Goal: Task Accomplishment & Management: Manage account settings

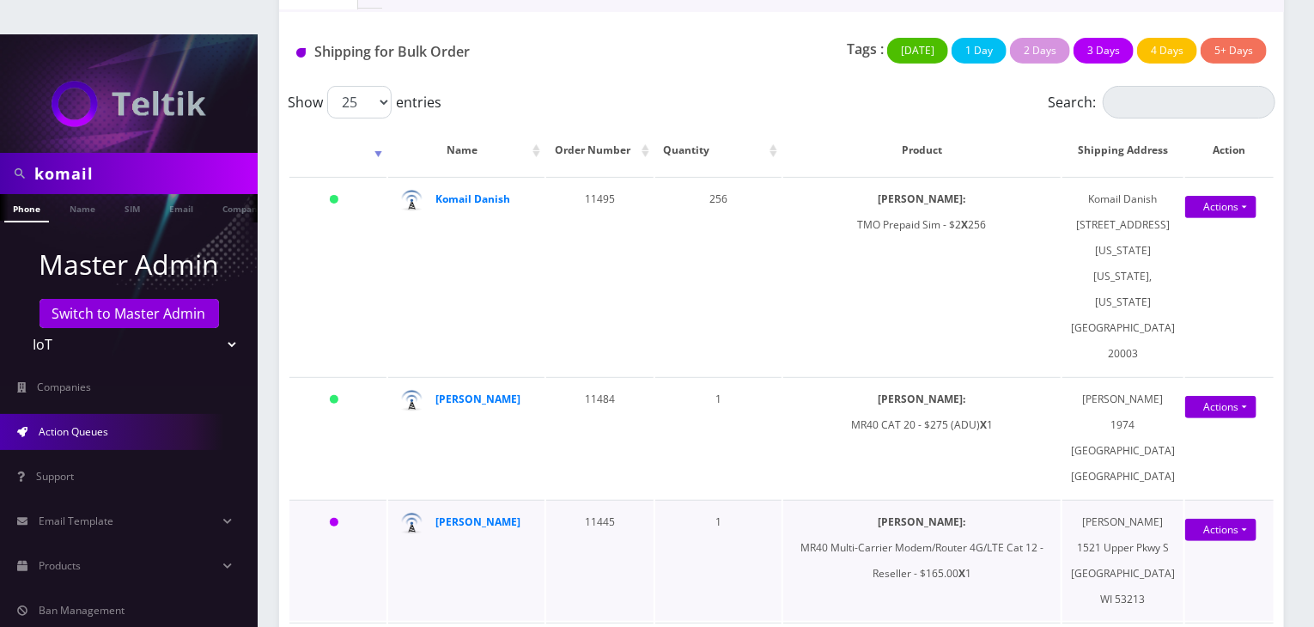
scroll to position [286, 0]
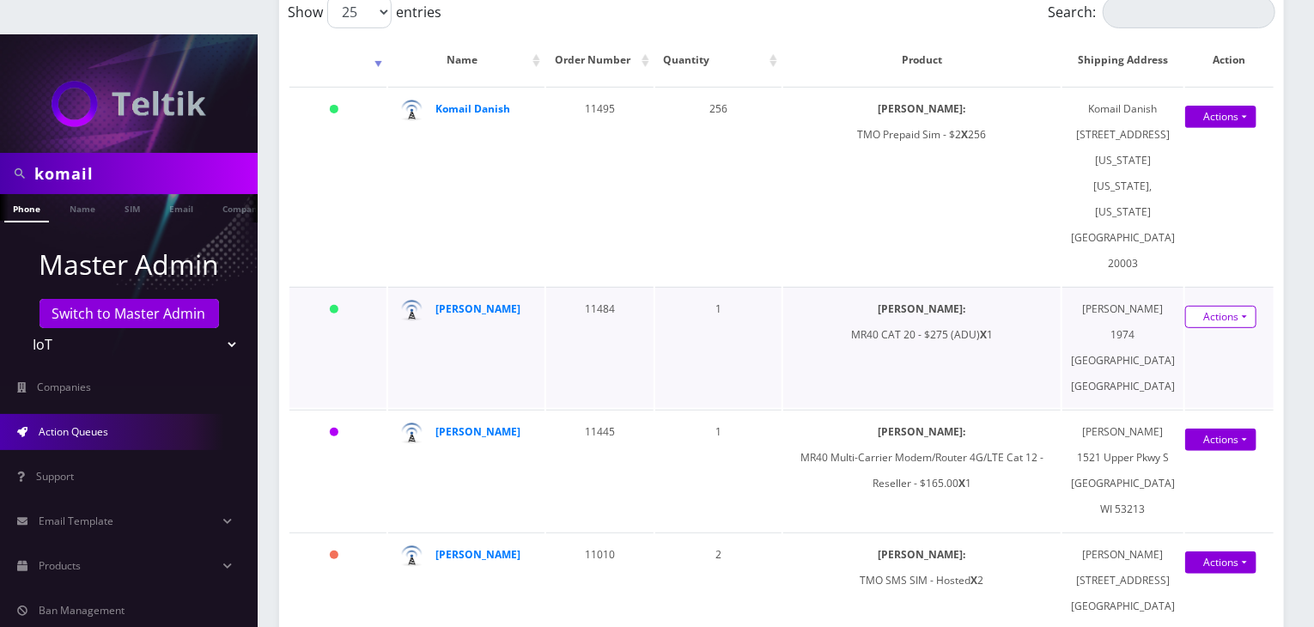
click at [1241, 306] on link "Actions" at bounding box center [1221, 317] width 71 height 22
click at [1159, 336] on link "Shipped" at bounding box center [1211, 349] width 137 height 26
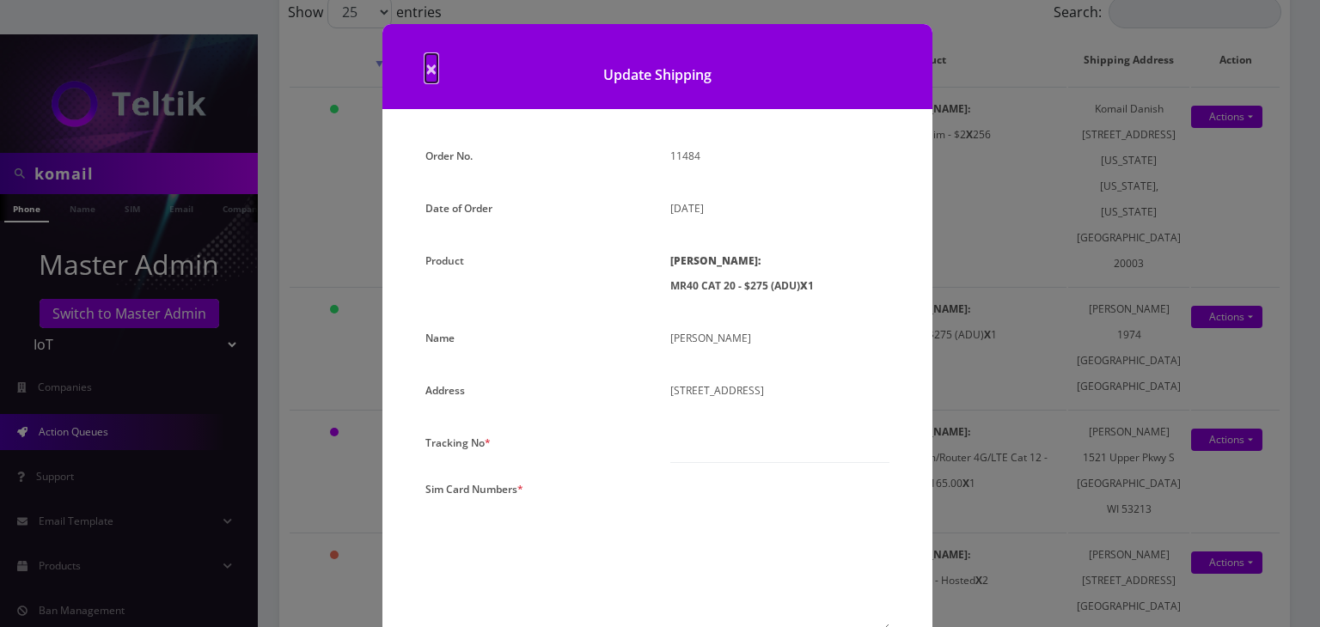
click at [426, 66] on span "×" at bounding box center [431, 68] width 12 height 28
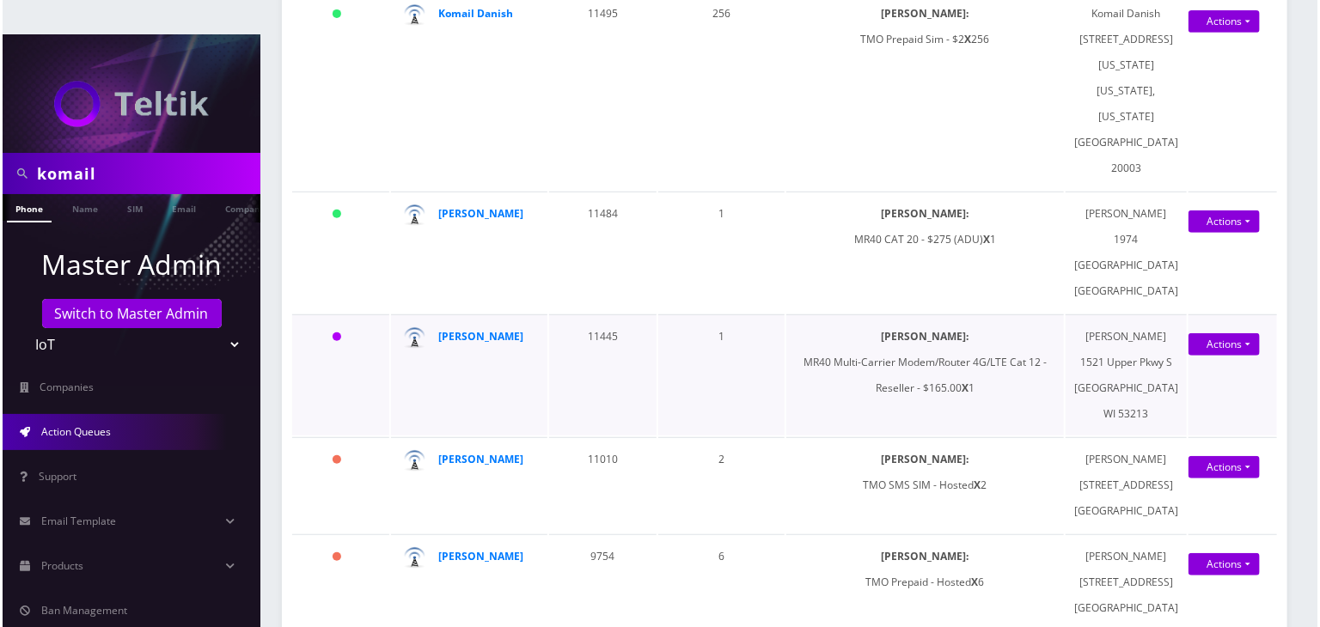
scroll to position [430, 0]
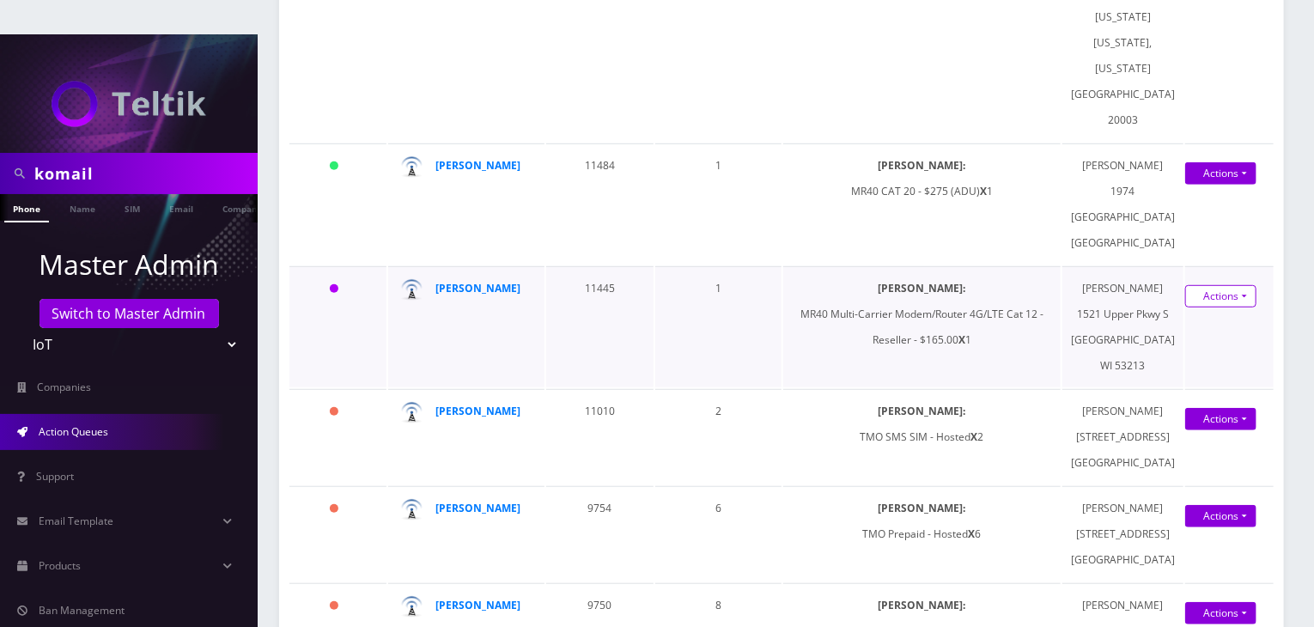
click at [1201, 285] on link "Actions" at bounding box center [1221, 296] width 71 height 22
click at [1187, 315] on link "Shipped" at bounding box center [1211, 328] width 137 height 26
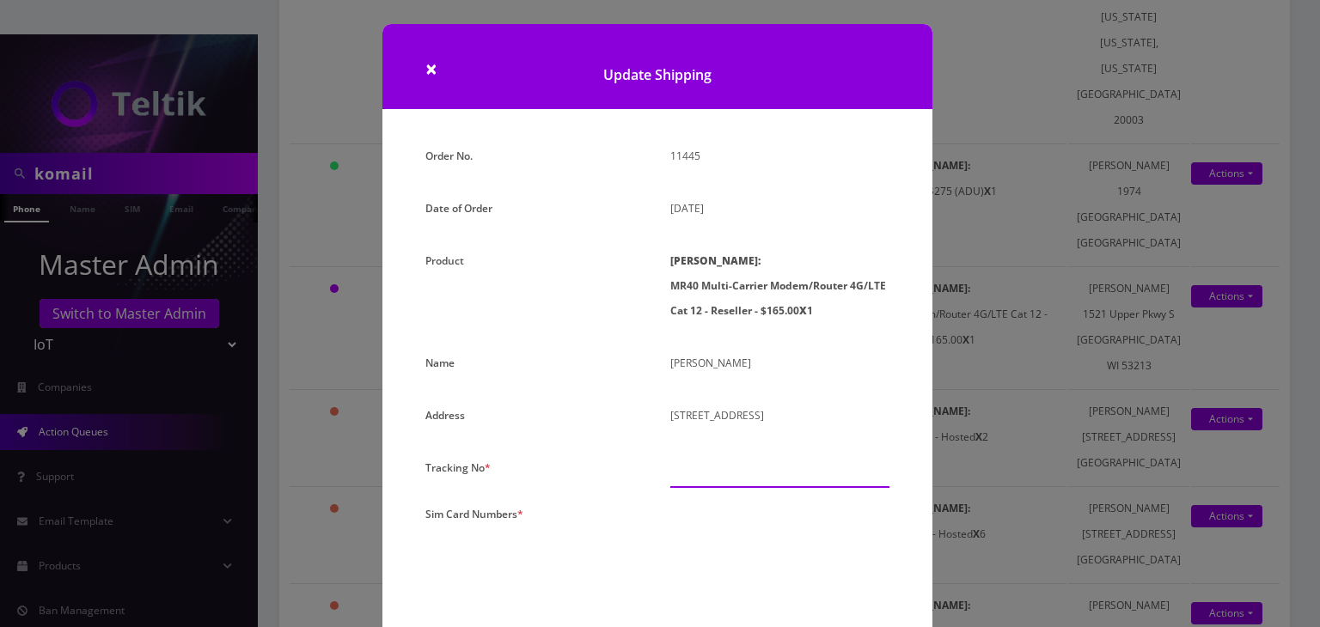
click at [728, 477] on input "text" at bounding box center [779, 471] width 219 height 33
paste input "392970522465"
type input "392970522465"
click at [722, 512] on textarea at bounding box center [779, 580] width 219 height 156
click at [771, 540] on textarea at bounding box center [779, 580] width 219 height 156
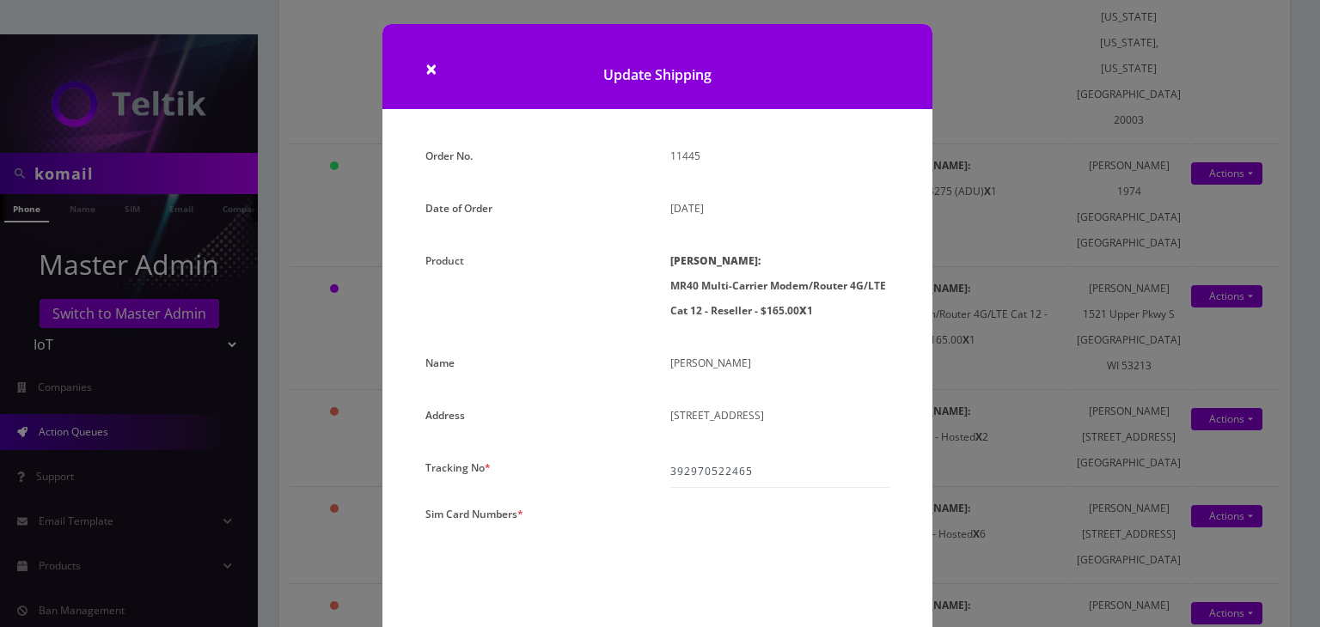
paste textarea "0000000000000000"
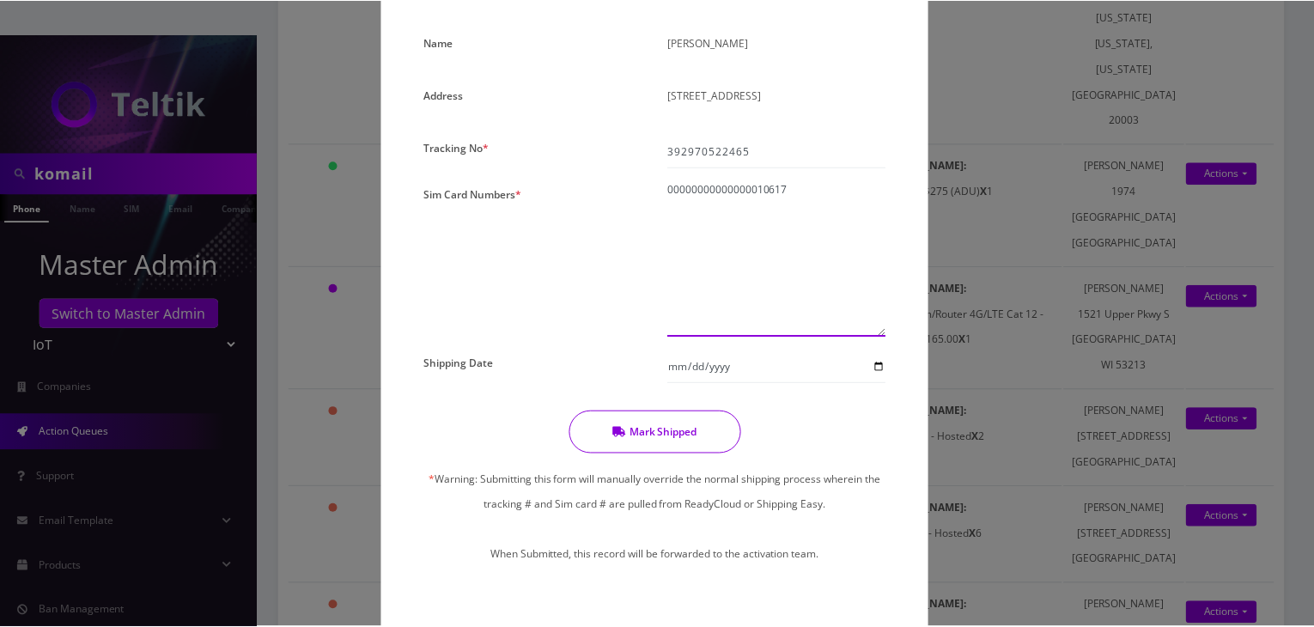
scroll to position [354, 0]
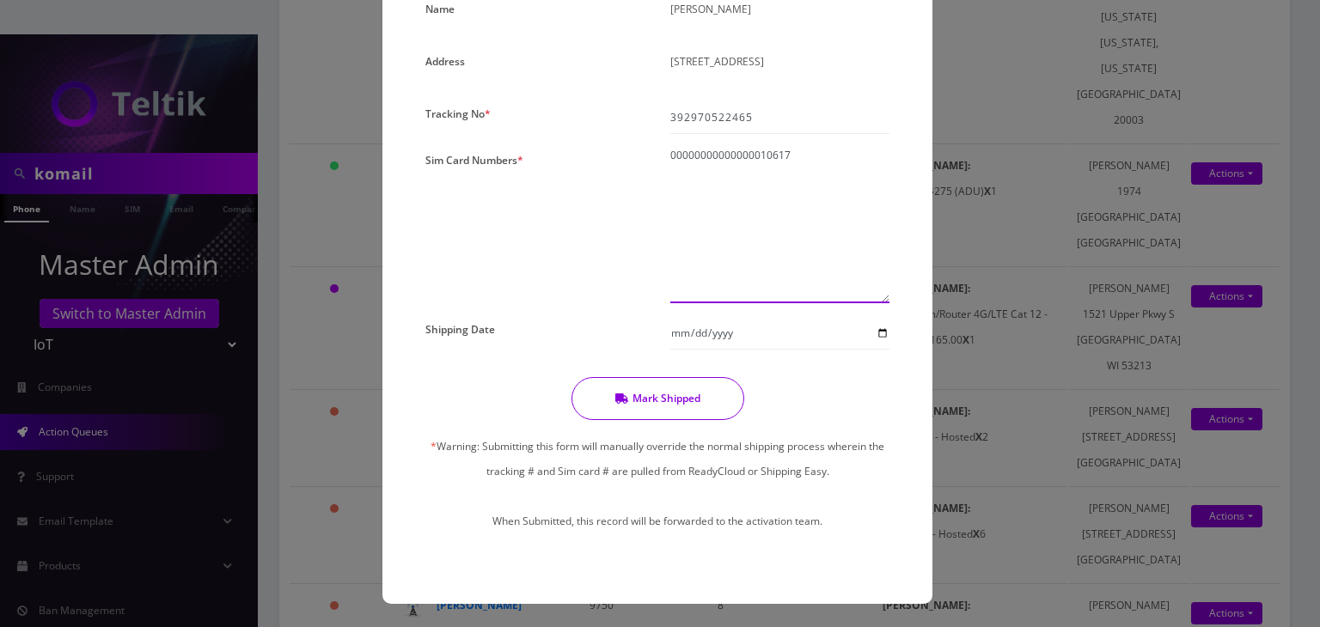
type textarea "00000000000000010617"
click at [889, 331] on div at bounding box center [779, 333] width 245 height 33
click at [885, 332] on input "Shipping Date" at bounding box center [779, 333] width 219 height 33
type input "2025-09-08"
click at [880, 333] on input "2025-09-08" at bounding box center [779, 333] width 219 height 33
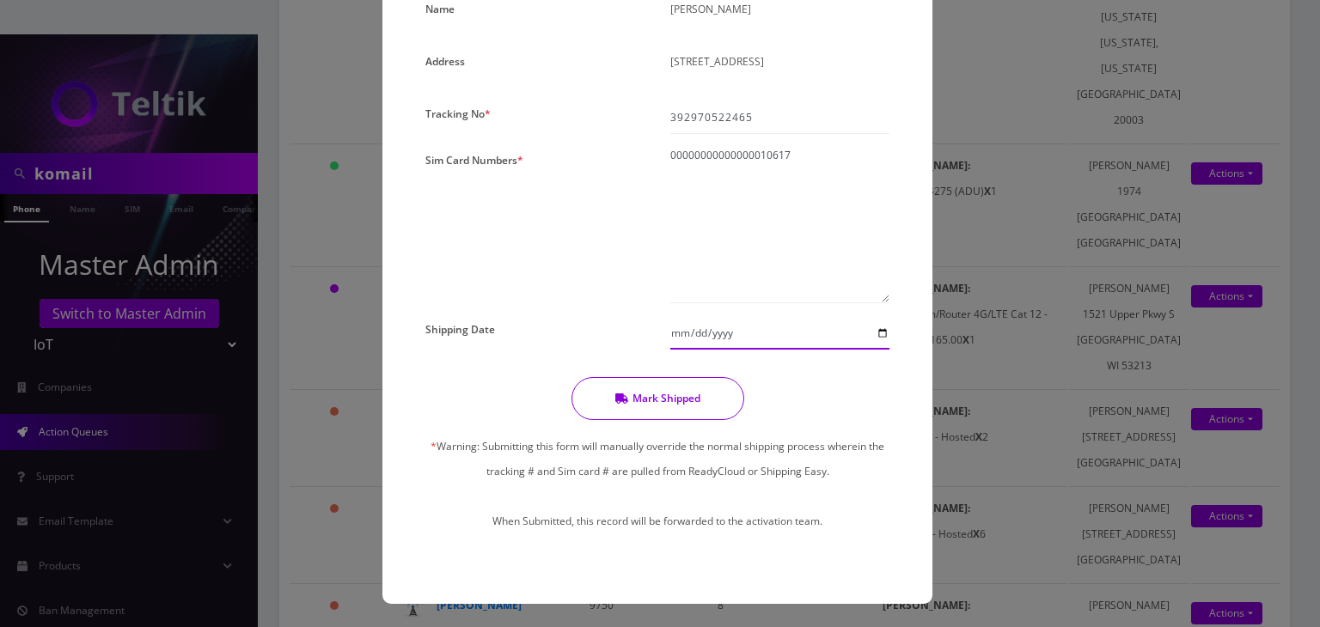
click at [881, 331] on input "2025-09-08" at bounding box center [779, 333] width 219 height 33
click at [677, 383] on button "Mark Shipped" at bounding box center [657, 398] width 173 height 43
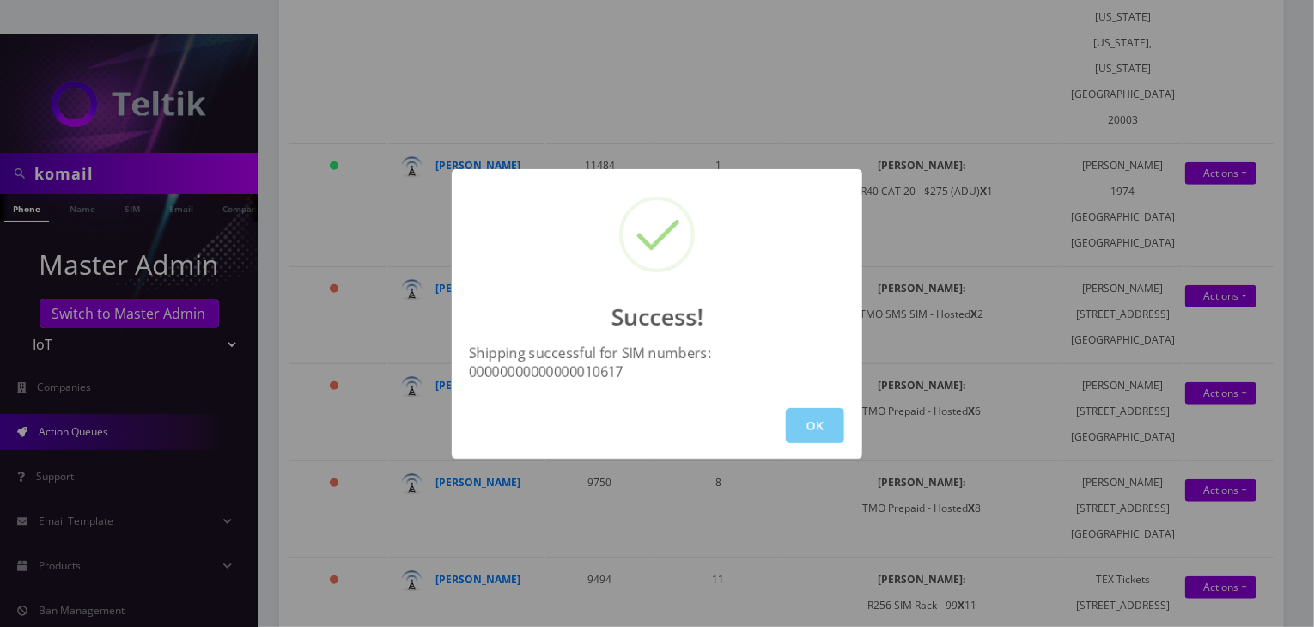
click at [816, 417] on button "OK" at bounding box center [815, 425] width 58 height 35
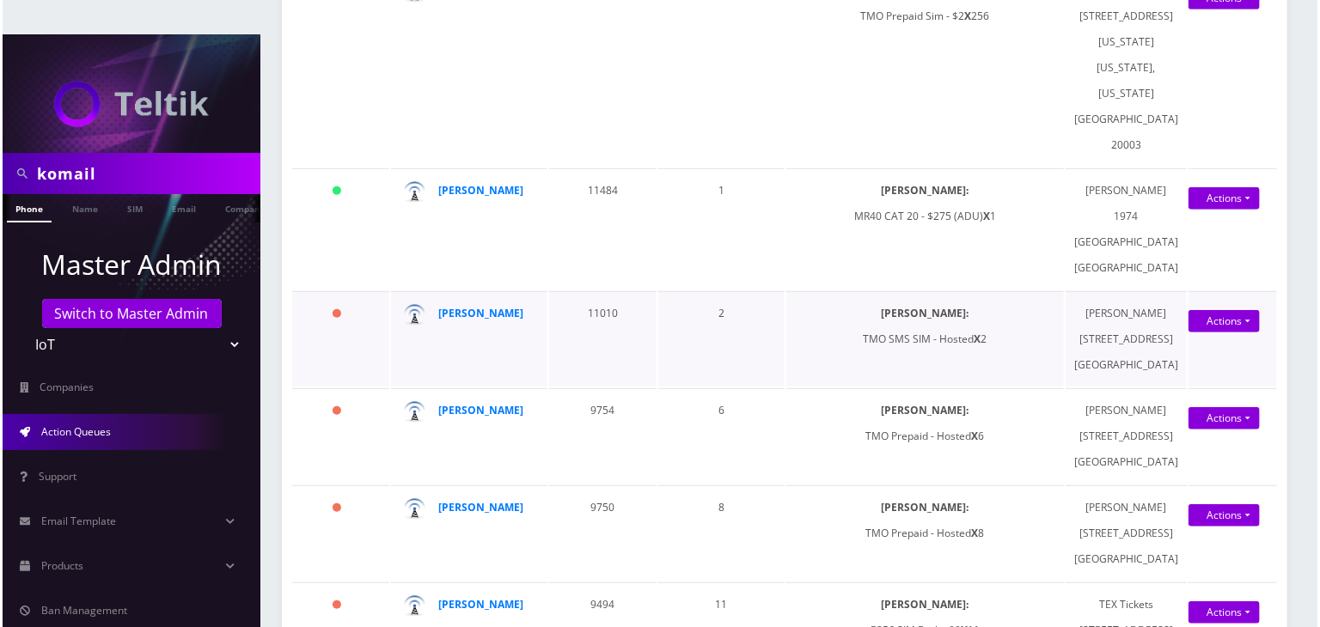
scroll to position [143, 0]
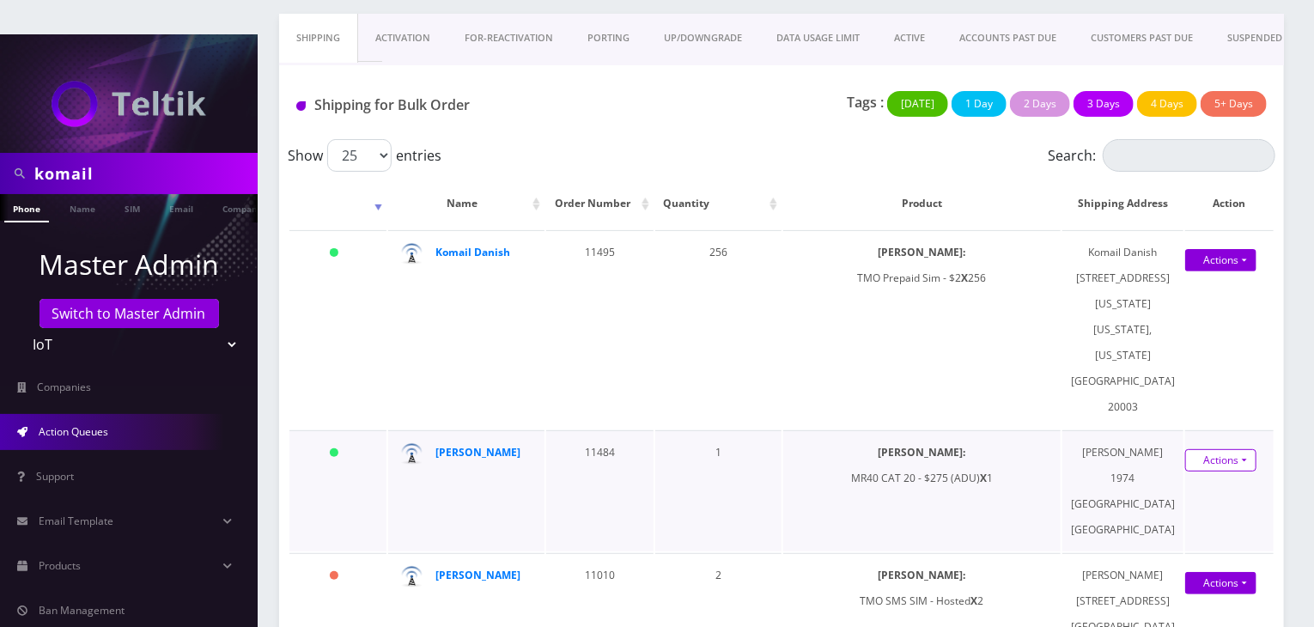
click at [1213, 449] on link "Actions" at bounding box center [1221, 460] width 71 height 22
click at [1172, 479] on link "Shipped" at bounding box center [1211, 492] width 137 height 26
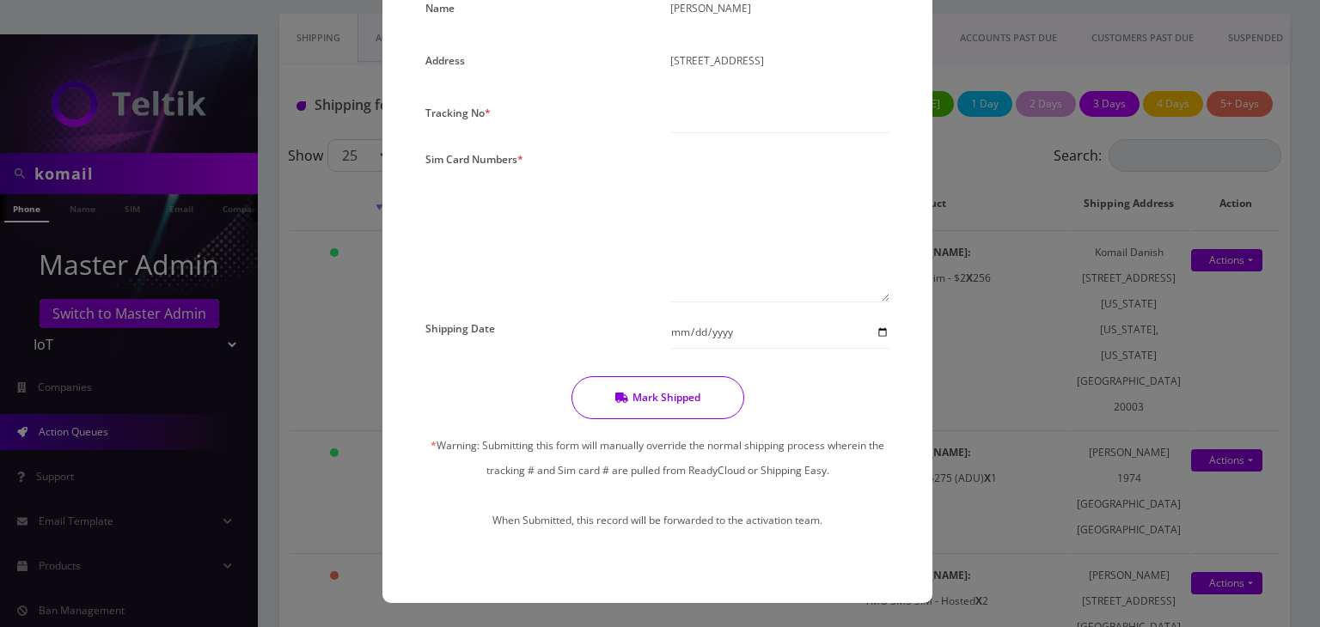
scroll to position [0, 0]
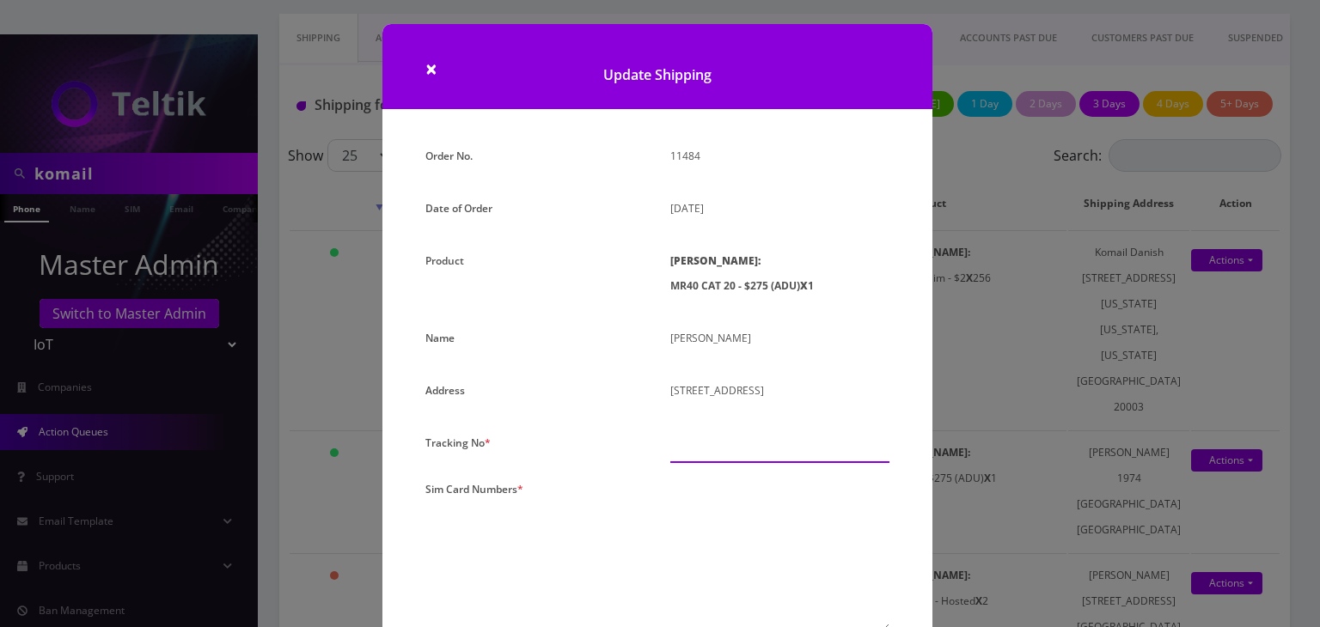
click at [741, 434] on input "text" at bounding box center [779, 446] width 219 height 33
paste input "392978446894"
type input "392978446894"
click at [752, 503] on textarea at bounding box center [779, 555] width 219 height 156
click at [705, 496] on textarea at bounding box center [779, 558] width 219 height 156
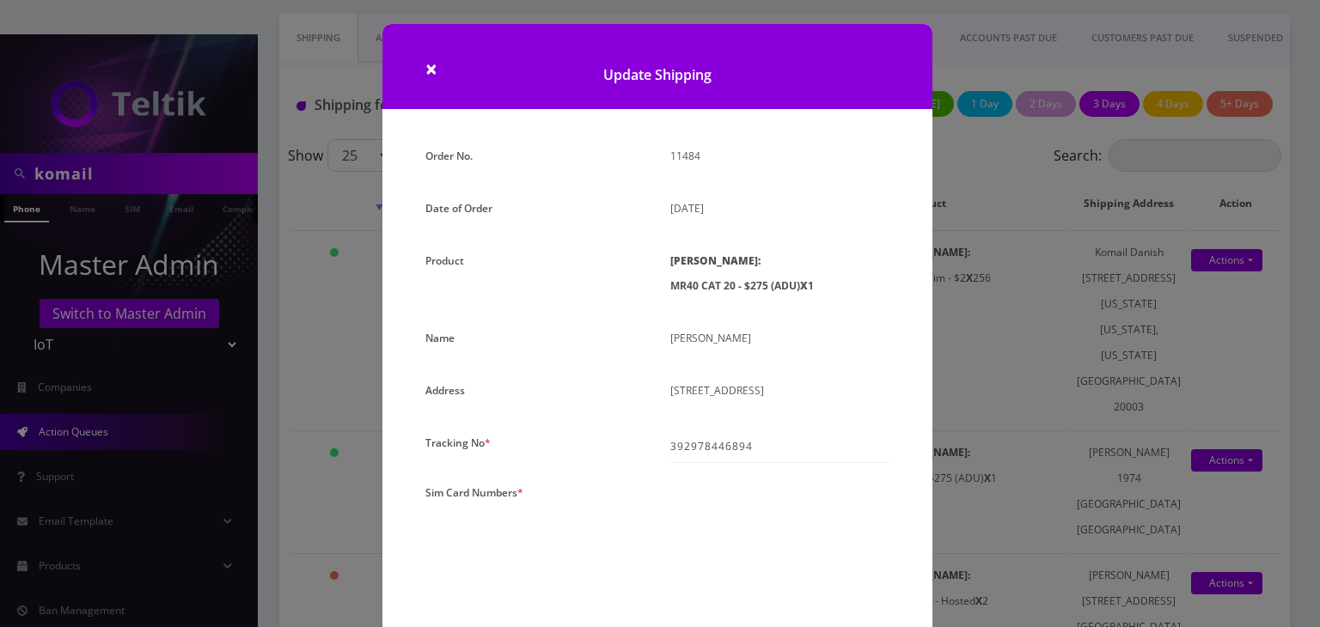
paste textarea "0000000000000000"
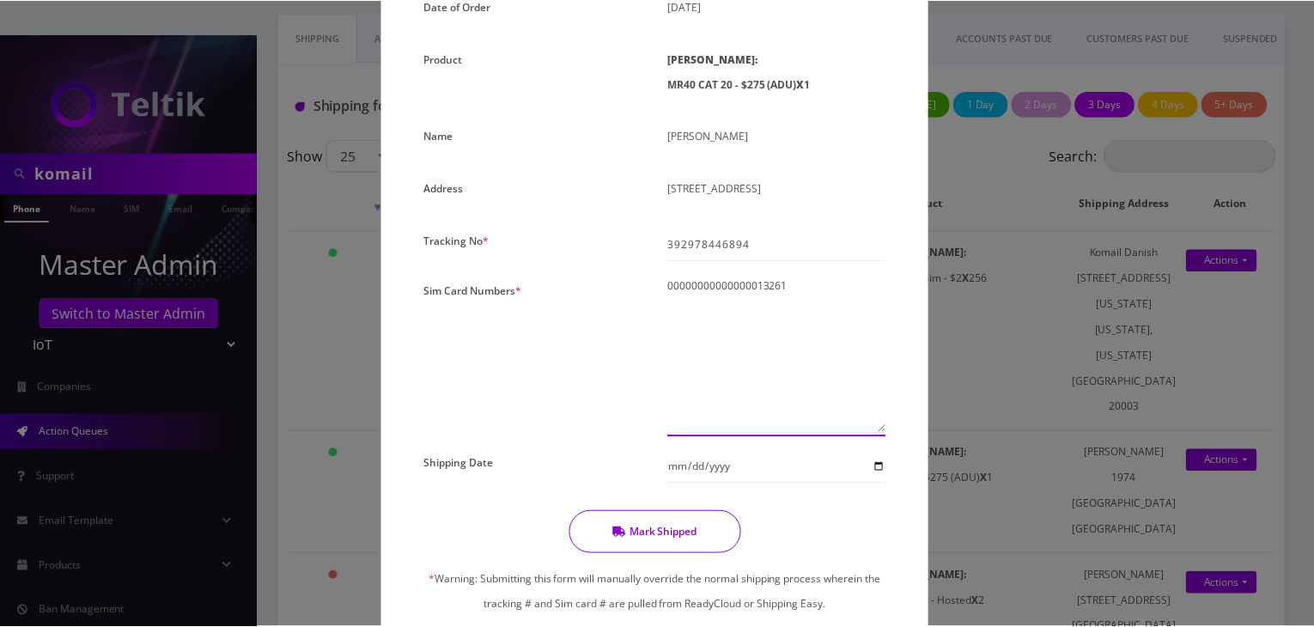
scroll to position [286, 0]
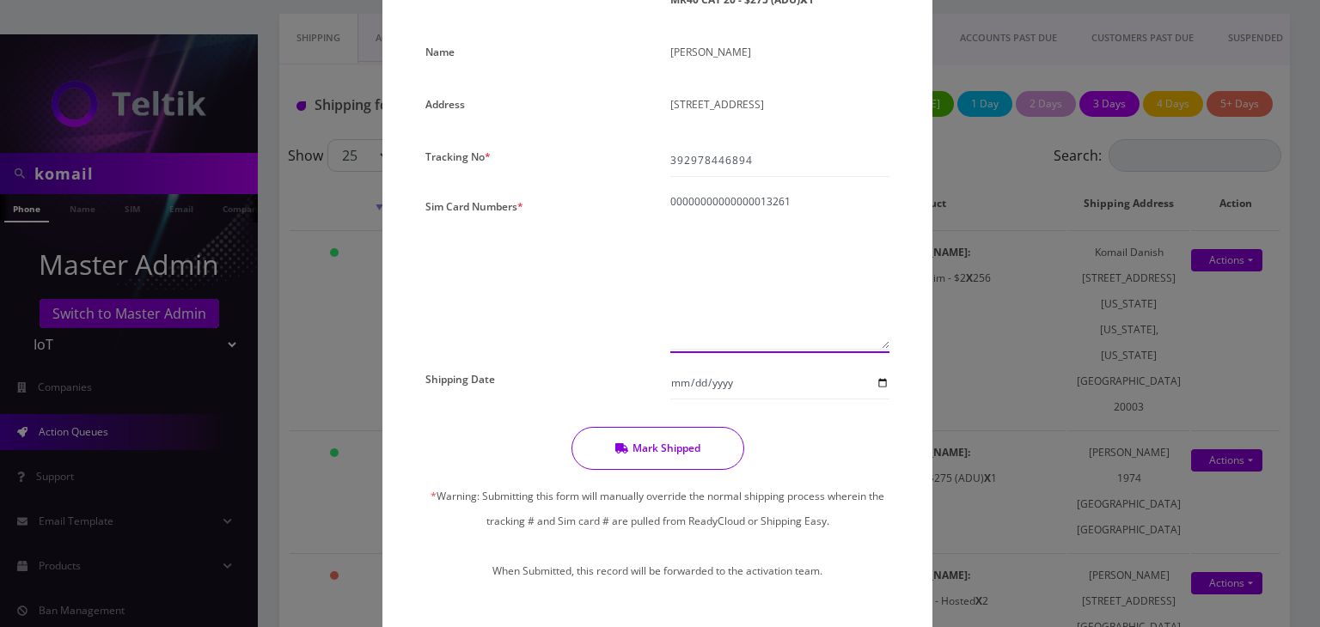
type textarea "00000000000000013261"
click at [660, 445] on button "Mark Shipped" at bounding box center [657, 448] width 173 height 43
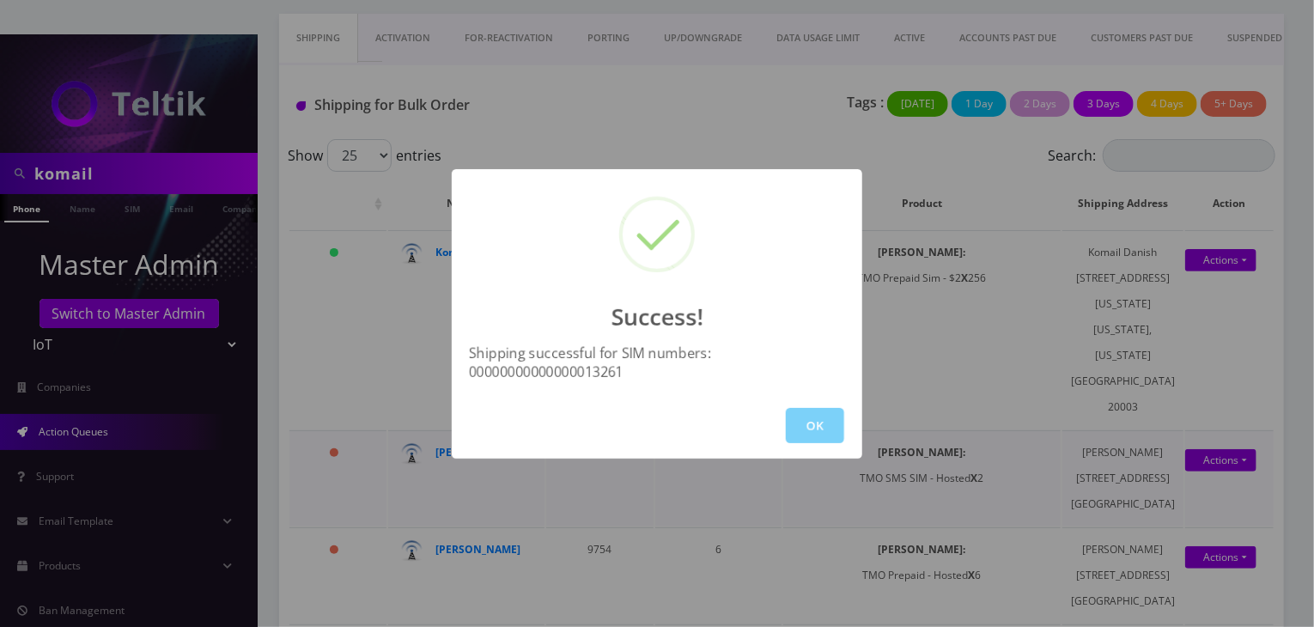
click at [791, 414] on button "OK" at bounding box center [815, 425] width 58 height 35
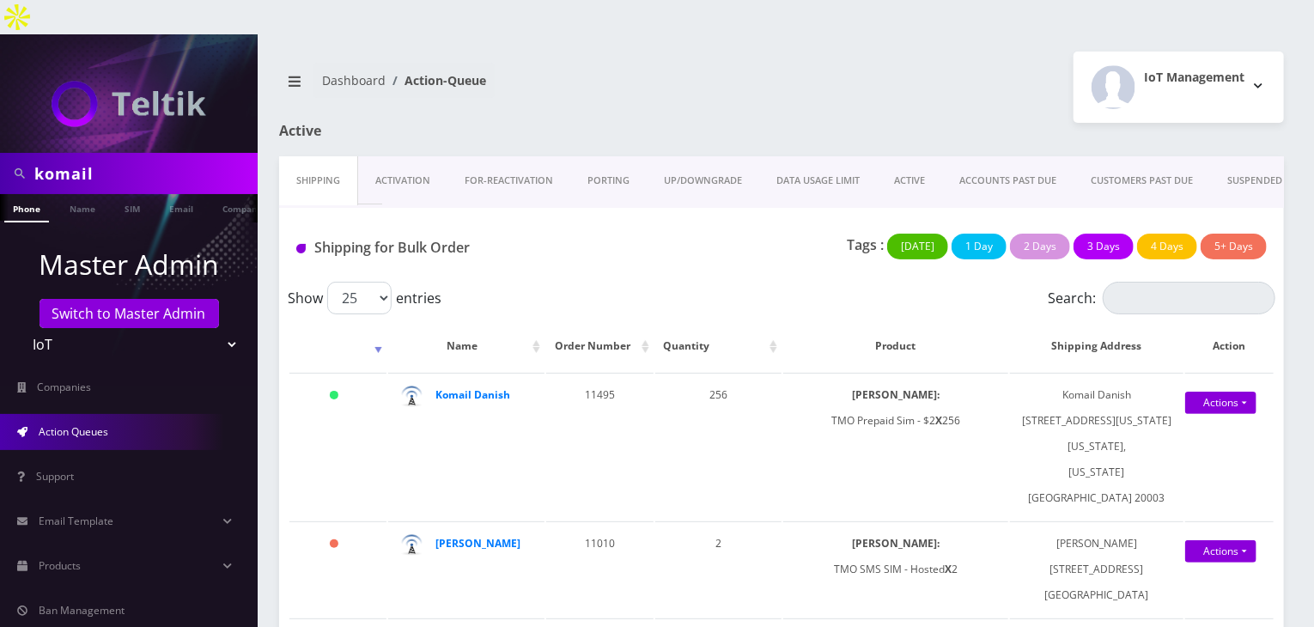
drag, startPoint x: 120, startPoint y: 129, endPoint x: 0, endPoint y: 138, distance: 120.6
click at [0, 153] on div "komail" at bounding box center [129, 173] width 258 height 41
type input "gregory"
click at [70, 194] on link "Name" at bounding box center [82, 208] width 43 height 28
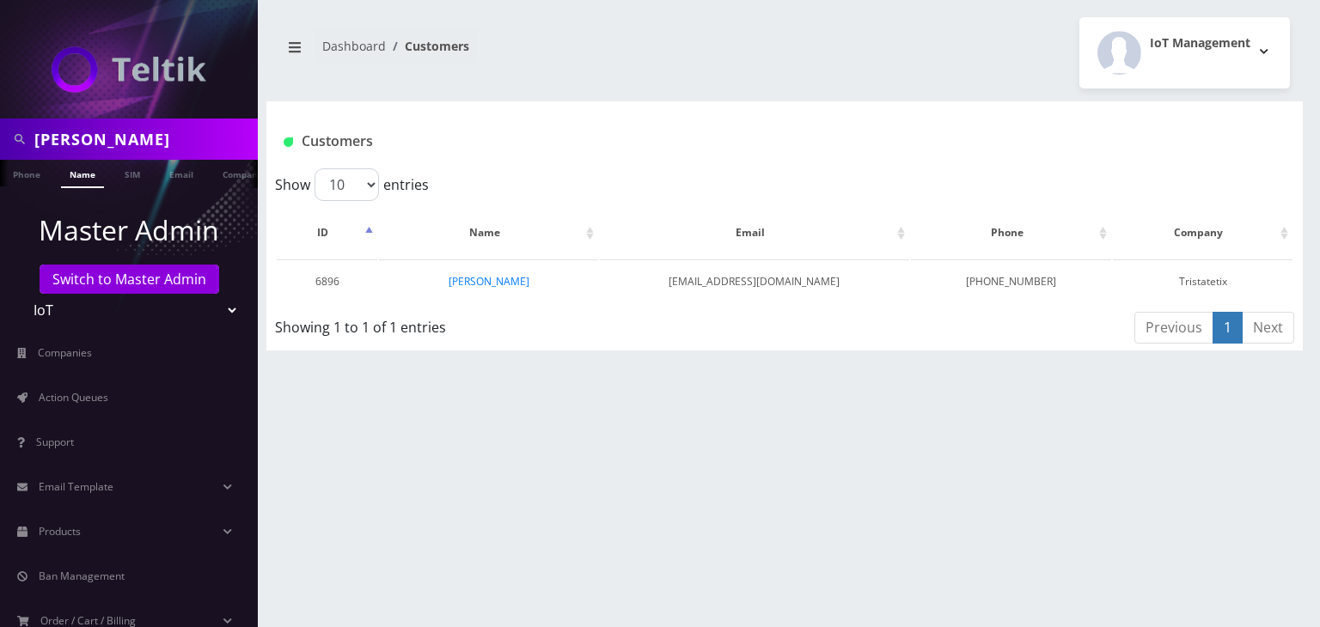
click at [502, 285] on link "[PERSON_NAME]" at bounding box center [488, 281] width 81 height 15
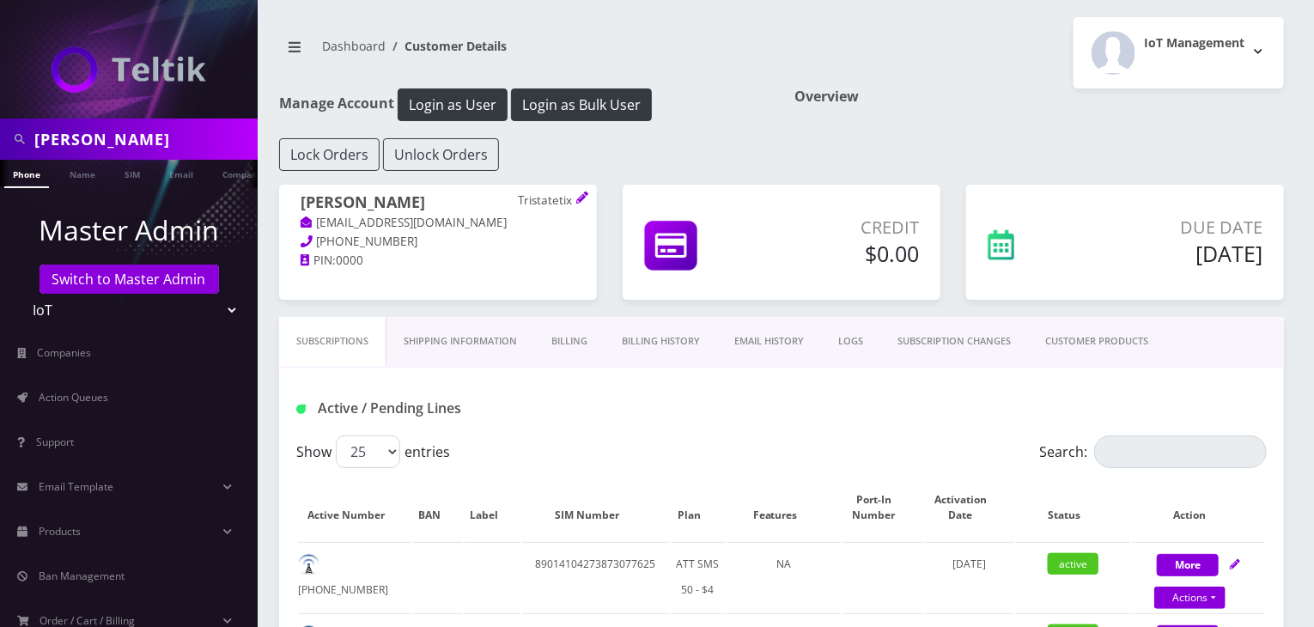
click at [643, 344] on link "Billing History" at bounding box center [661, 341] width 113 height 49
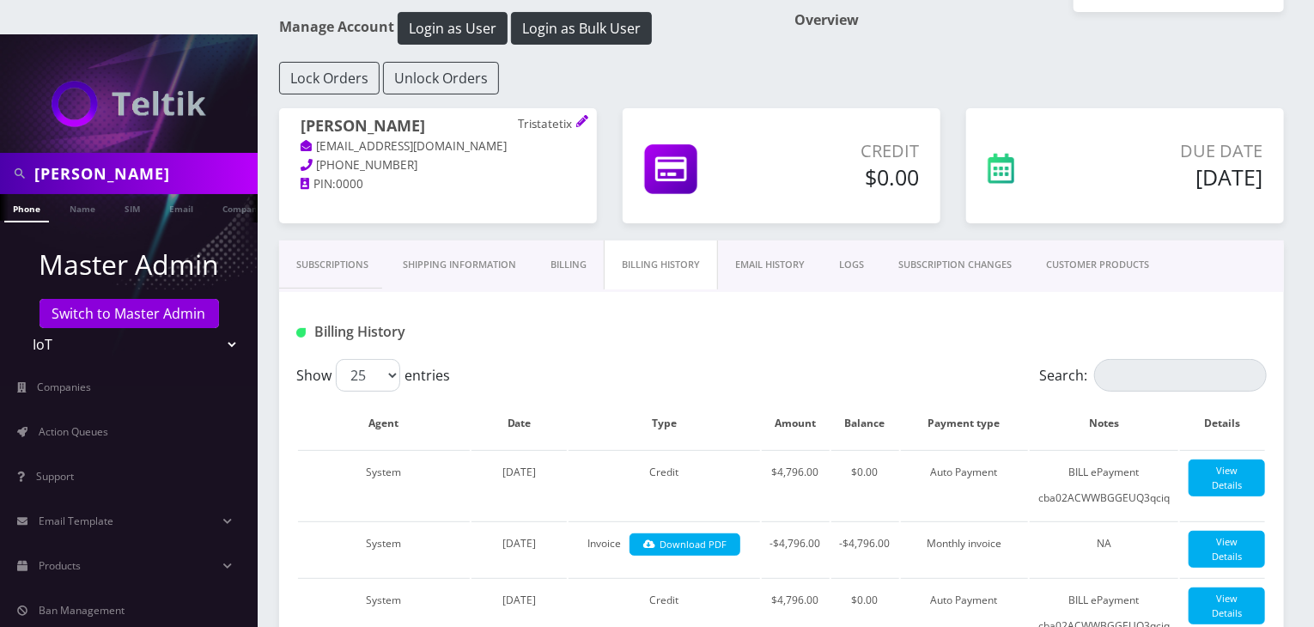
scroll to position [143, 0]
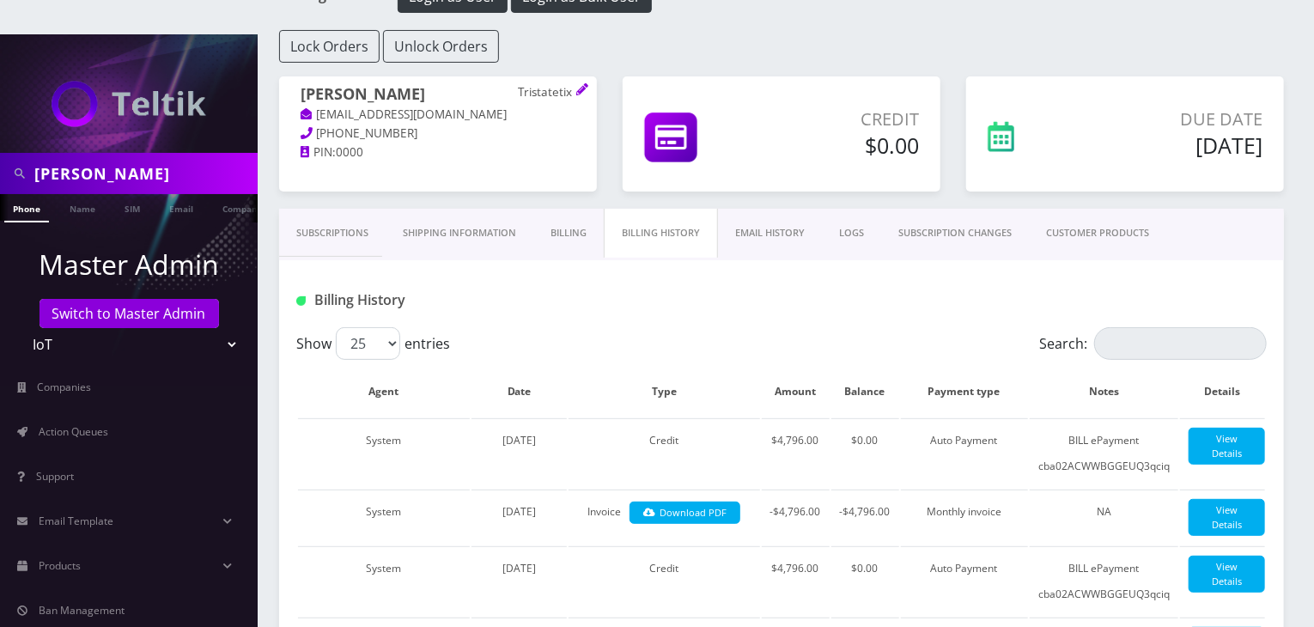
drag, startPoint x: 130, startPoint y: 140, endPoint x: 0, endPoint y: 145, distance: 129.8
click at [0, 153] on div "gregory" at bounding box center [129, 173] width 258 height 41
type input "JT tickets"
click at [82, 194] on link "Name" at bounding box center [82, 208] width 43 height 28
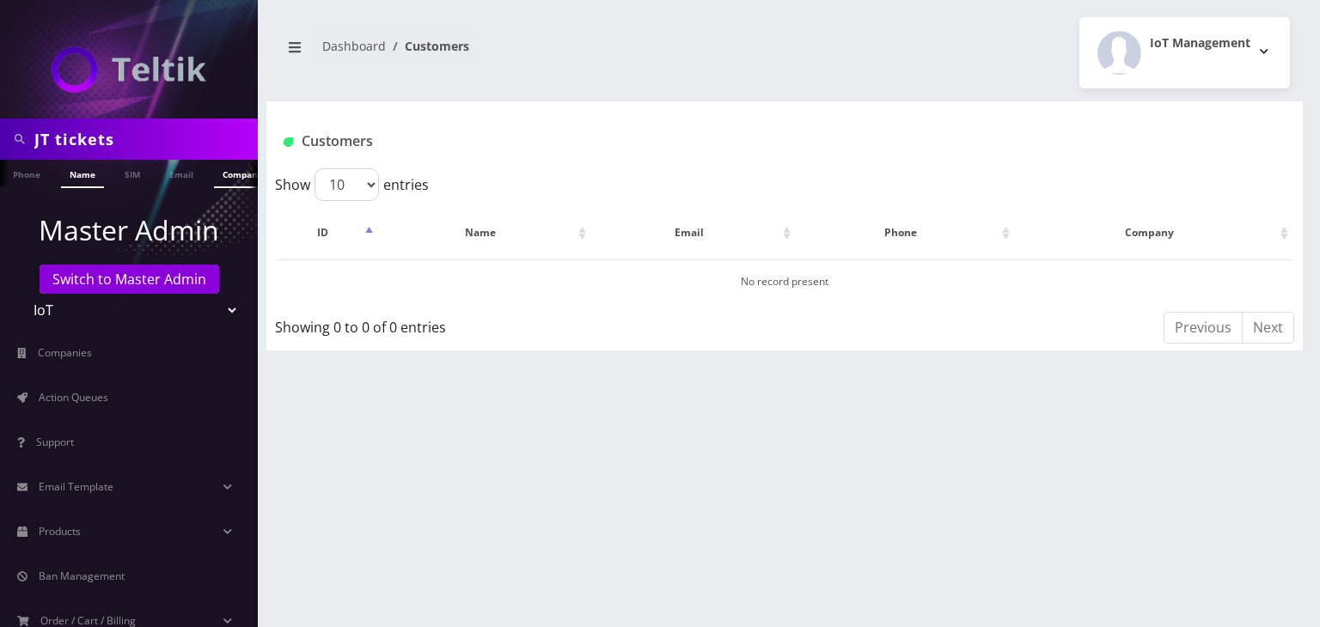
click at [221, 178] on link "Company" at bounding box center [243, 174] width 58 height 28
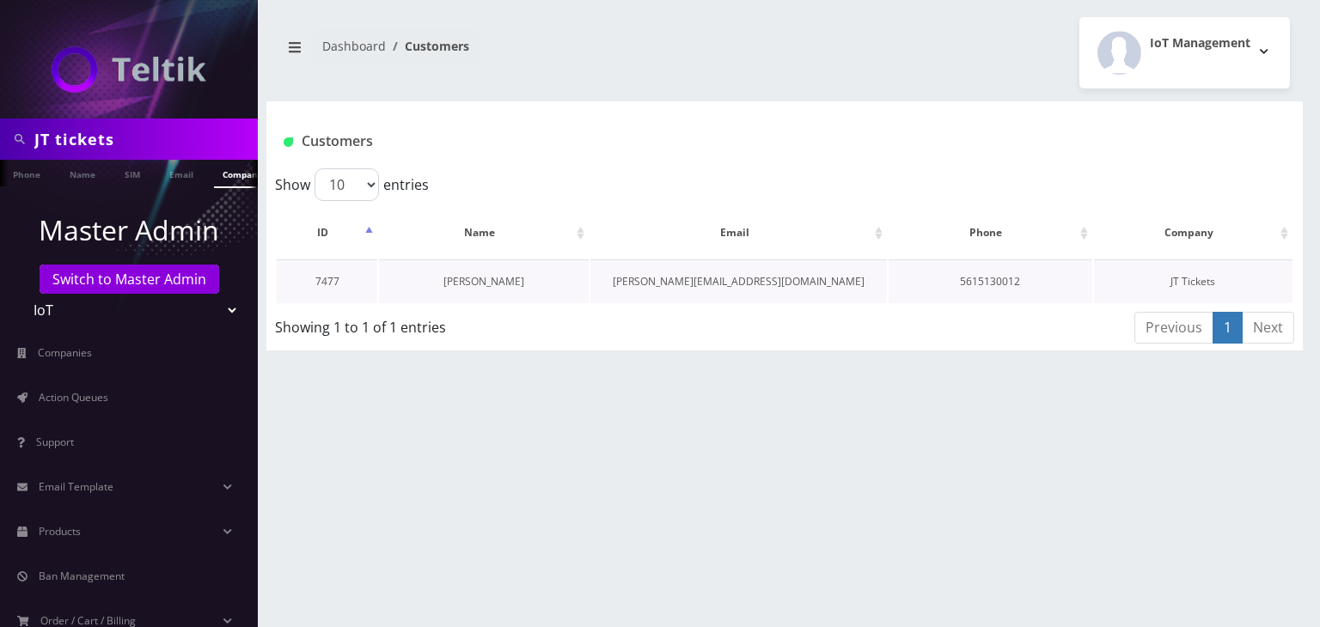
click at [479, 283] on link "[PERSON_NAME]" at bounding box center [483, 281] width 81 height 15
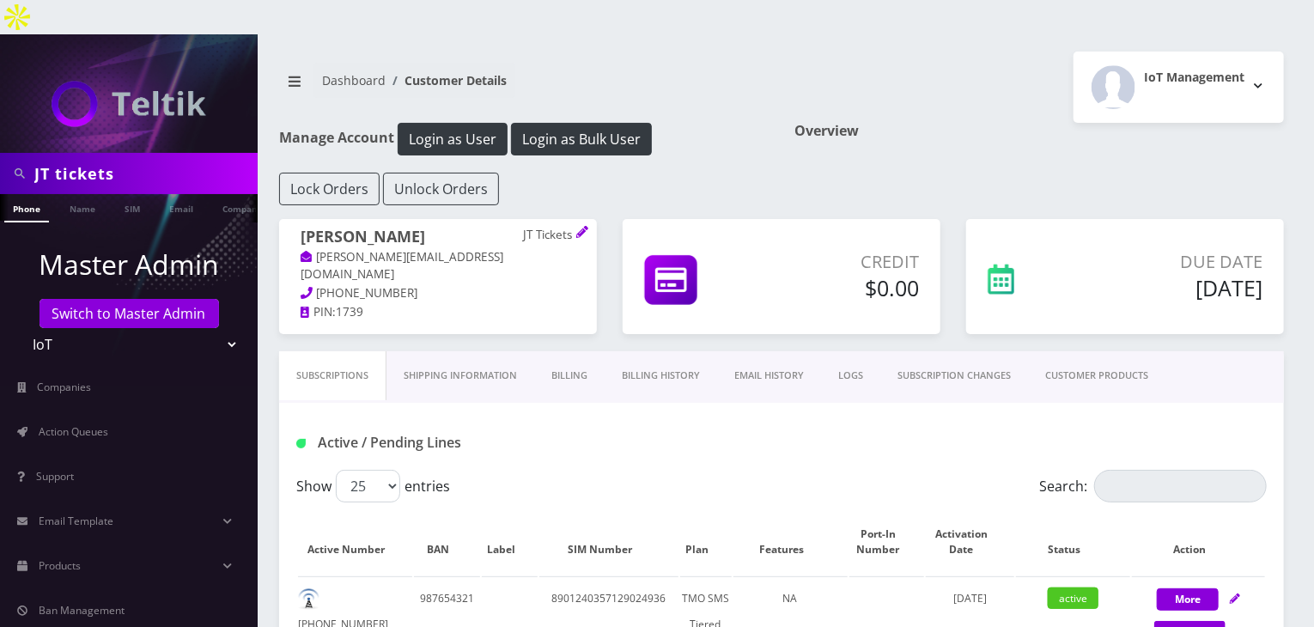
click at [688, 351] on link "Billing History" at bounding box center [661, 375] width 113 height 49
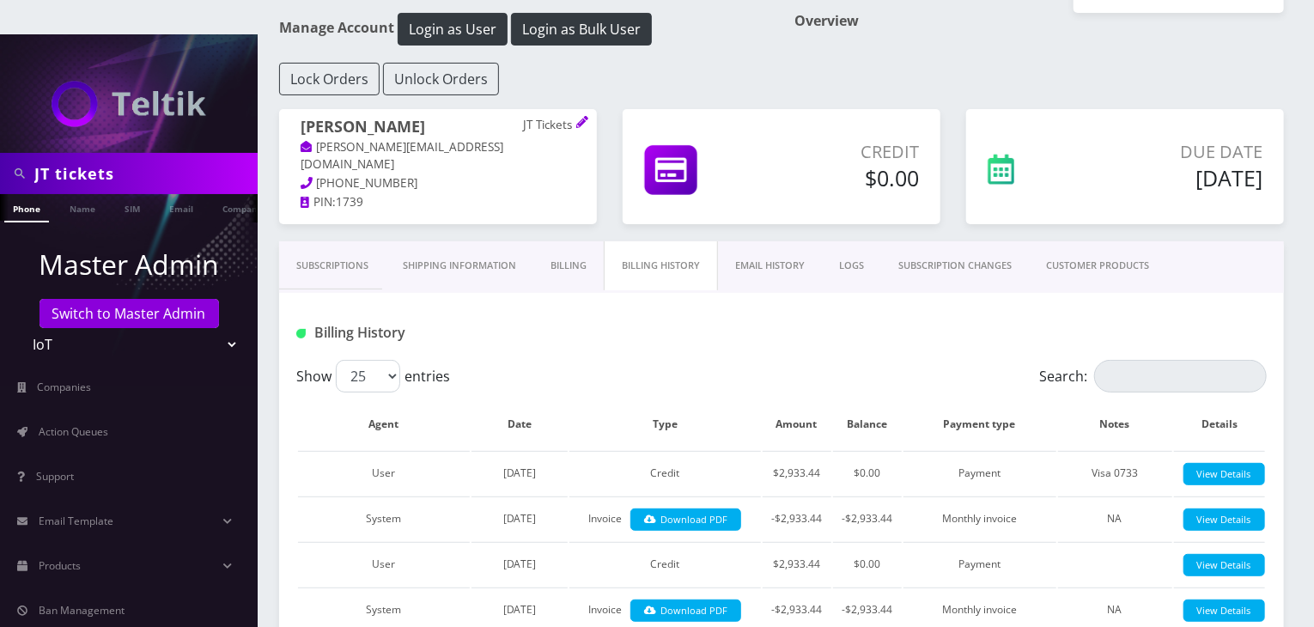
scroll to position [143, 0]
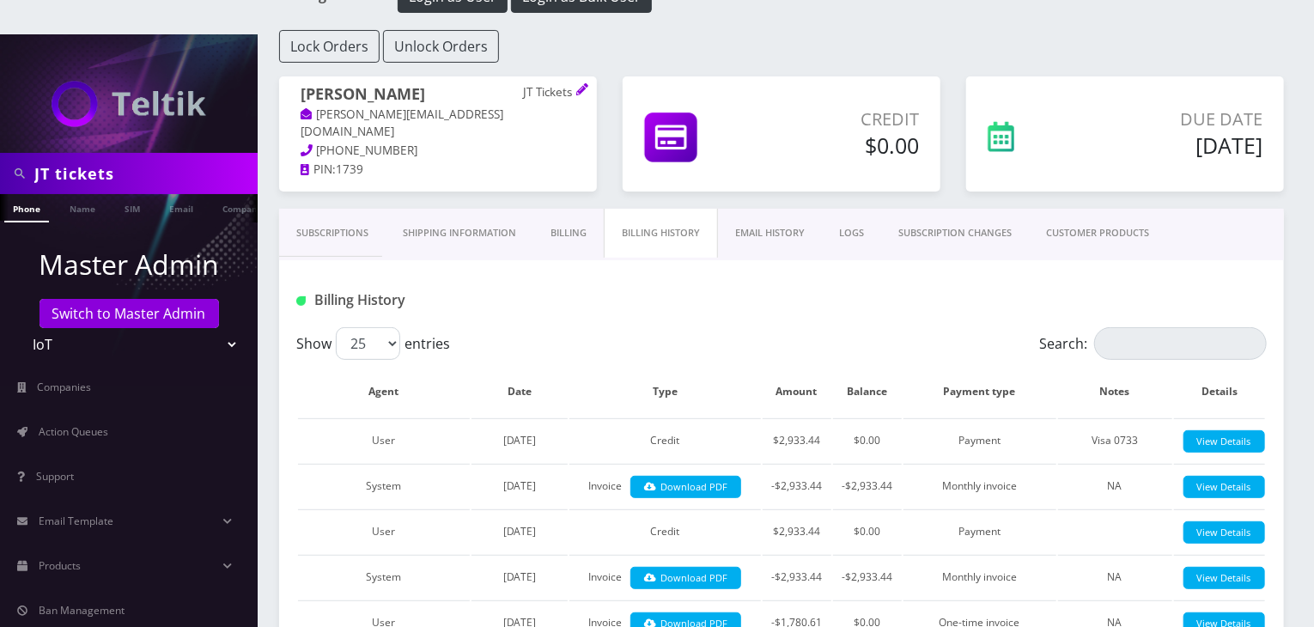
drag, startPoint x: 125, startPoint y: 142, endPoint x: 0, endPoint y: 139, distance: 125.5
click at [0, 153] on div "JT tickets" at bounding box center [129, 173] width 258 height 41
type input "[PERSON_NAME]"
click at [89, 194] on link "Name" at bounding box center [82, 208] width 43 height 28
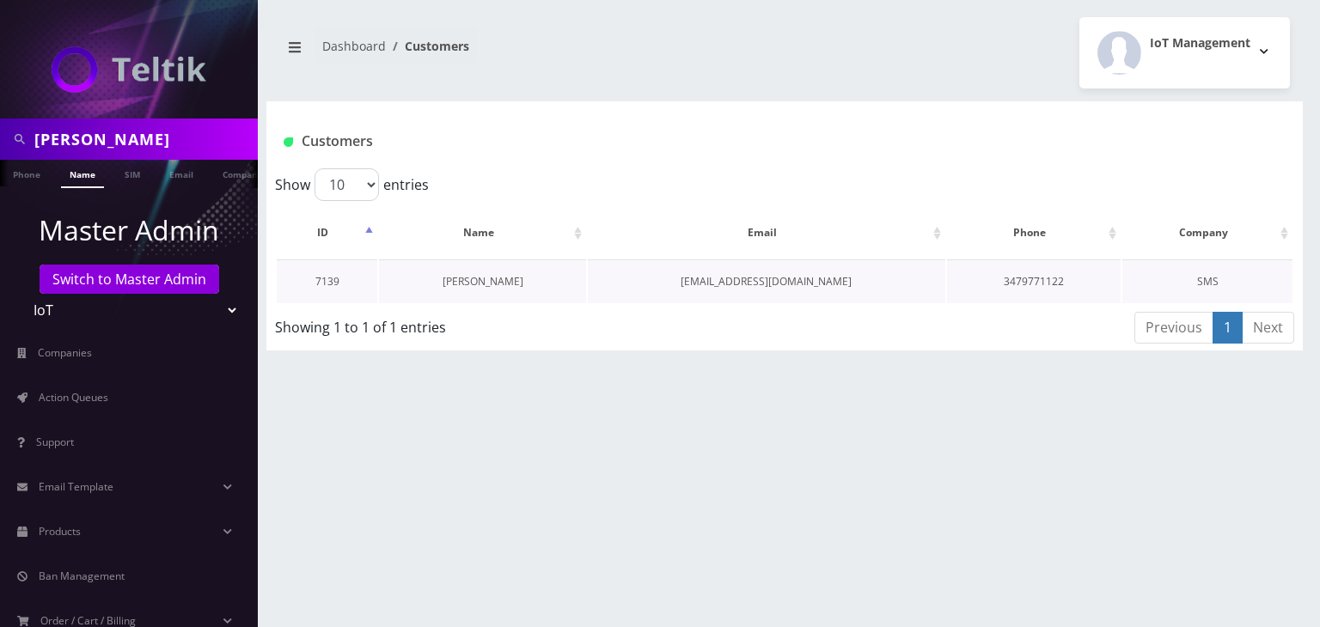
click at [471, 274] on link "[PERSON_NAME]" at bounding box center [482, 281] width 81 height 15
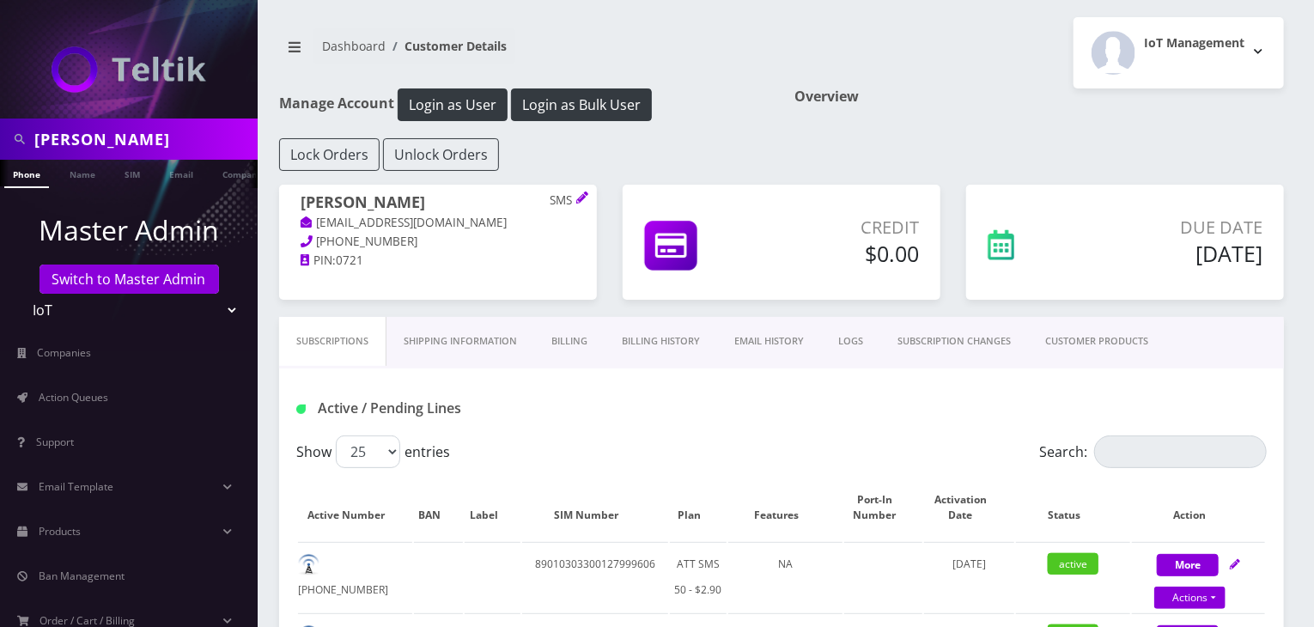
click at [570, 334] on link "Billing" at bounding box center [569, 341] width 70 height 49
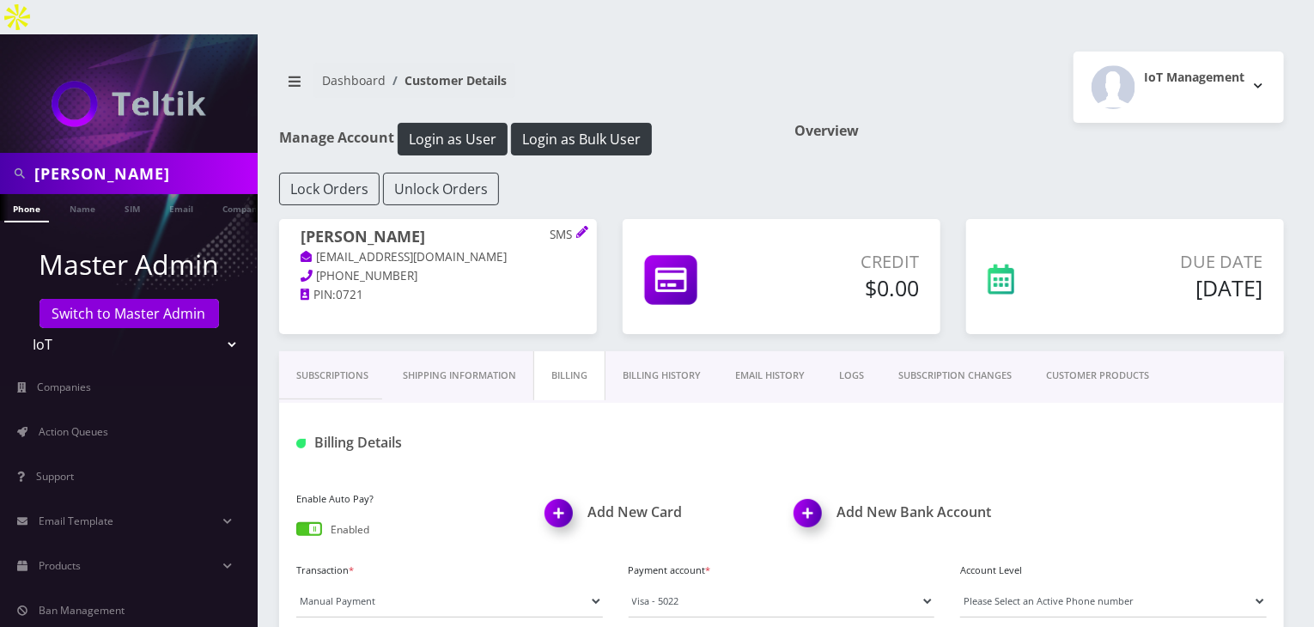
click at [646, 351] on link "Billing History" at bounding box center [662, 375] width 113 height 49
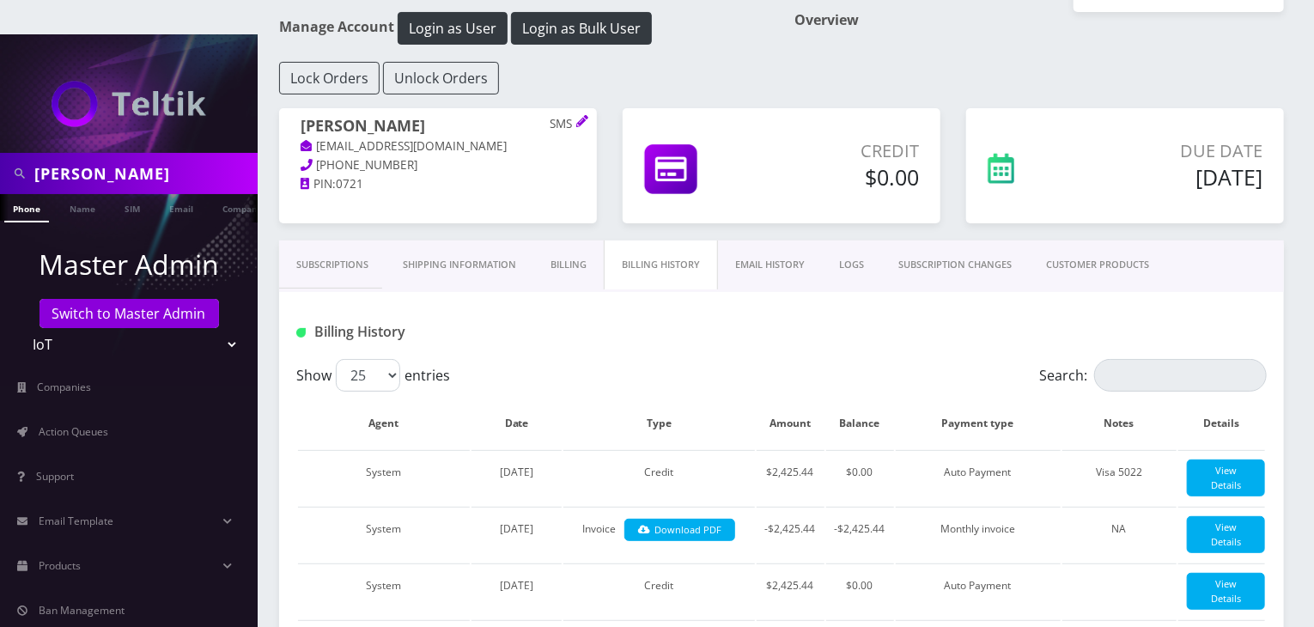
scroll to position [143, 0]
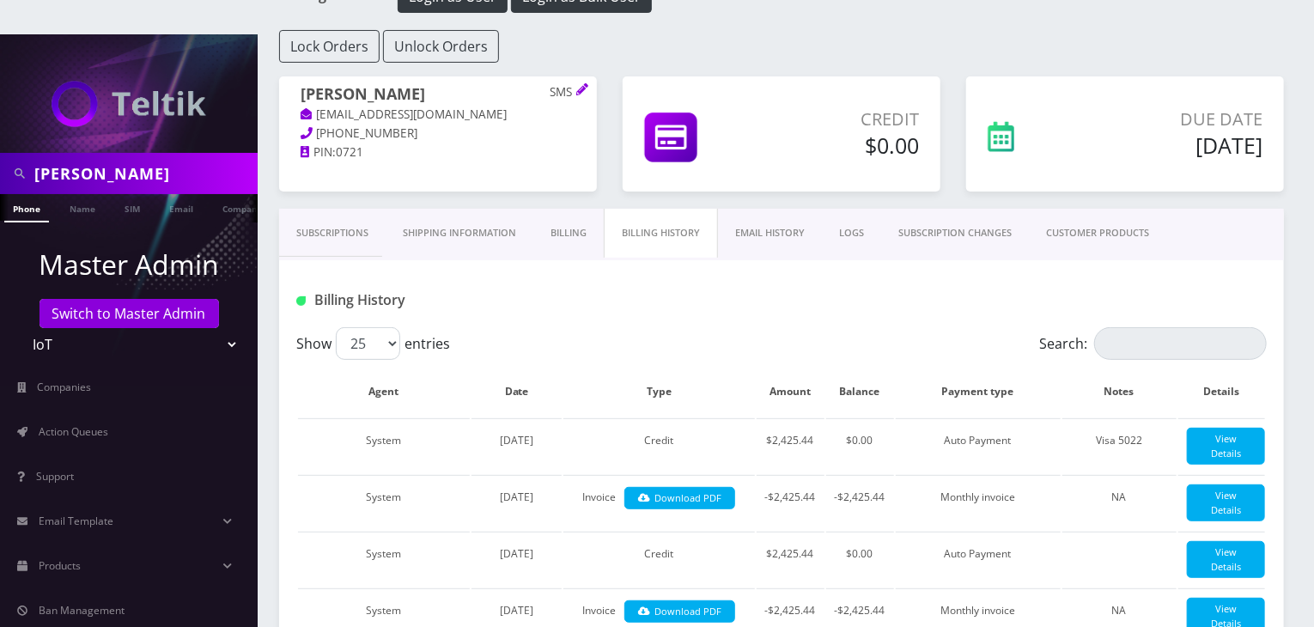
drag, startPoint x: 135, startPoint y: 142, endPoint x: 0, endPoint y: 131, distance: 135.3
click at [0, 153] on div "tommy" at bounding box center [129, 173] width 258 height 41
type input "sequoi"
click at [219, 194] on link "Company" at bounding box center [243, 208] width 58 height 28
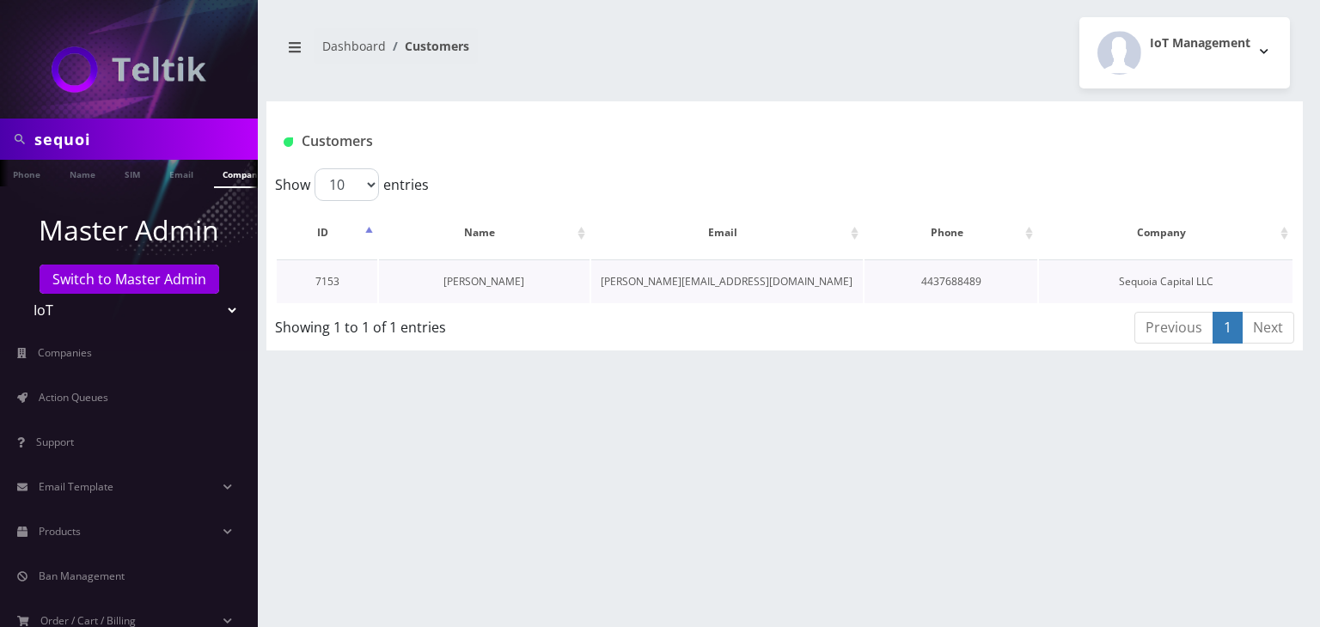
click at [467, 283] on link "[PERSON_NAME]" at bounding box center [483, 281] width 81 height 15
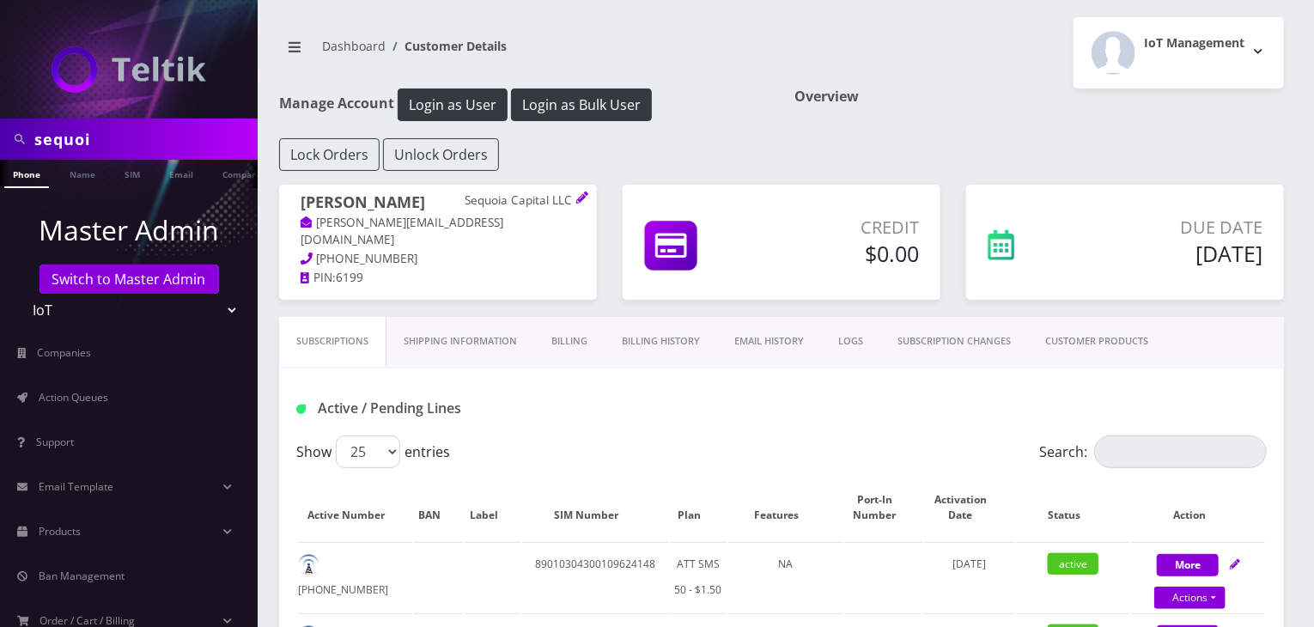
click at [657, 336] on link "Billing History" at bounding box center [661, 341] width 113 height 49
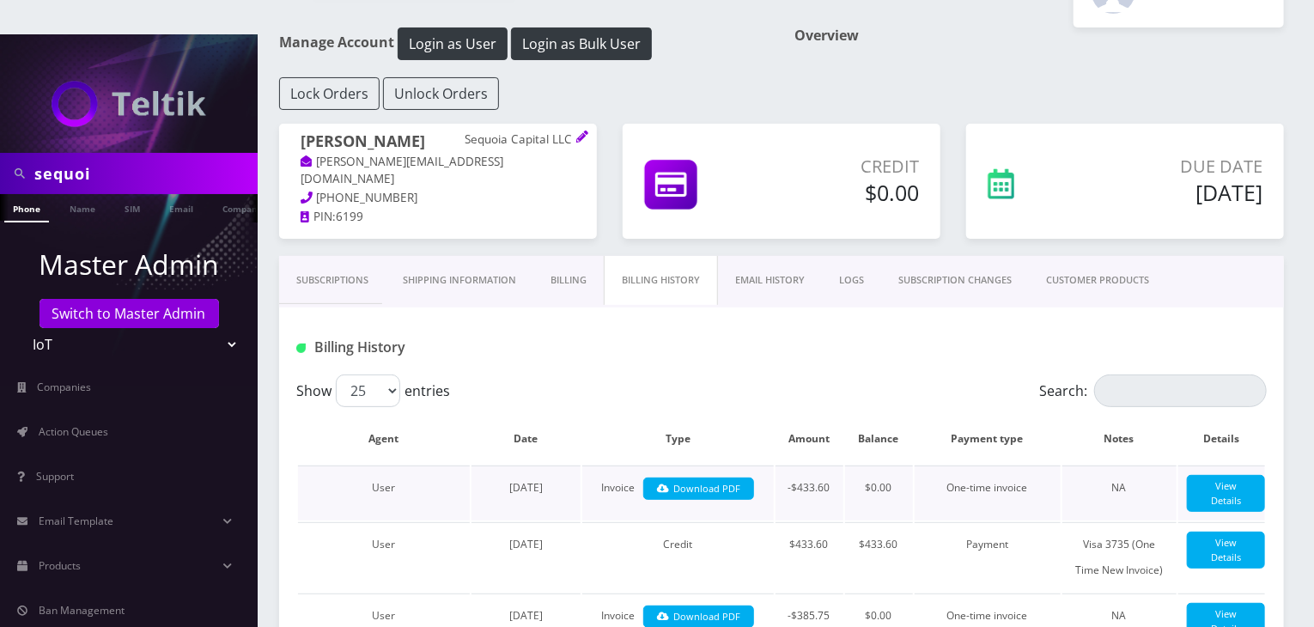
scroll to position [143, 0]
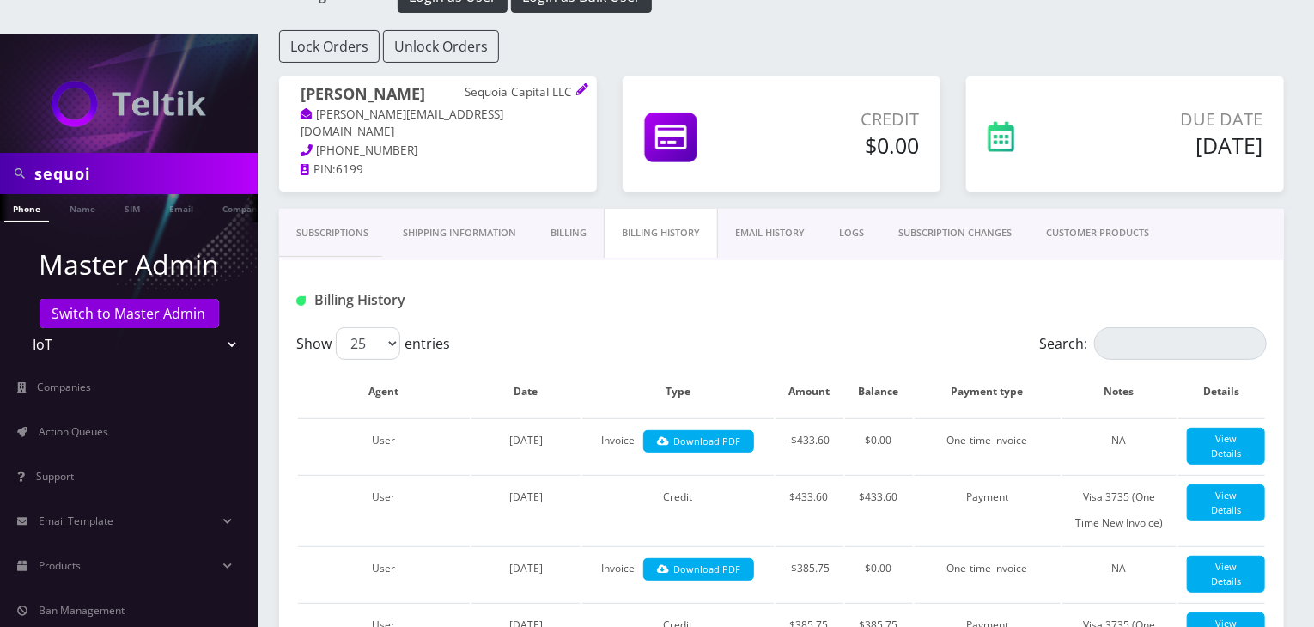
drag, startPoint x: 98, startPoint y: 142, endPoint x: 0, endPoint y: 142, distance: 97.9
click at [0, 153] on div "sequoi" at bounding box center [129, 173] width 258 height 41
type input "paramount"
click at [87, 194] on link "Name" at bounding box center [82, 208] width 43 height 28
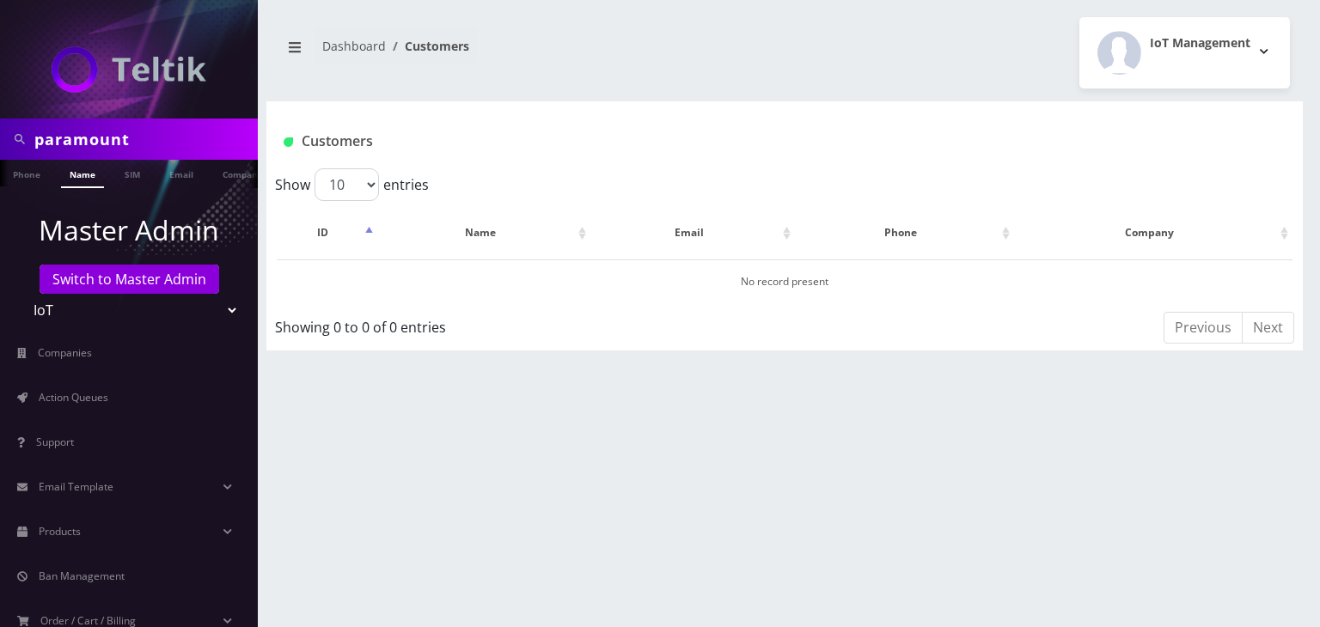
click at [234, 172] on link "Company" at bounding box center [243, 173] width 58 height 27
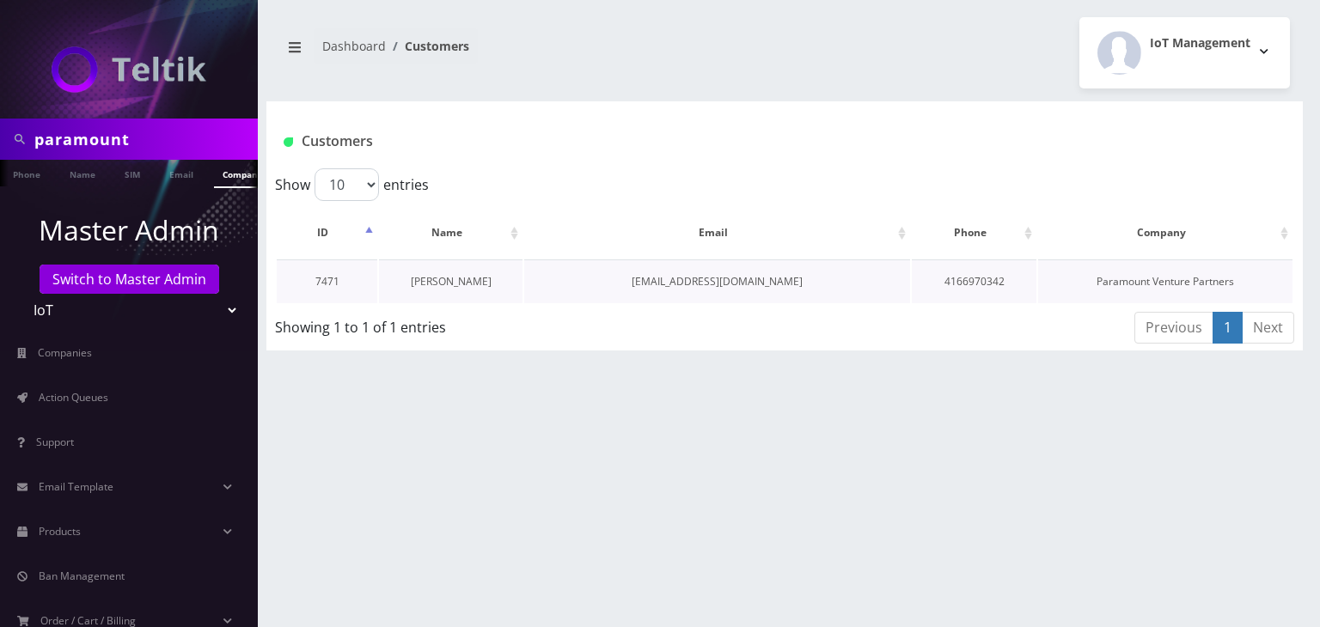
click at [430, 277] on link "[PERSON_NAME]" at bounding box center [451, 281] width 81 height 15
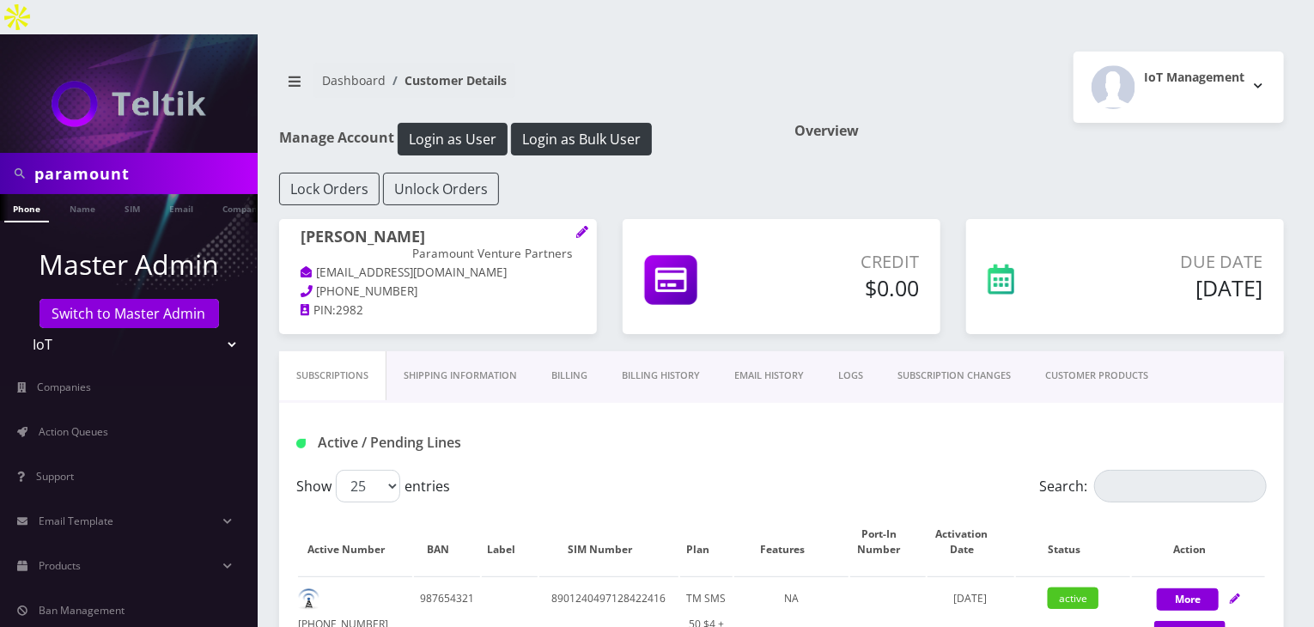
click at [647, 351] on link "Billing History" at bounding box center [661, 375] width 113 height 49
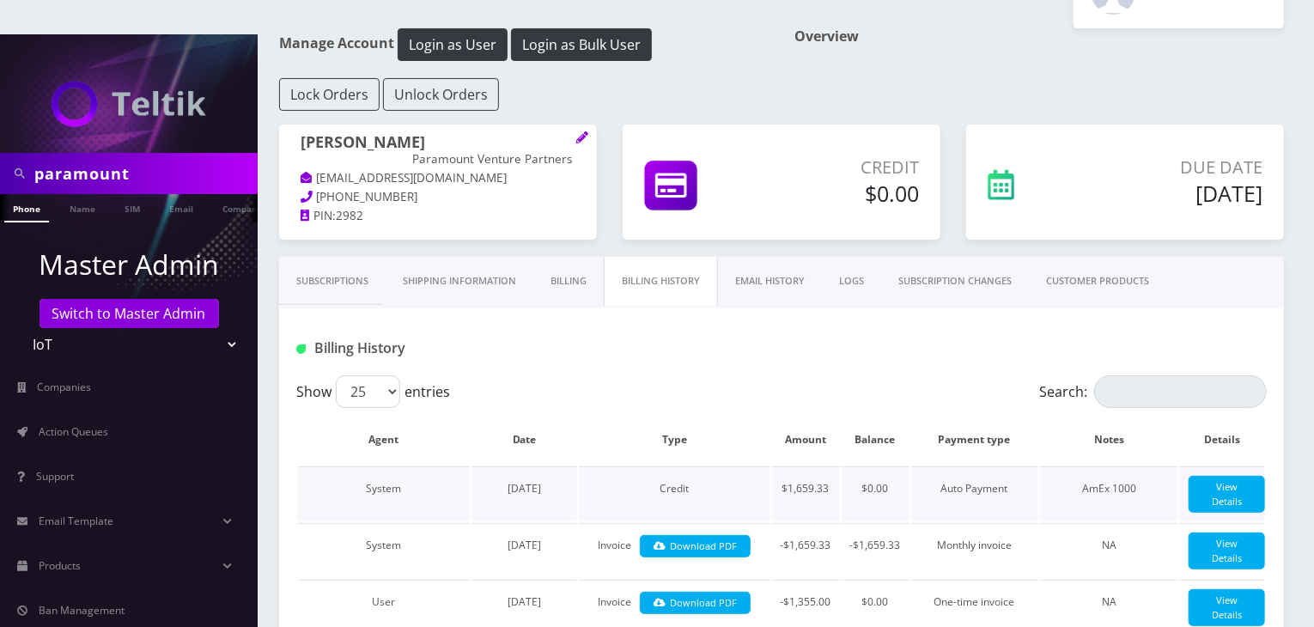
scroll to position [143, 0]
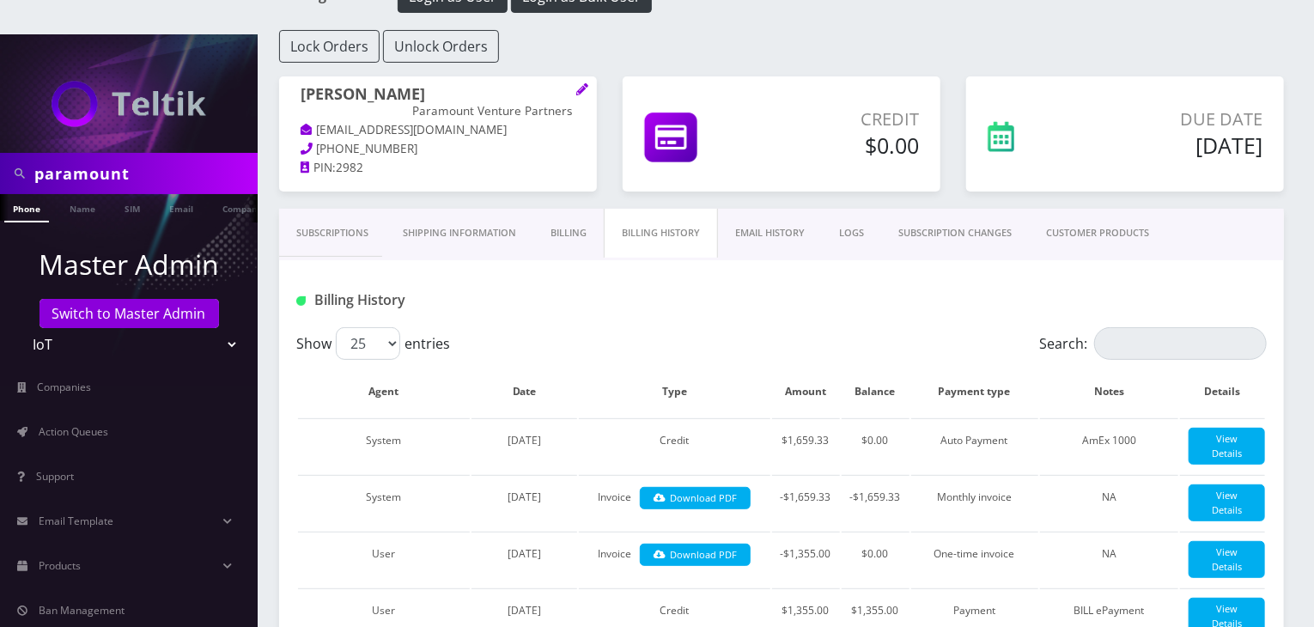
click at [723, 286] on div "Billing History" at bounding box center [781, 293] width 1005 height 67
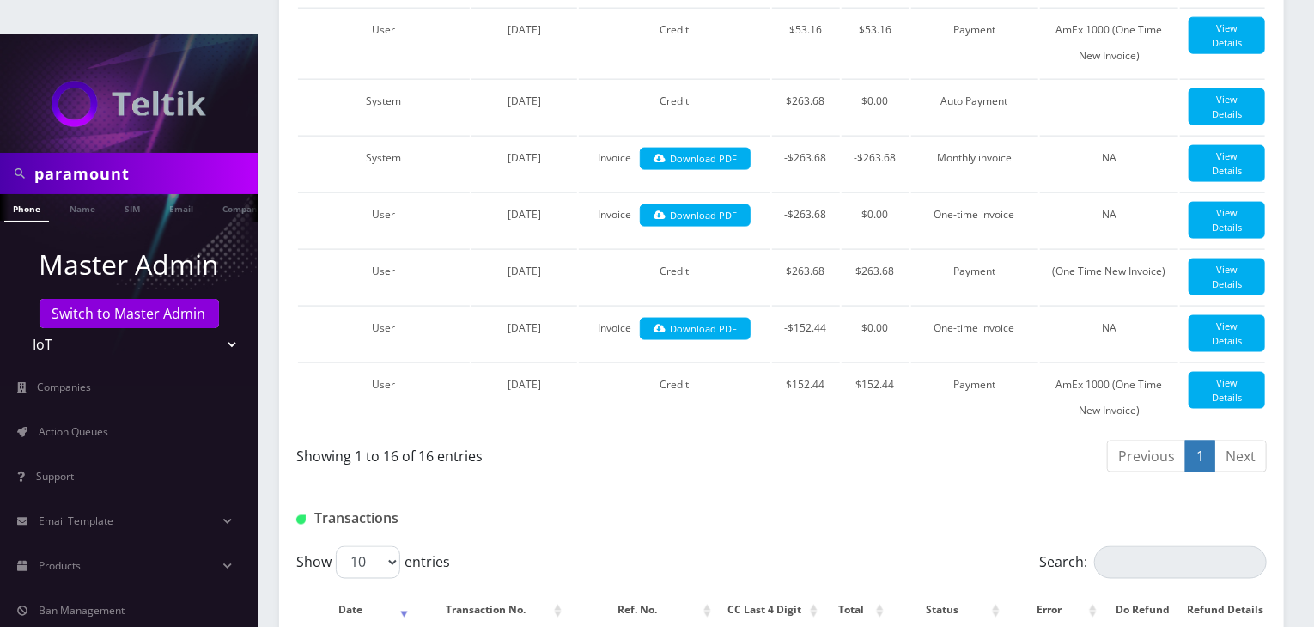
scroll to position [1145, 0]
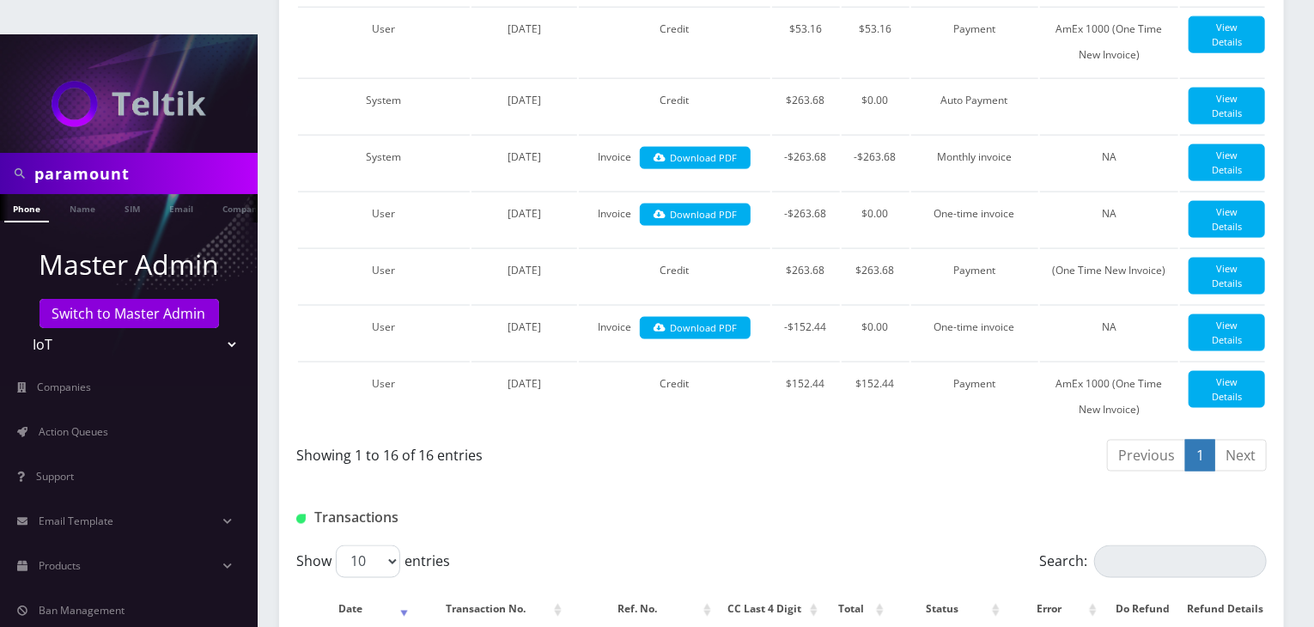
drag, startPoint x: 156, startPoint y: 145, endPoint x: 0, endPoint y: 118, distance: 157.9
click at [0, 118] on nav "paramount Phone Name SIM Email Company Customer Master Admin Switch to Master A…" at bounding box center [129, 347] width 258 height 627
type input "helios"
click at [73, 194] on link "Name" at bounding box center [82, 208] width 43 height 28
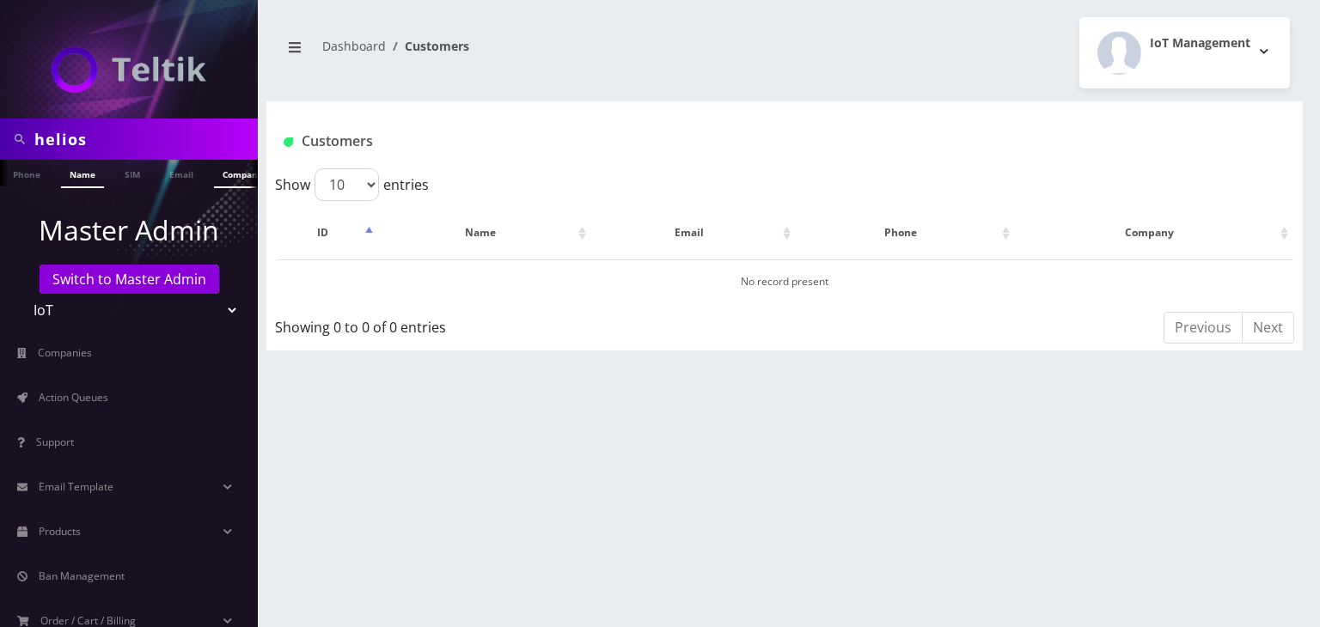
click at [233, 174] on link "Company" at bounding box center [243, 174] width 58 height 28
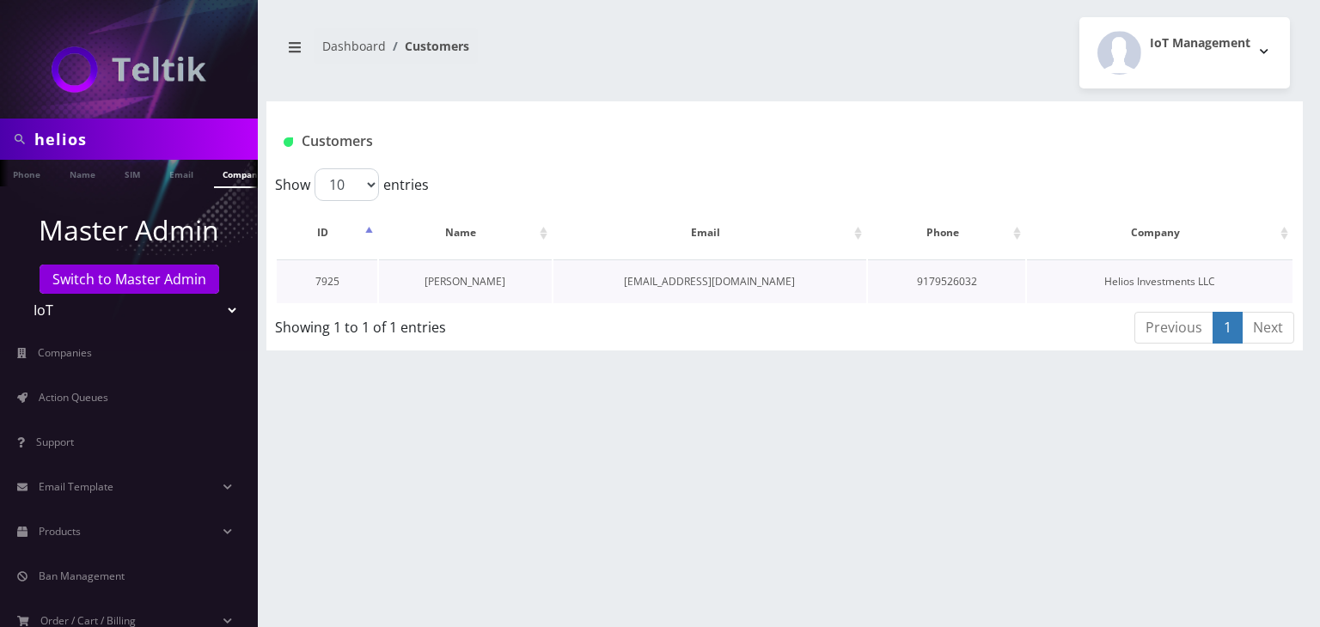
click at [466, 279] on link "[PERSON_NAME]" at bounding box center [464, 281] width 81 height 15
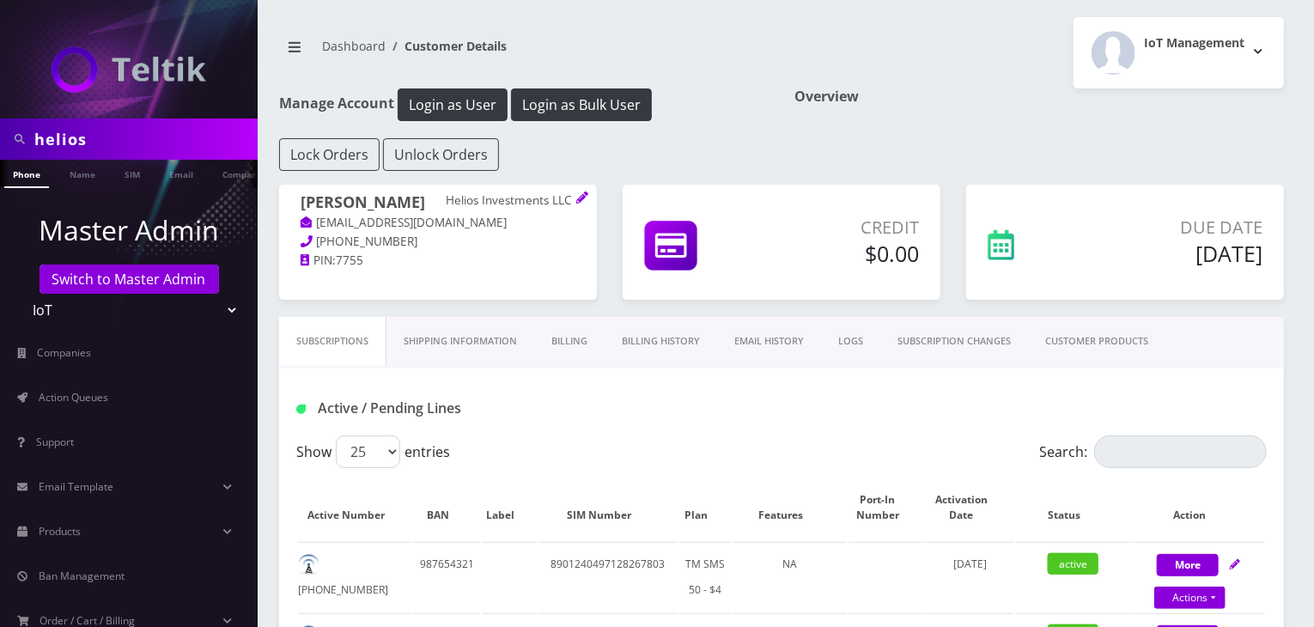
click at [680, 346] on link "Billing History" at bounding box center [661, 341] width 113 height 49
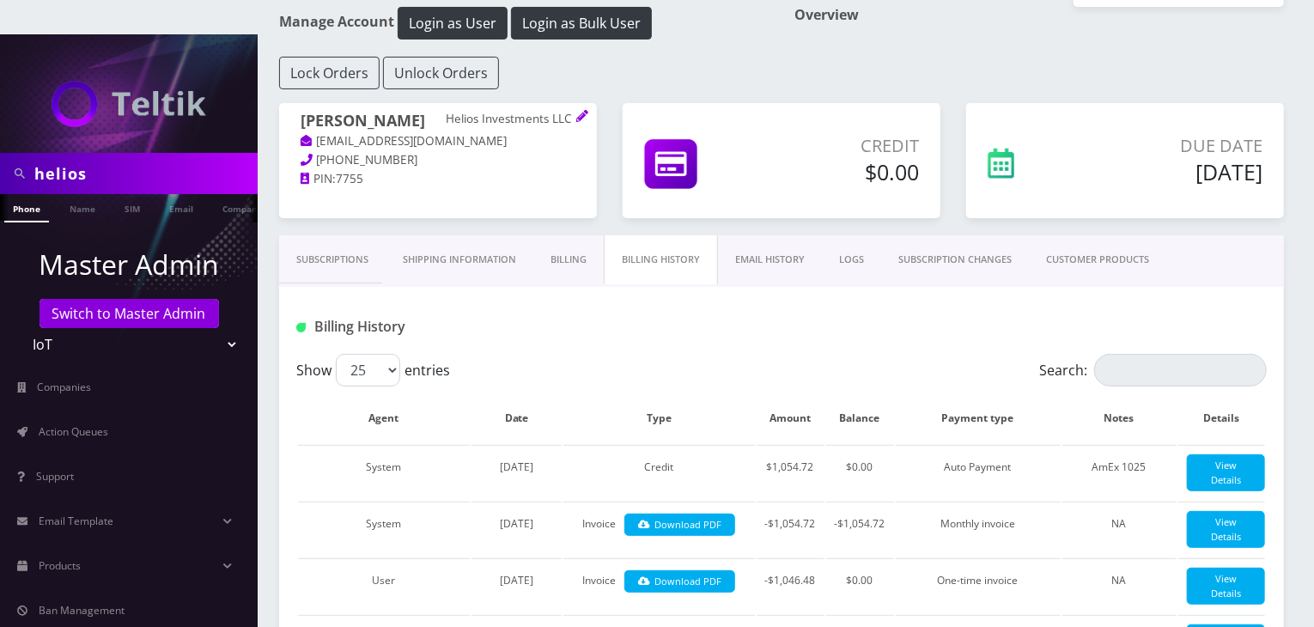
scroll to position [143, 0]
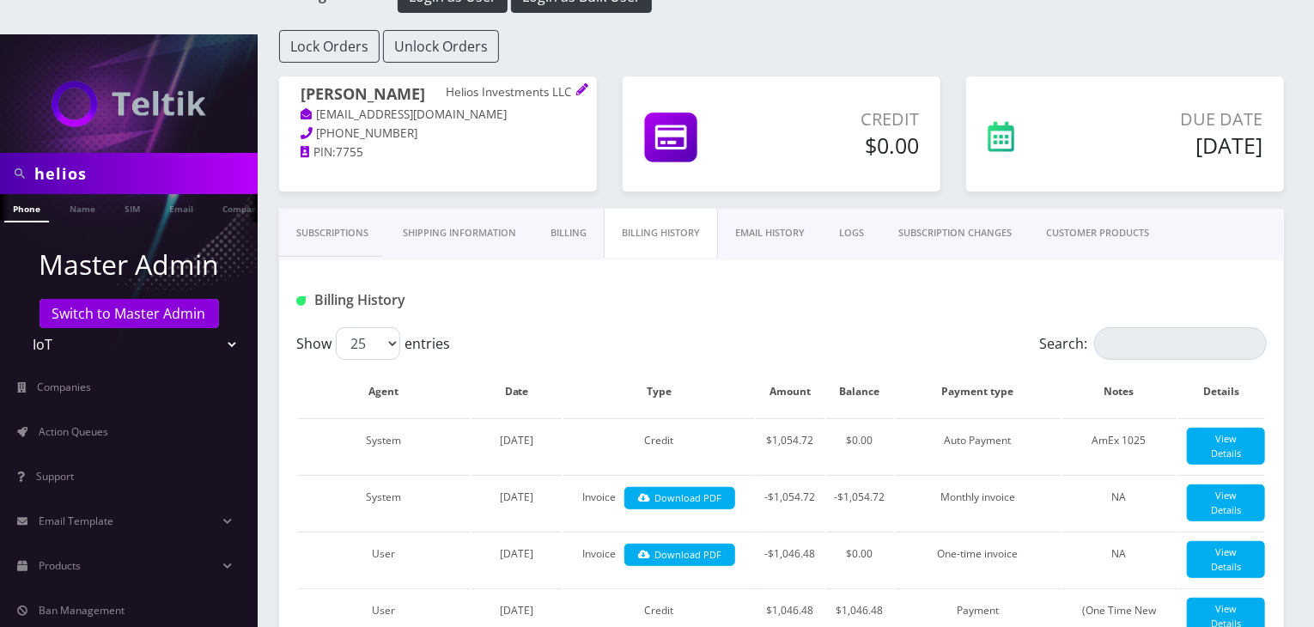
drag, startPoint x: 141, startPoint y: 128, endPoint x: 0, endPoint y: 128, distance: 140.9
click at [0, 153] on div "helios" at bounding box center [129, 173] width 258 height 41
type input "shuron"
click at [90, 194] on link "Name" at bounding box center [82, 208] width 43 height 28
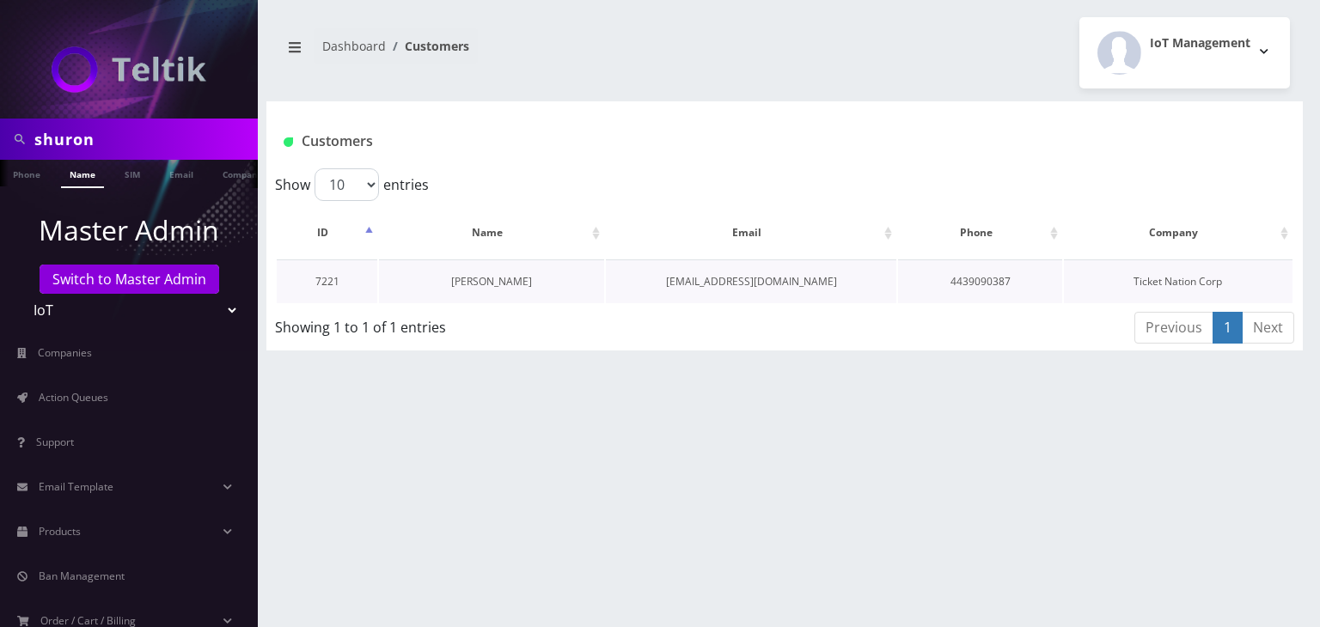
click at [477, 283] on link "Shuron Woodyard" at bounding box center [491, 281] width 81 height 15
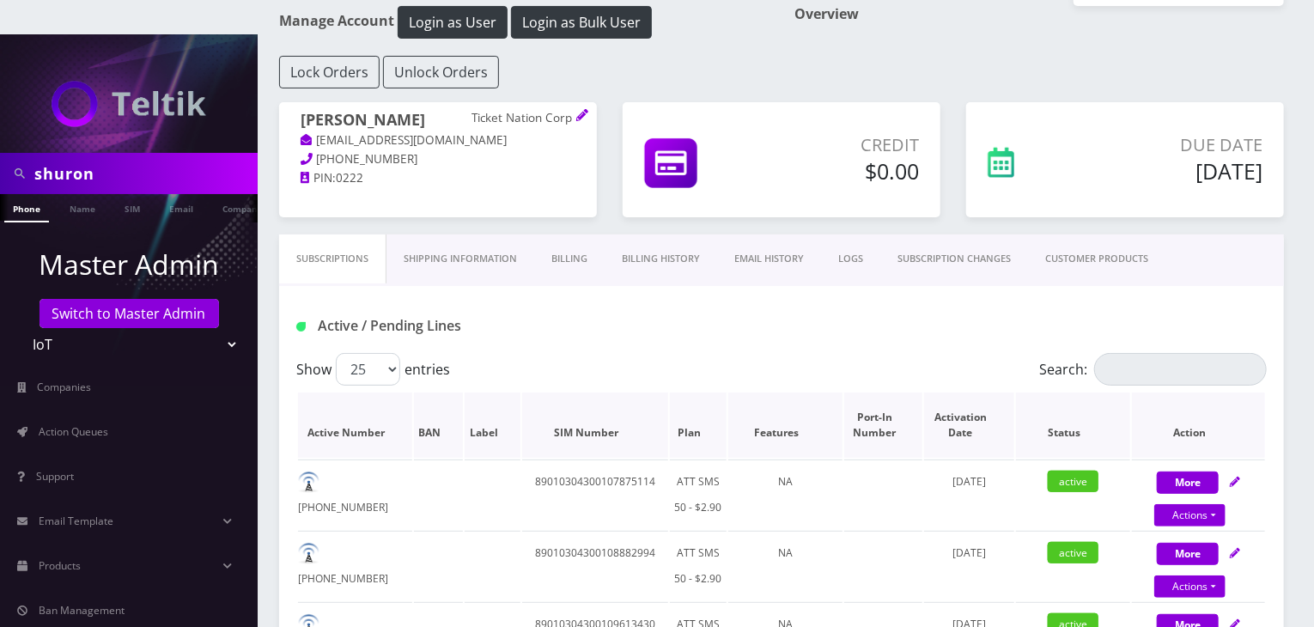
scroll to position [143, 0]
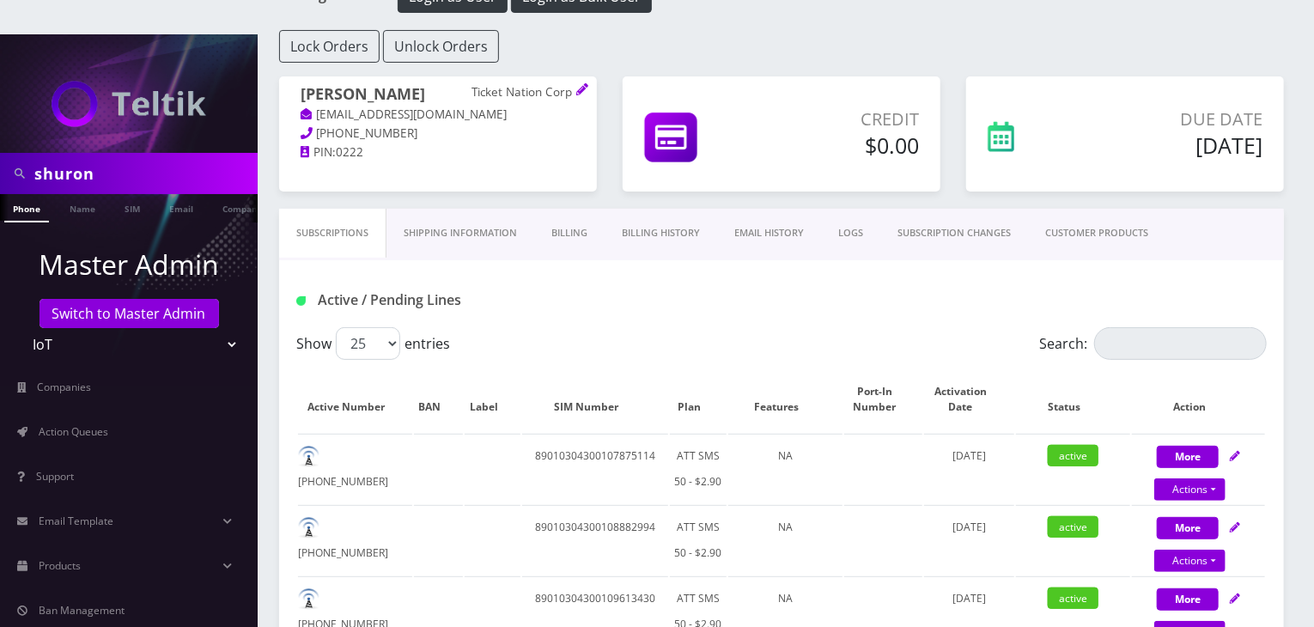
click at [546, 209] on link "Billing" at bounding box center [569, 233] width 70 height 49
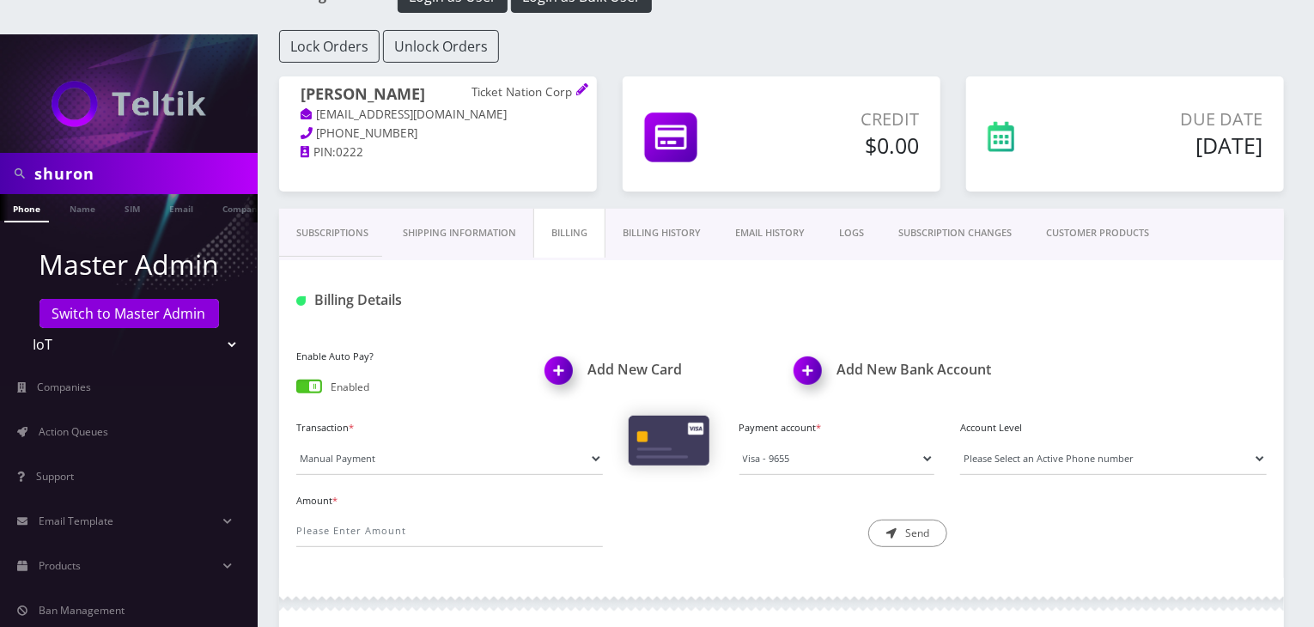
click at [651, 209] on link "Billing History" at bounding box center [662, 233] width 113 height 49
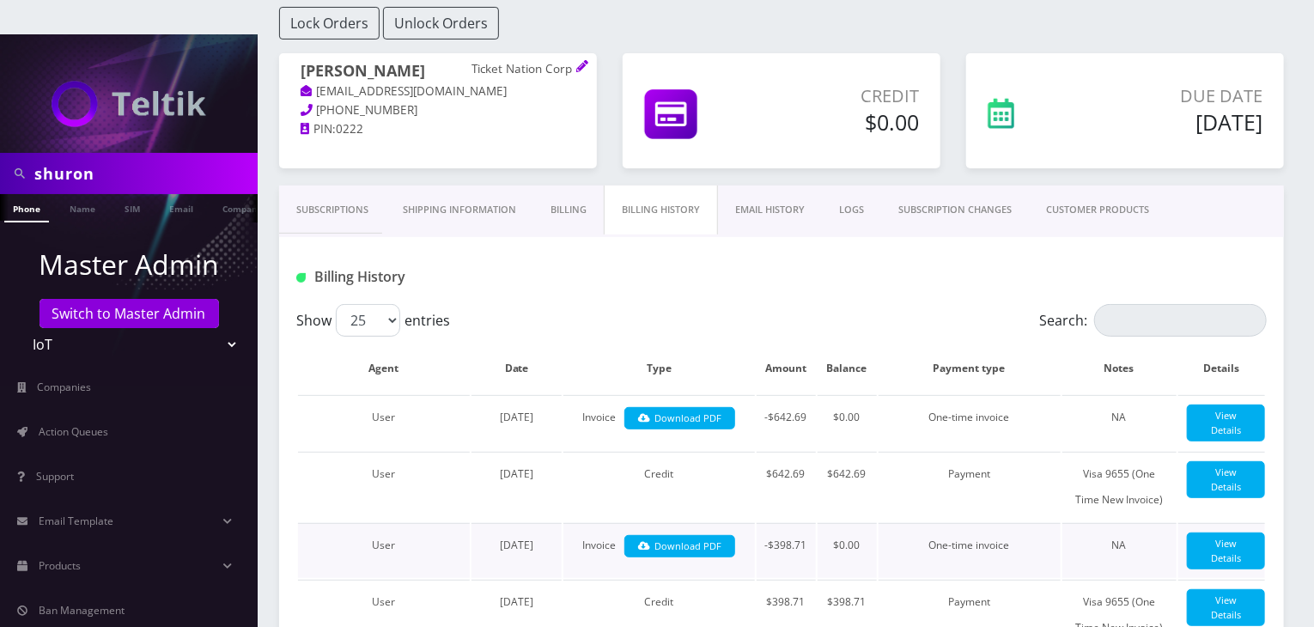
scroll to position [143, 0]
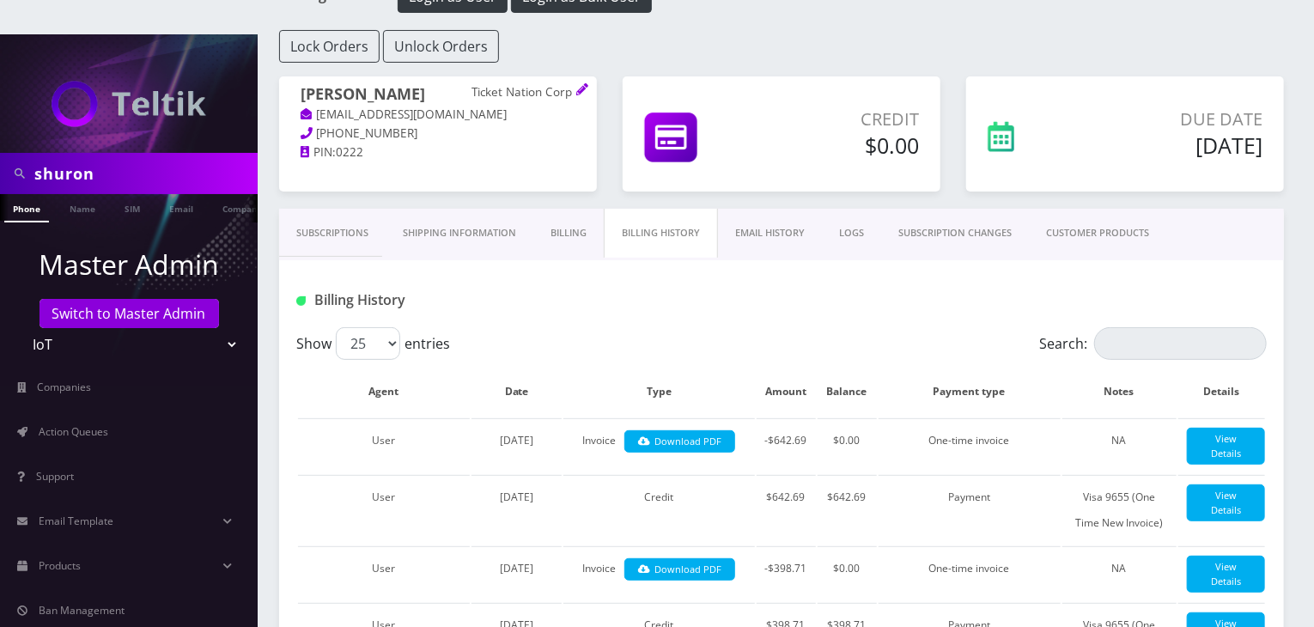
click at [344, 209] on link "Subscriptions" at bounding box center [332, 233] width 107 height 49
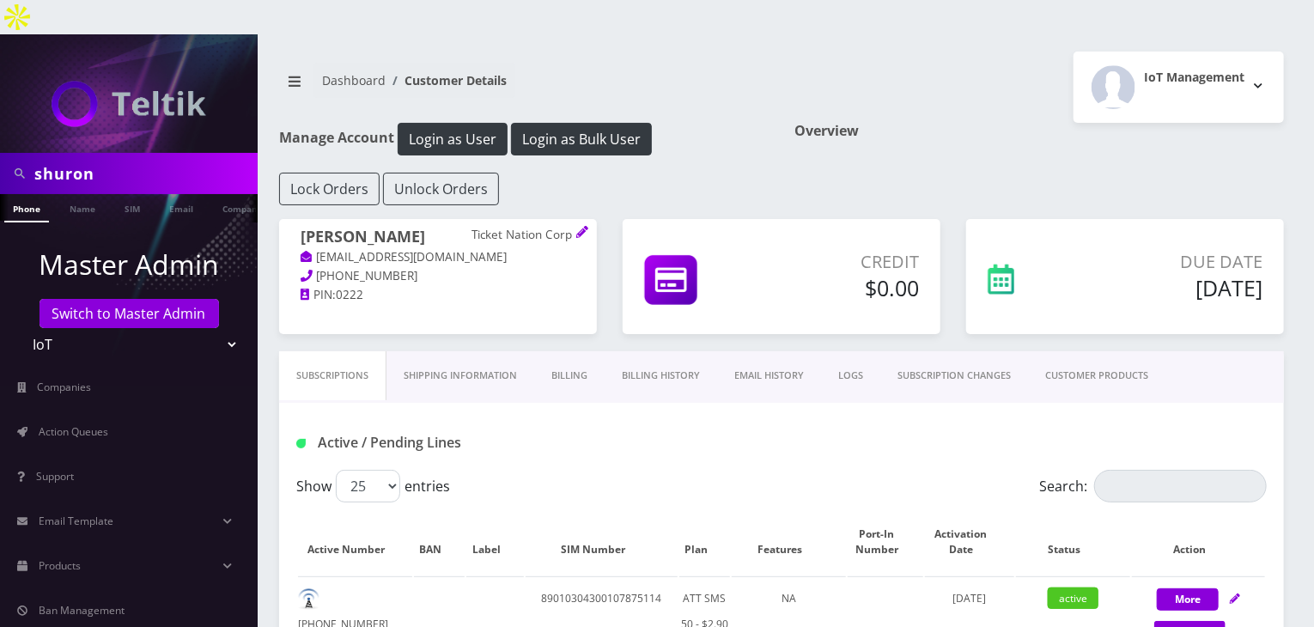
click at [1093, 351] on link "CUSTOMER PRODUCTS" at bounding box center [1096, 375] width 137 height 49
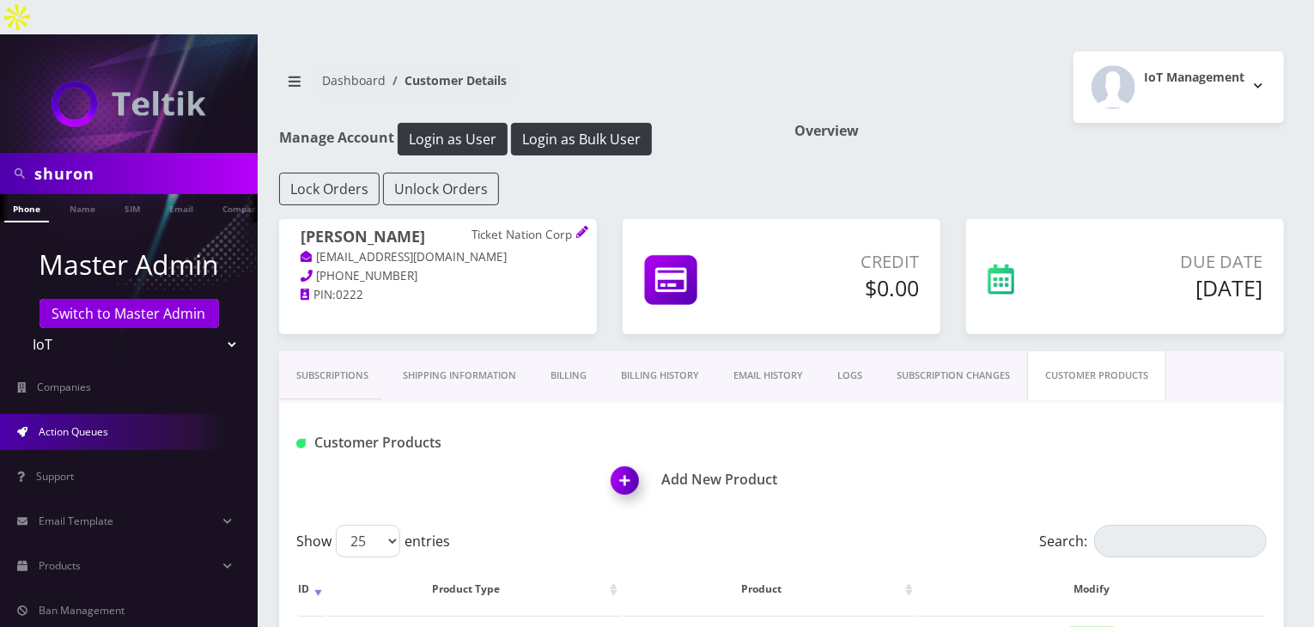
click at [90, 414] on link "Action Queues" at bounding box center [129, 432] width 258 height 36
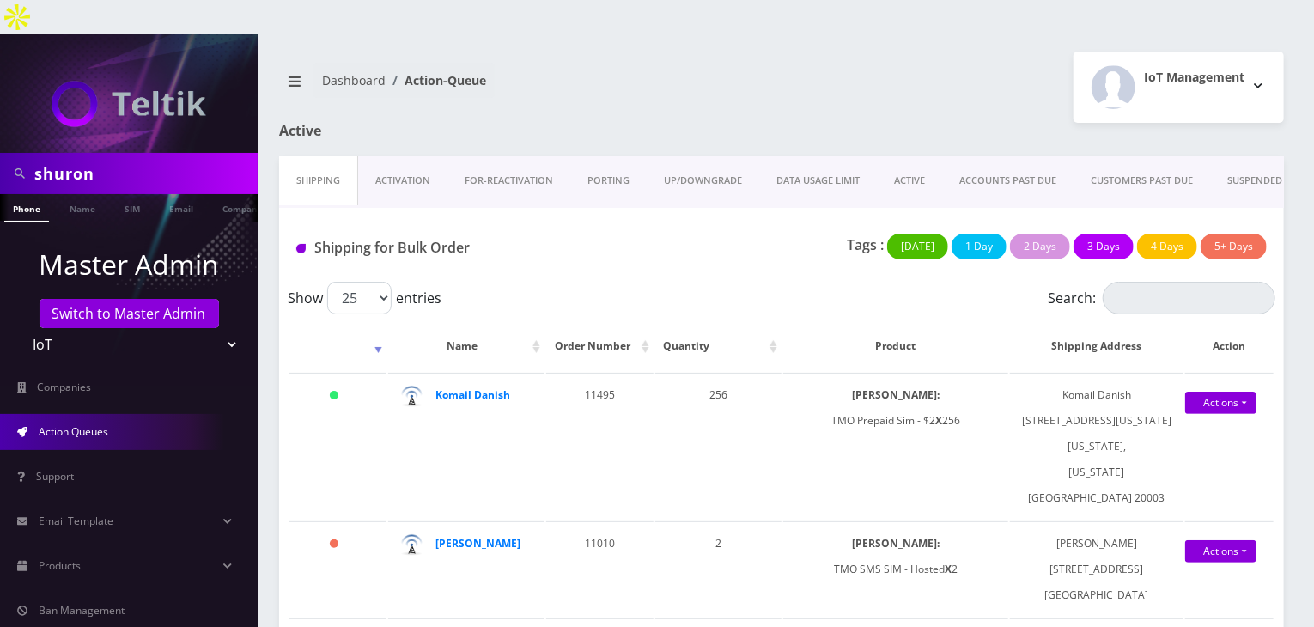
drag, startPoint x: 340, startPoint y: 100, endPoint x: 361, endPoint y: 84, distance: 25.8
click at [361, 84] on div "Dashboard Action-Queue IoT Management Logout" at bounding box center [781, 87] width 1031 height 71
drag, startPoint x: 340, startPoint y: 95, endPoint x: 343, endPoint y: 58, distance: 36.2
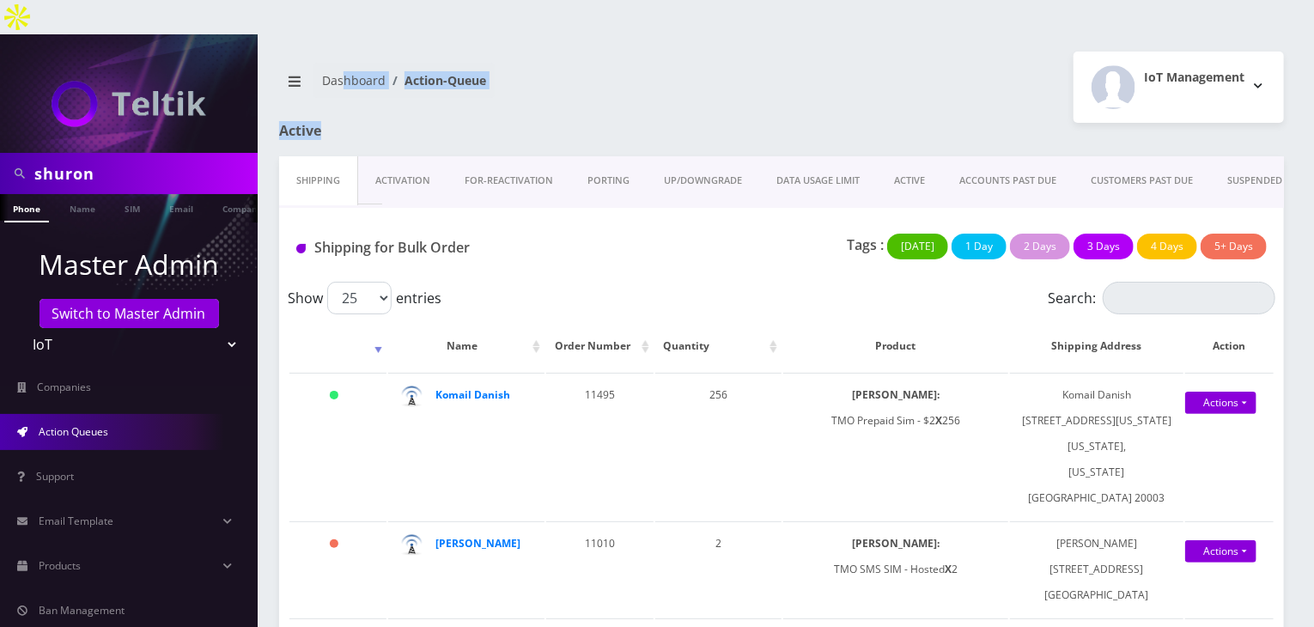
click at [368, 123] on h1 "Active" at bounding box center [438, 131] width 318 height 16
drag, startPoint x: 331, startPoint y: 94, endPoint x: 348, endPoint y: 61, distance: 36.9
click at [323, 123] on h1 "Active" at bounding box center [438, 131] width 318 height 16
drag, startPoint x: 325, startPoint y: 101, endPoint x: 351, endPoint y: 50, distance: 56.9
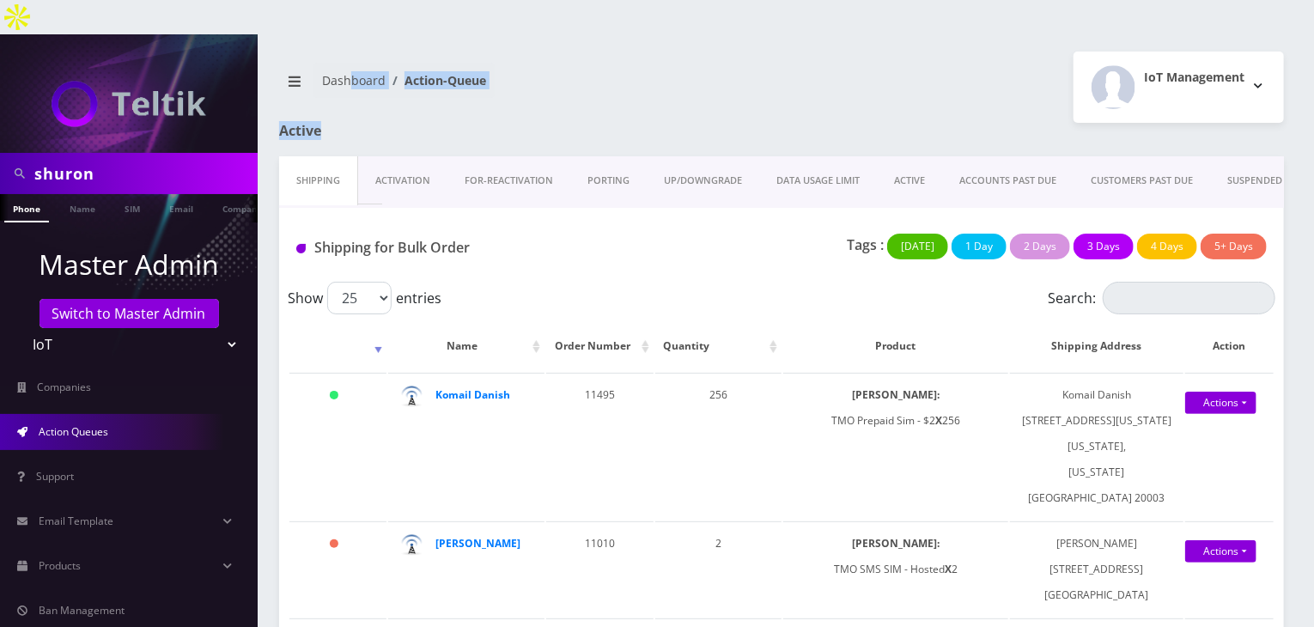
click at [335, 123] on h1 "Active" at bounding box center [438, 131] width 318 height 16
drag, startPoint x: 330, startPoint y: 95, endPoint x: 347, endPoint y: 52, distance: 46.3
click at [326, 123] on h1 "Active" at bounding box center [438, 131] width 318 height 16
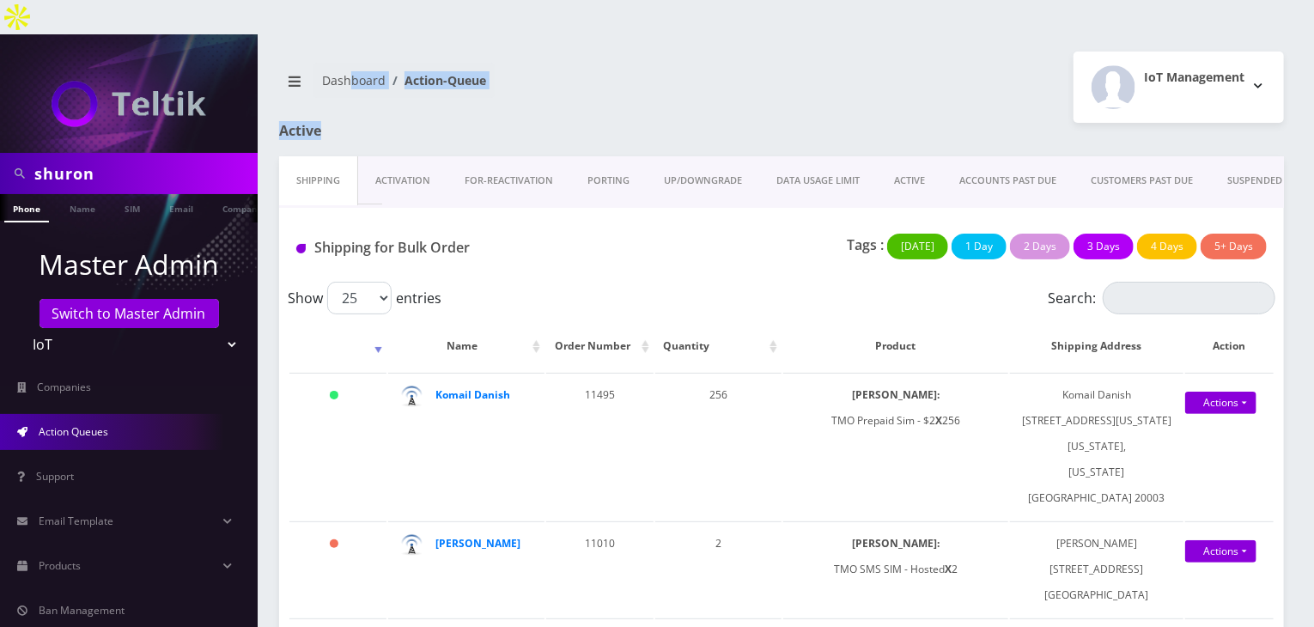
drag, startPoint x: 320, startPoint y: 90, endPoint x: 354, endPoint y: 52, distance: 50.5
click at [328, 123] on h1 "Active" at bounding box center [438, 131] width 318 height 16
drag, startPoint x: 326, startPoint y: 98, endPoint x: 350, endPoint y: 50, distance: 53.4
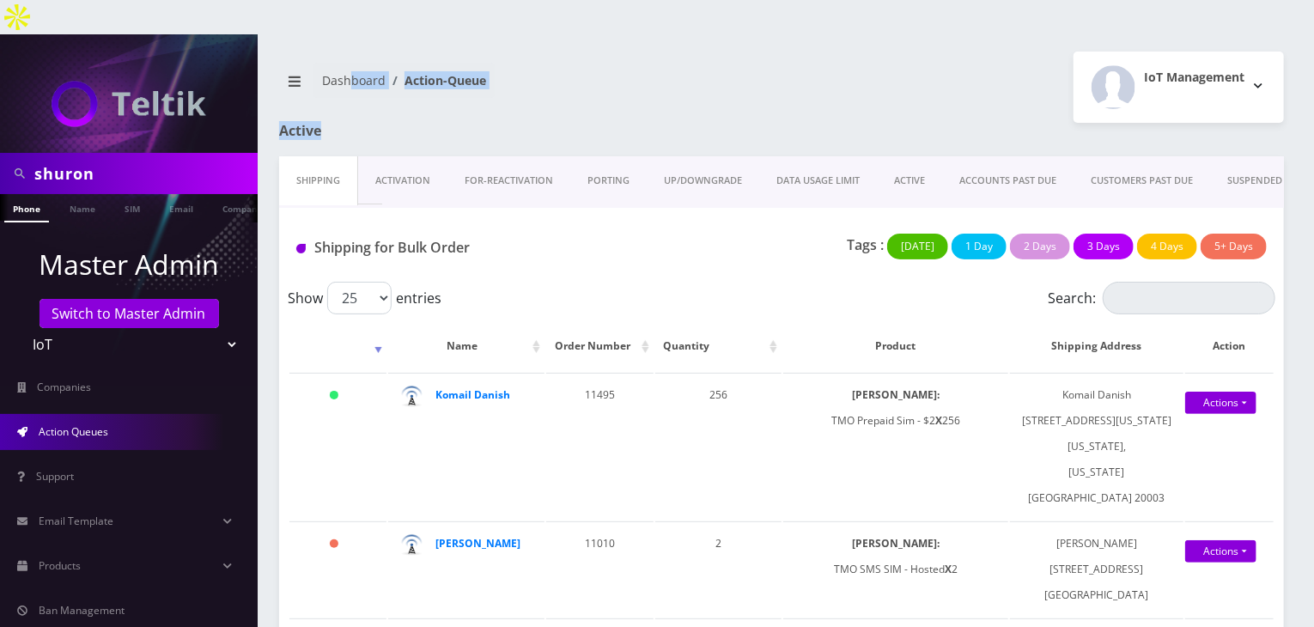
click at [335, 123] on h1 "Active" at bounding box center [438, 131] width 318 height 16
drag, startPoint x: 332, startPoint y: 96, endPoint x: 351, endPoint y: 46, distance: 54.4
click at [338, 86] on div "Dashboard Action-Queue IoT Management Logout" at bounding box center [781, 87] width 1031 height 71
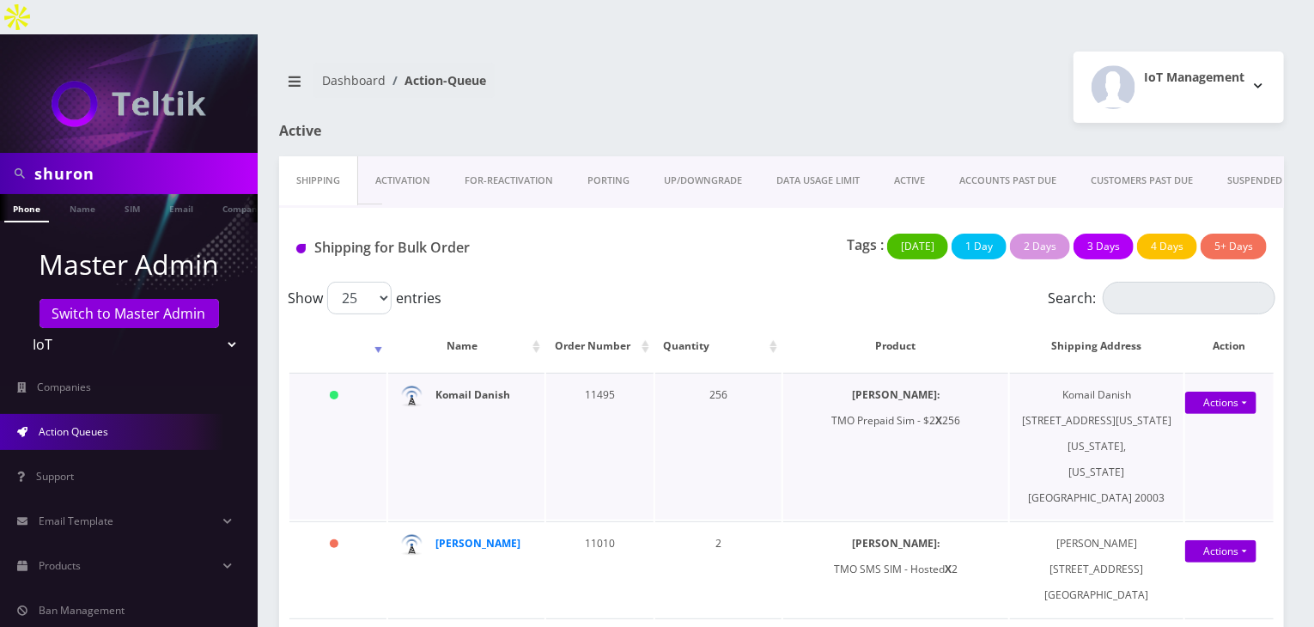
click at [491, 387] on strong "Komail Danish" at bounding box center [473, 394] width 75 height 15
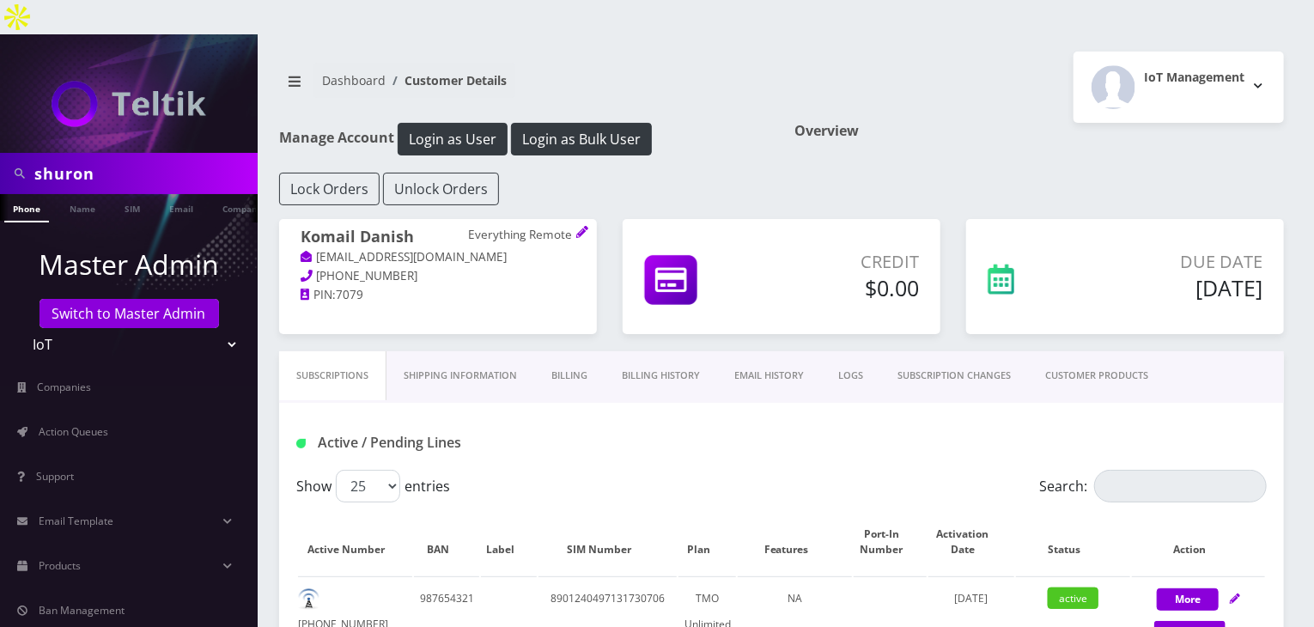
click at [1113, 351] on link "CUSTOMER PRODUCTS" at bounding box center [1096, 375] width 137 height 49
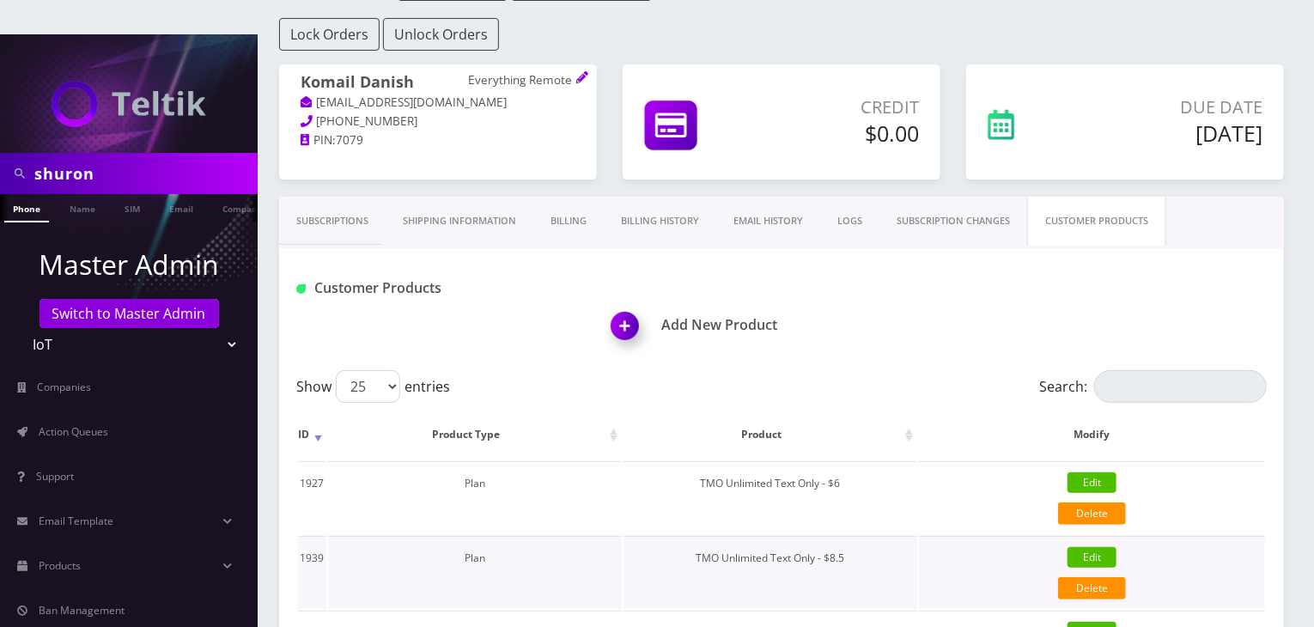
scroll to position [286, 0]
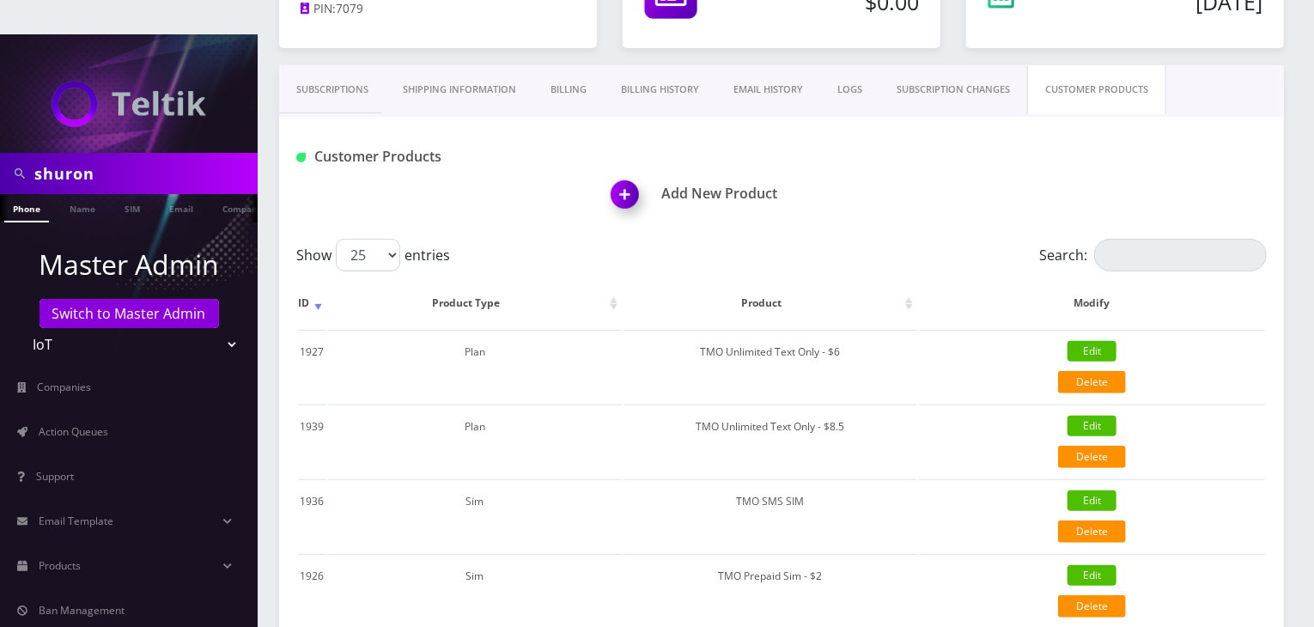
click at [569, 65] on link "Billing" at bounding box center [569, 89] width 70 height 49
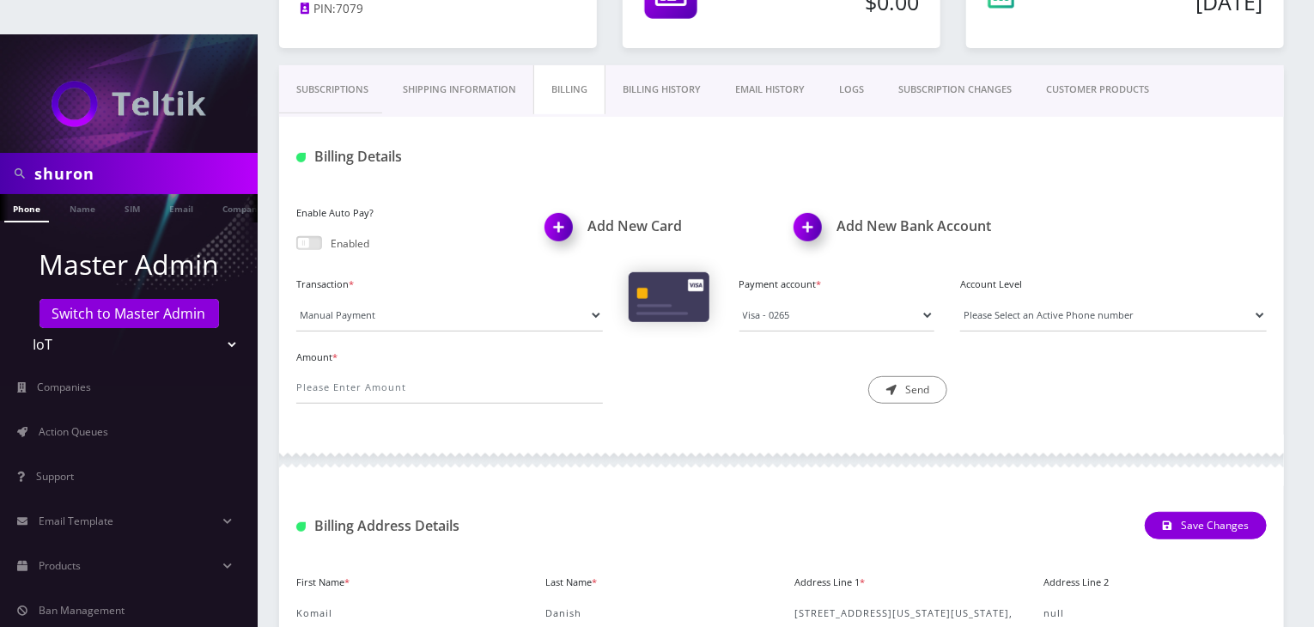
click at [359, 65] on link "Subscriptions" at bounding box center [332, 89] width 107 height 49
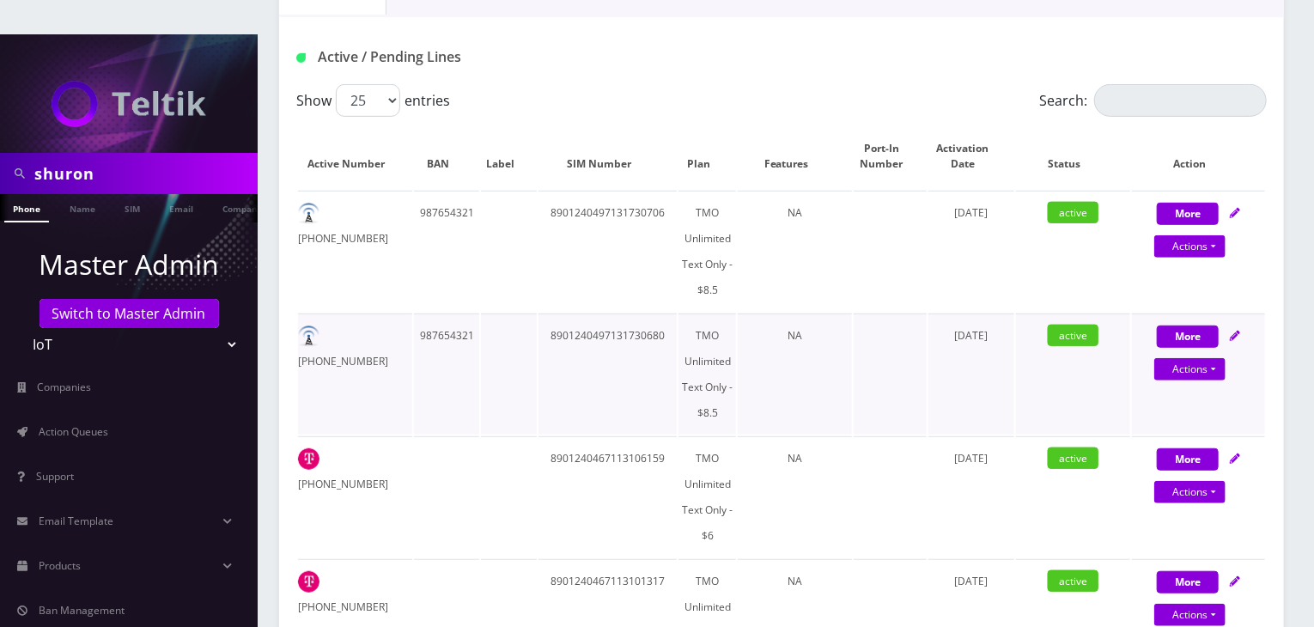
scroll to position [286, 0]
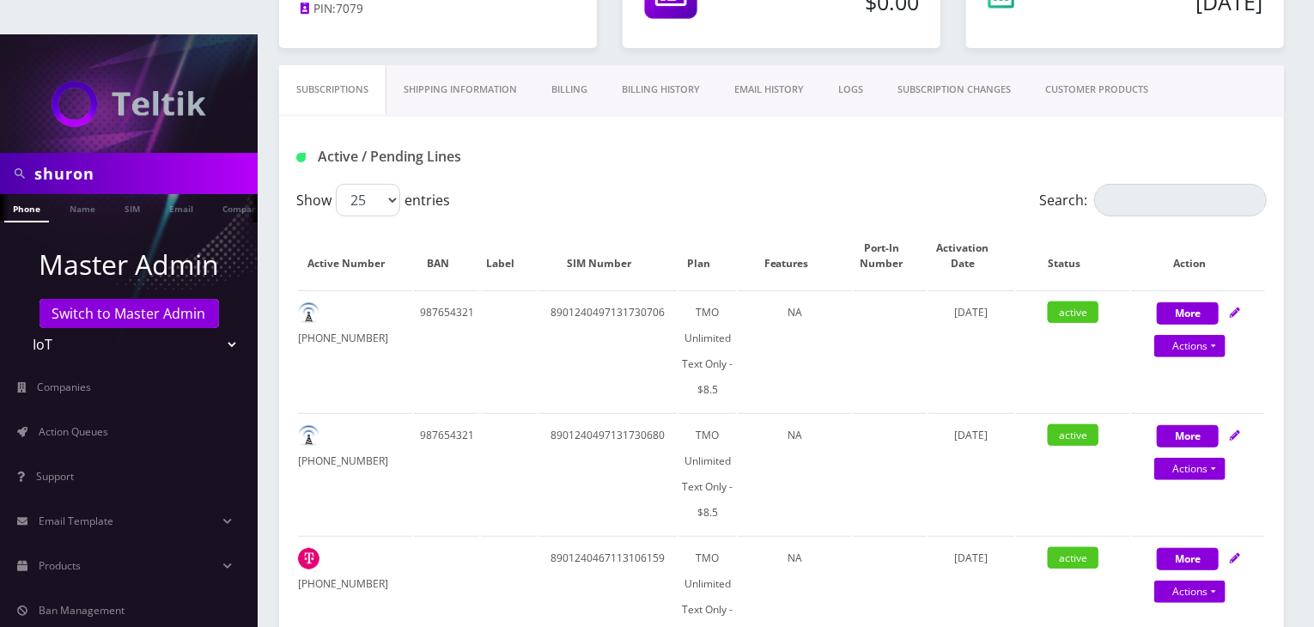
click at [645, 65] on link "Billing History" at bounding box center [661, 89] width 113 height 49
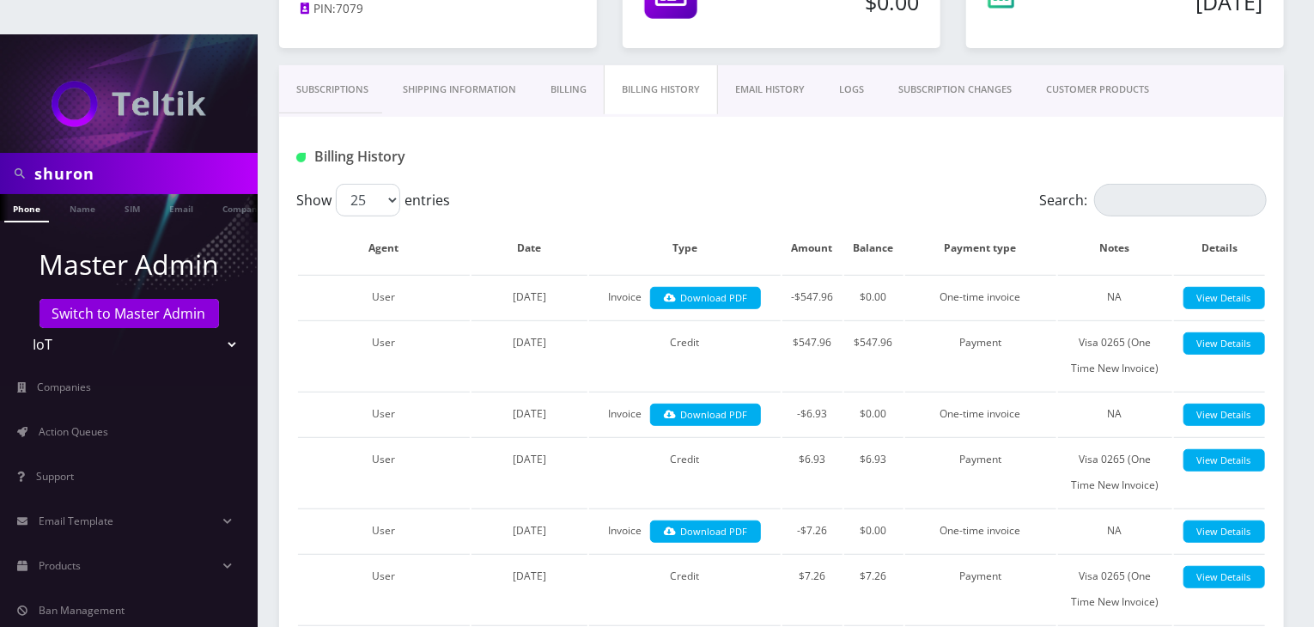
click at [545, 65] on link "Billing" at bounding box center [569, 89] width 70 height 49
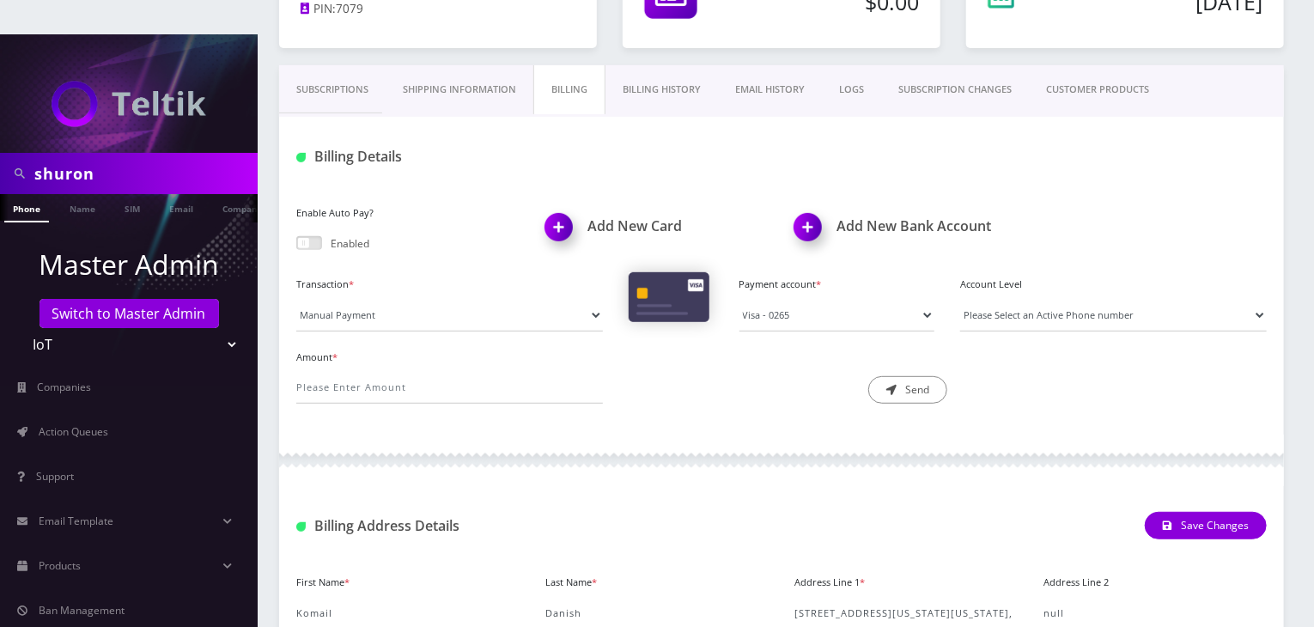
click at [474, 65] on link "Shipping Information" at bounding box center [460, 89] width 148 height 49
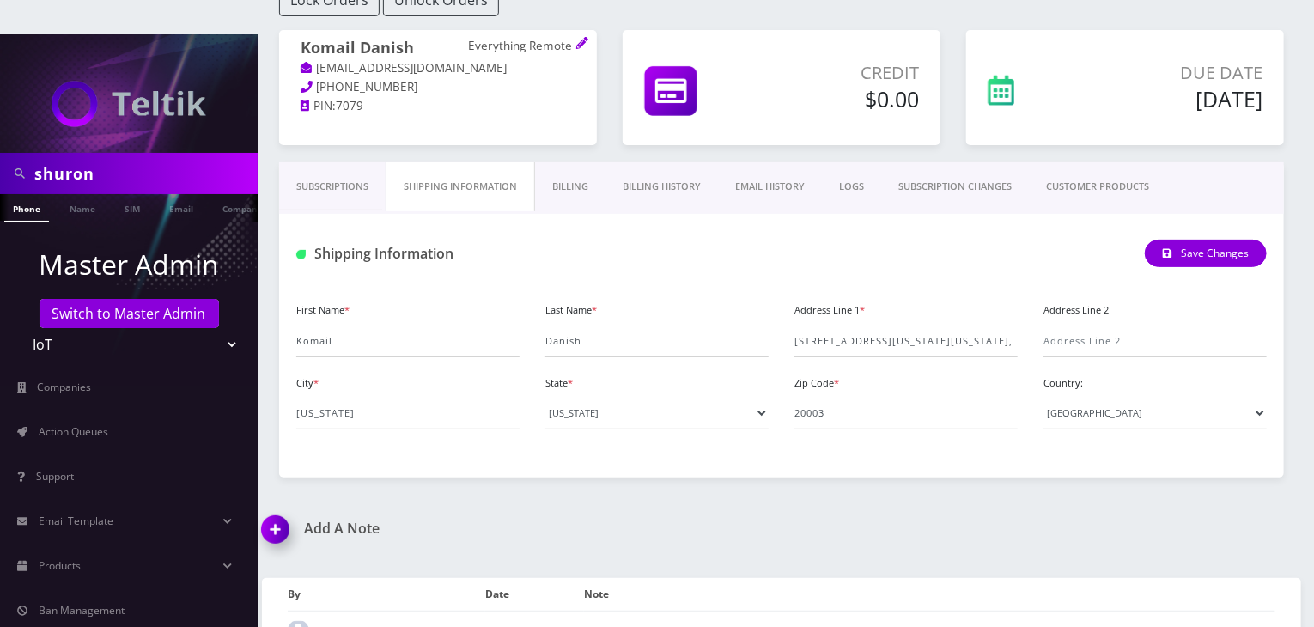
click at [338, 162] on link "Subscriptions" at bounding box center [332, 186] width 107 height 49
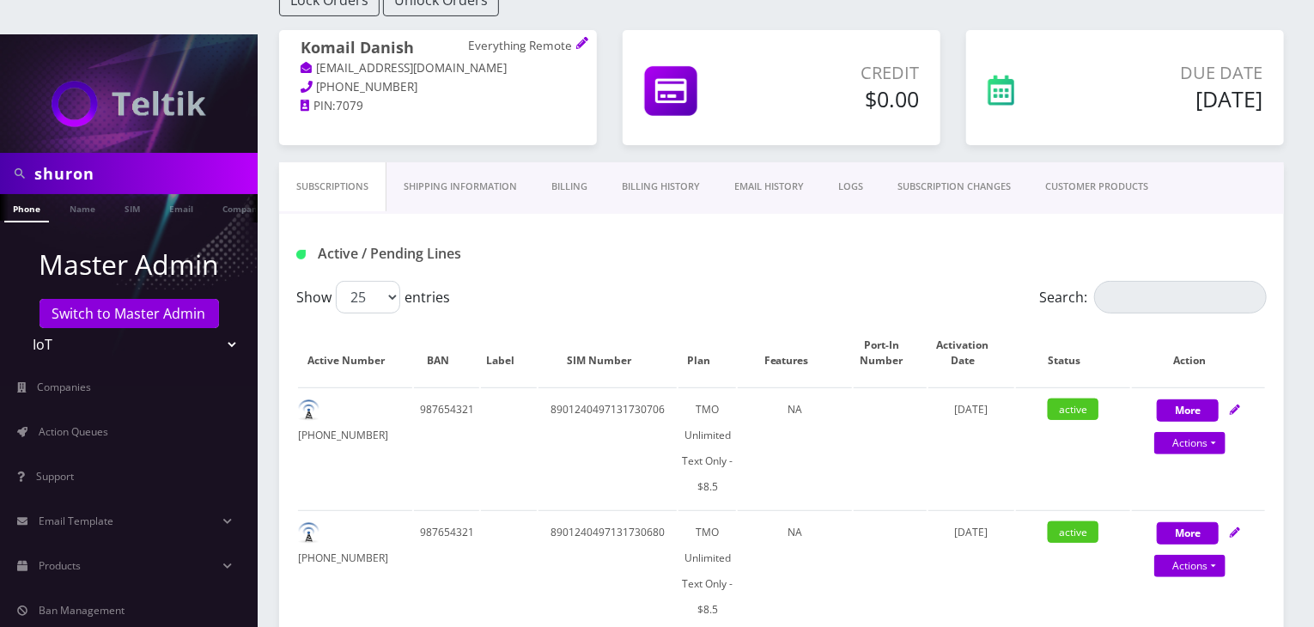
click at [1115, 165] on link "CUSTOMER PRODUCTS" at bounding box center [1096, 186] width 137 height 49
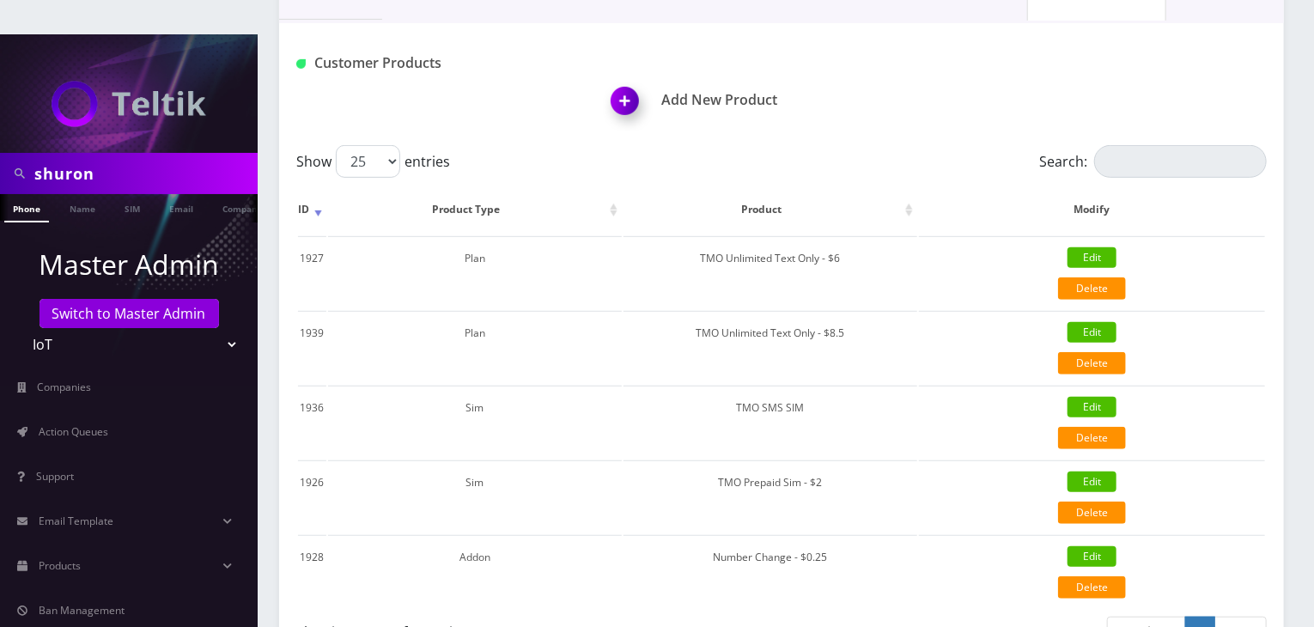
scroll to position [475, 0]
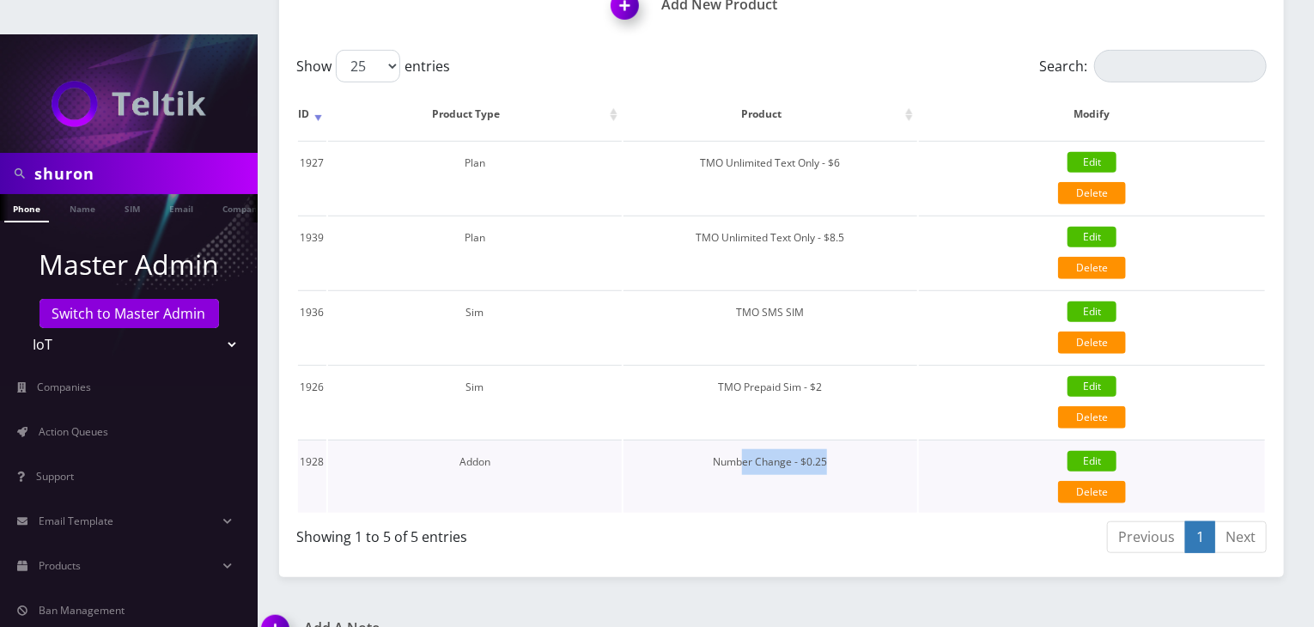
drag, startPoint x: 837, startPoint y: 426, endPoint x: 743, endPoint y: 430, distance: 93.7
click at [743, 440] on td "Number Change - $0.25" at bounding box center [771, 476] width 294 height 73
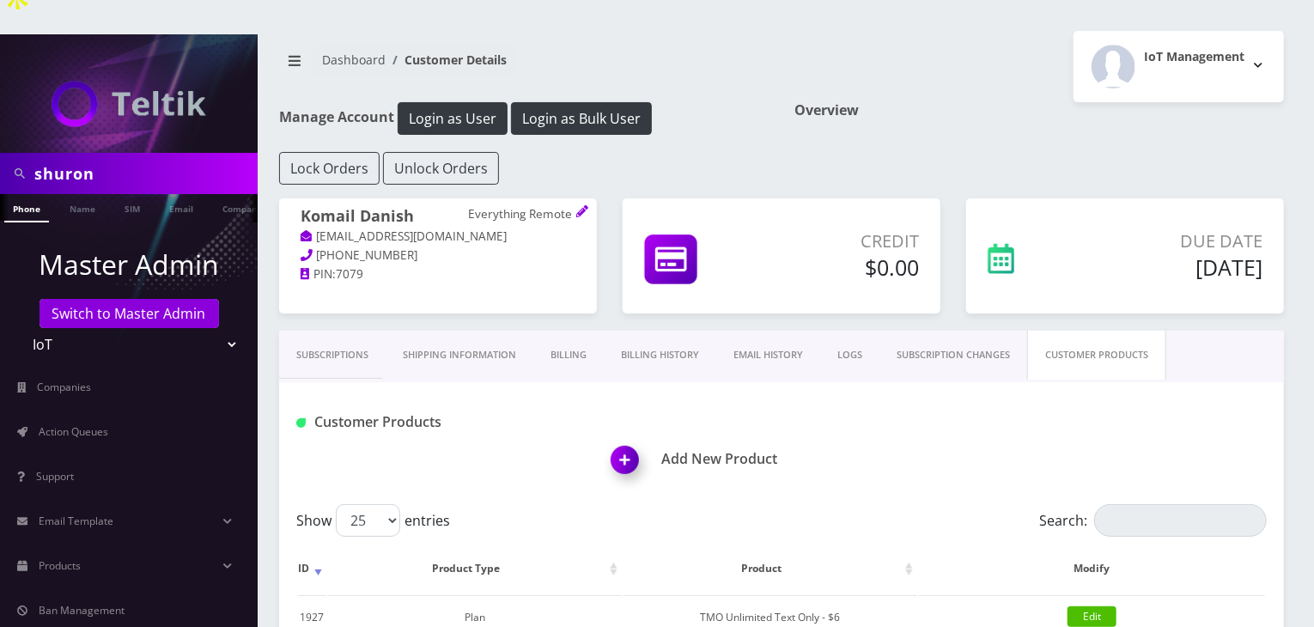
scroll to position [0, 0]
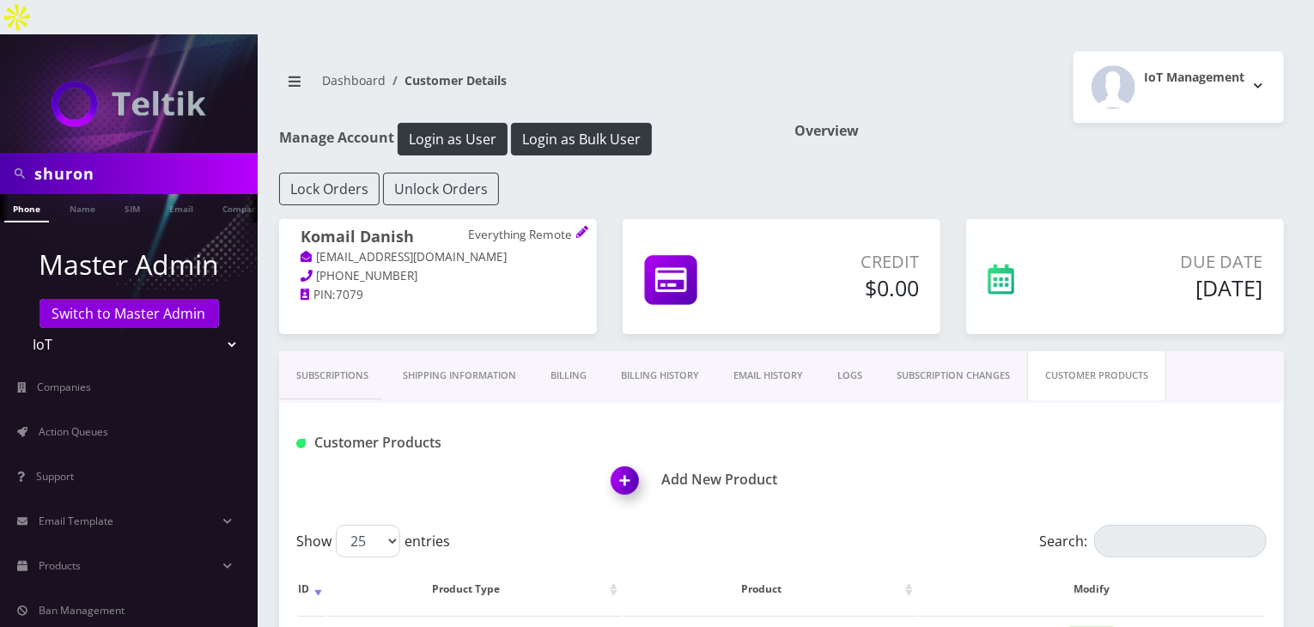
click at [338, 351] on link "Subscriptions" at bounding box center [332, 375] width 107 height 49
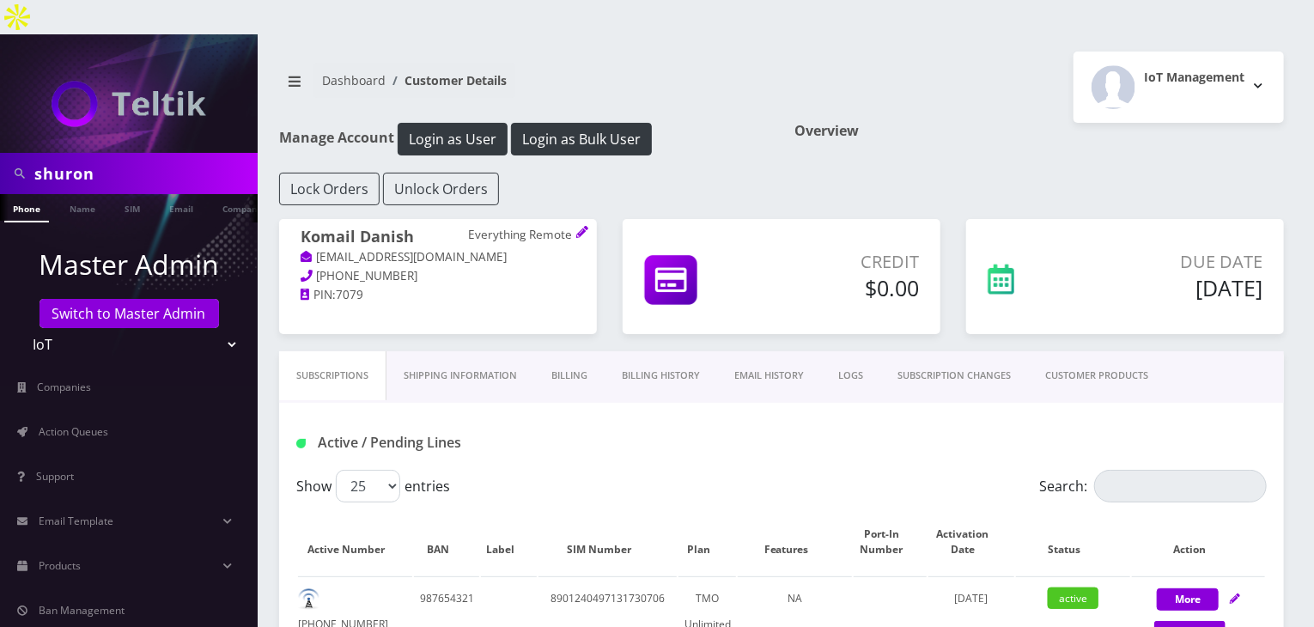
click at [1103, 351] on link "CUSTOMER PRODUCTS" at bounding box center [1096, 375] width 137 height 49
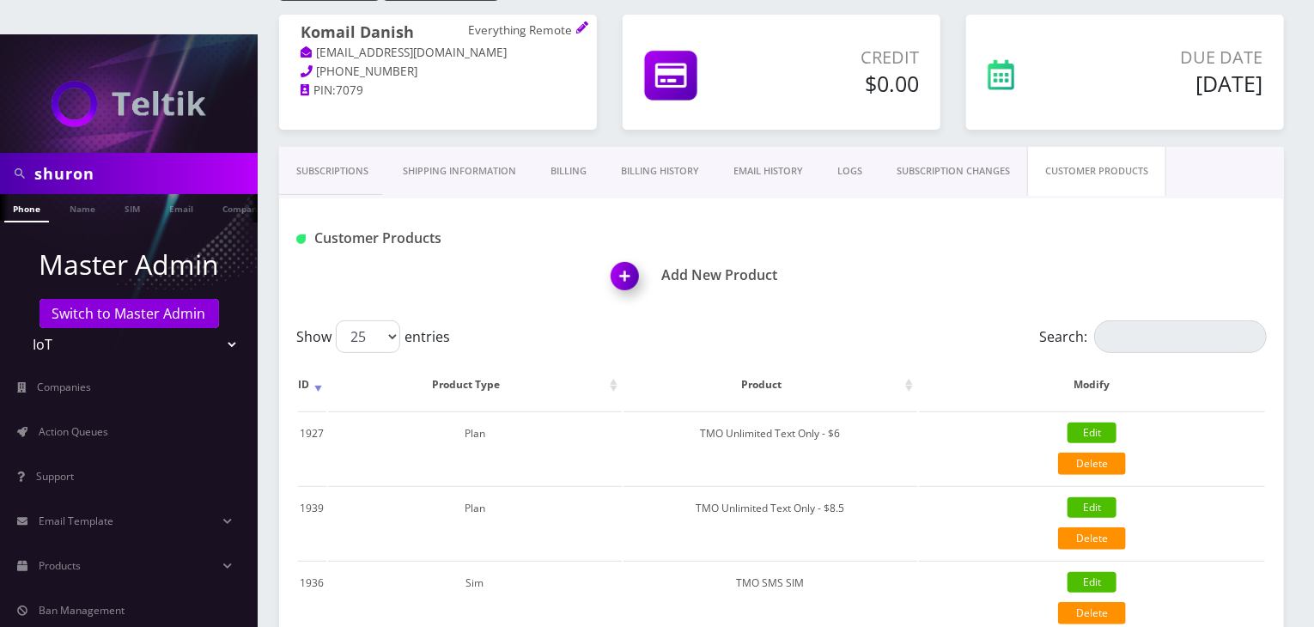
scroll to position [286, 0]
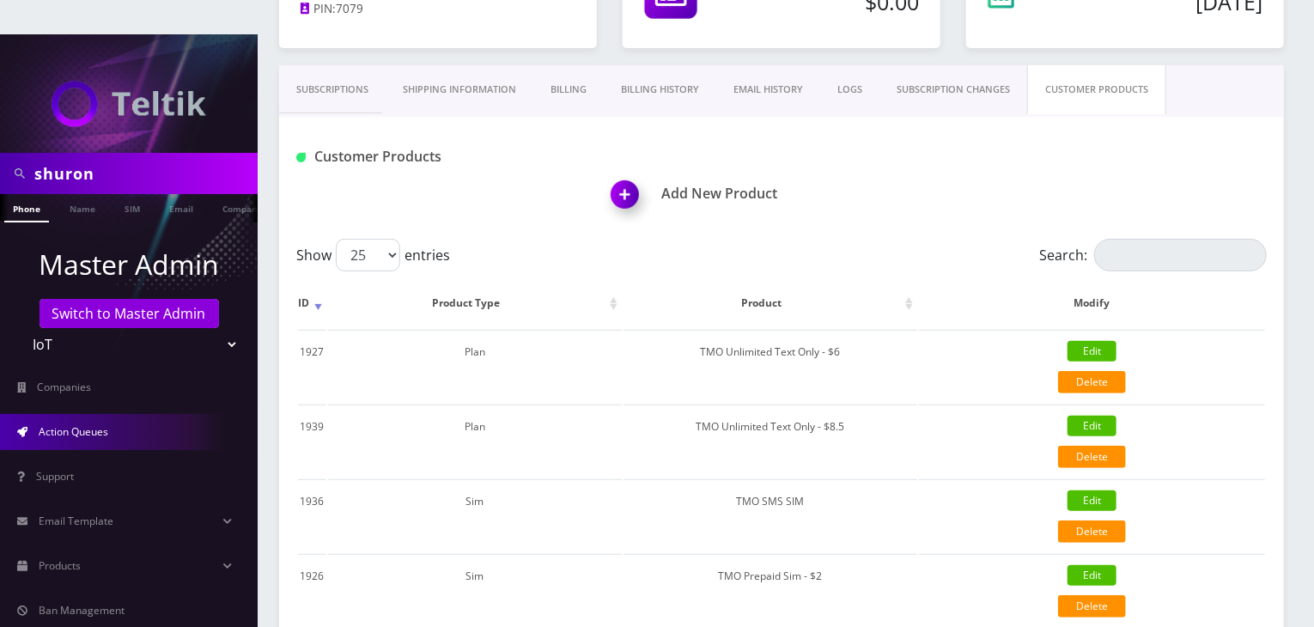
click at [79, 414] on link "Action Queues" at bounding box center [129, 432] width 258 height 36
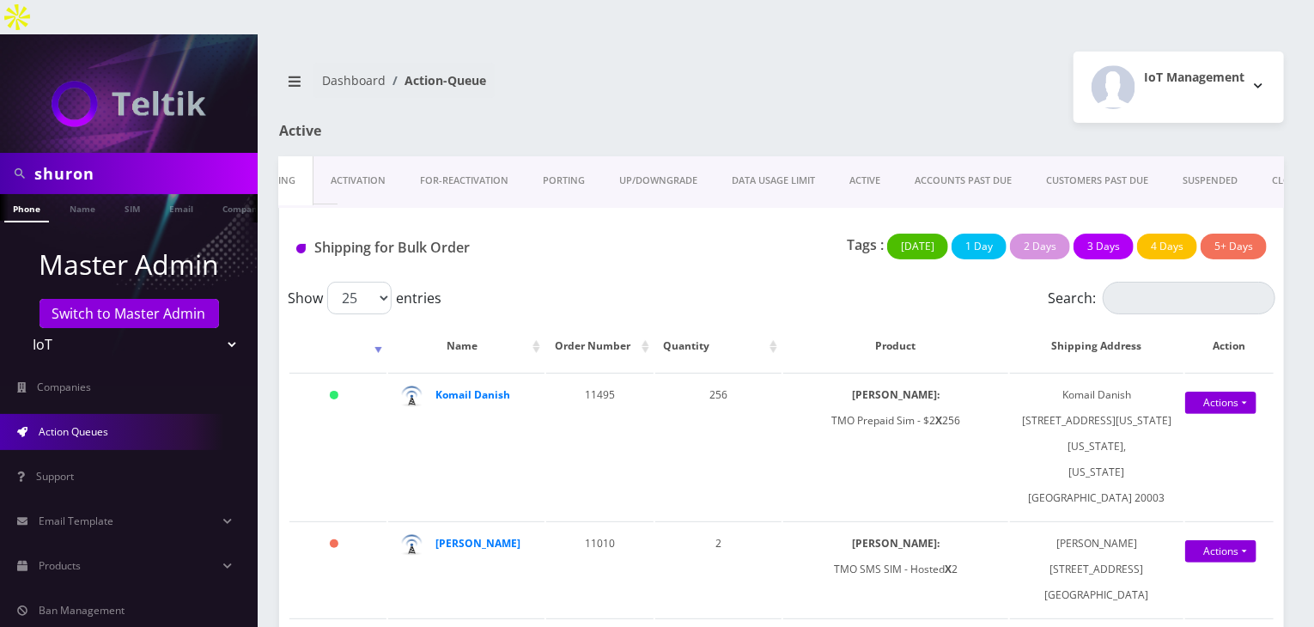
scroll to position [0, 52]
